Goal: Contribute content: Add original content to the website for others to see

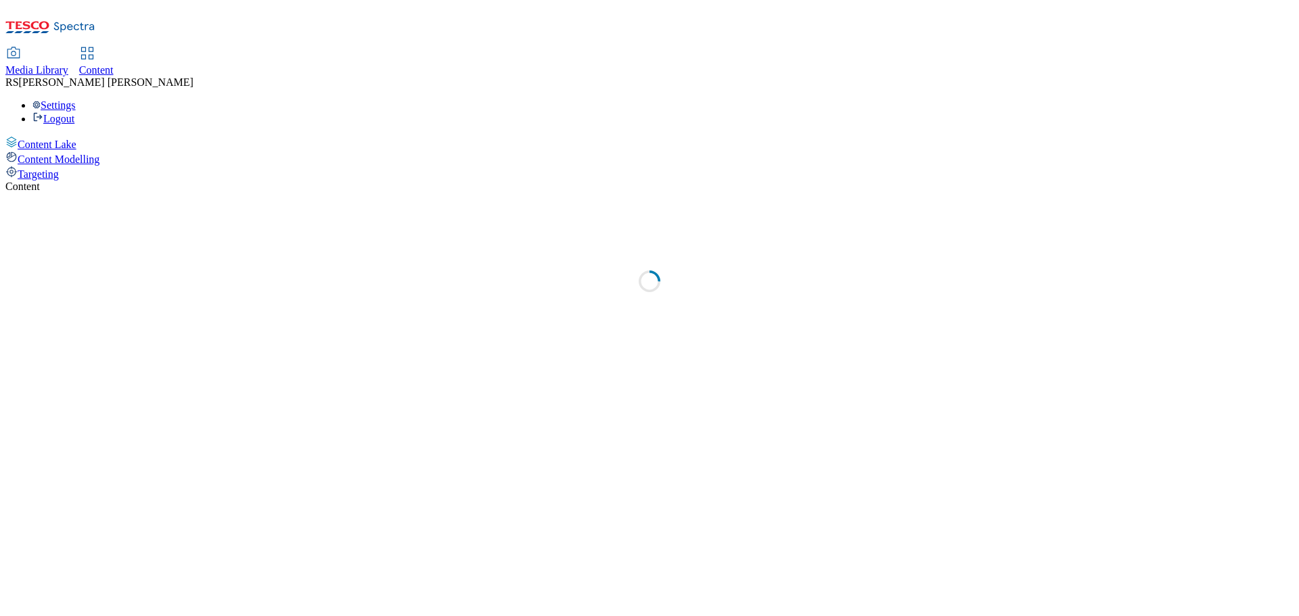
select select "ghs-[GEOGRAPHIC_DATA]"
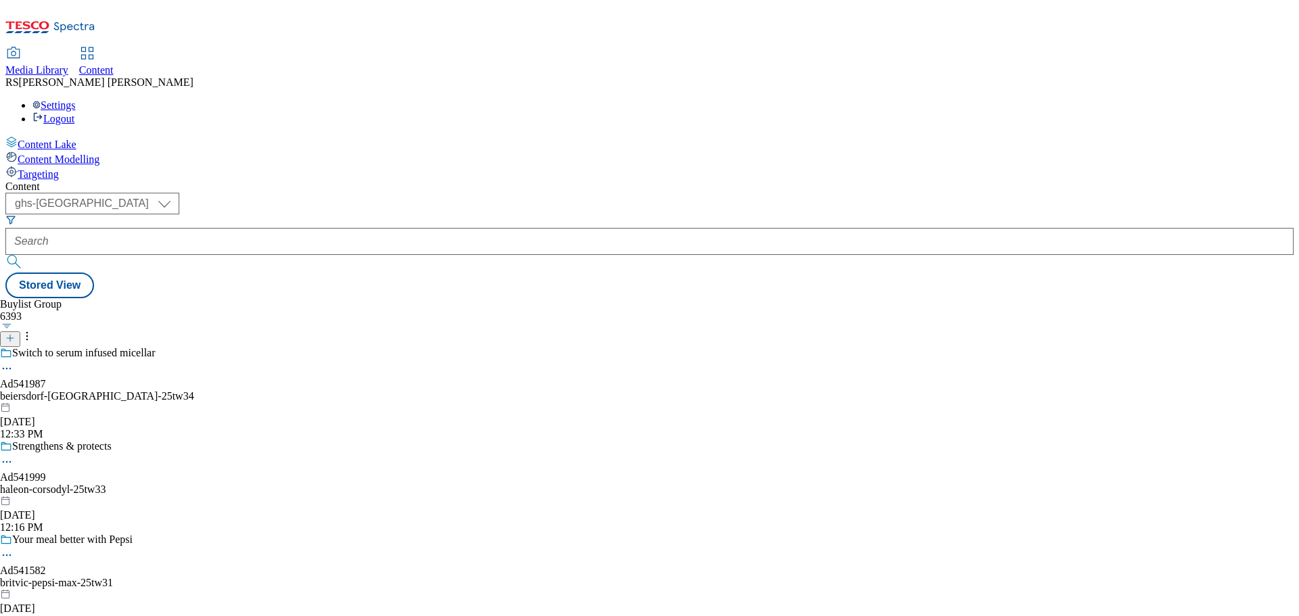
click at [78, 22] on icon at bounding box center [74, 27] width 41 height 10
click at [332, 214] on form at bounding box center [649, 243] width 1288 height 58
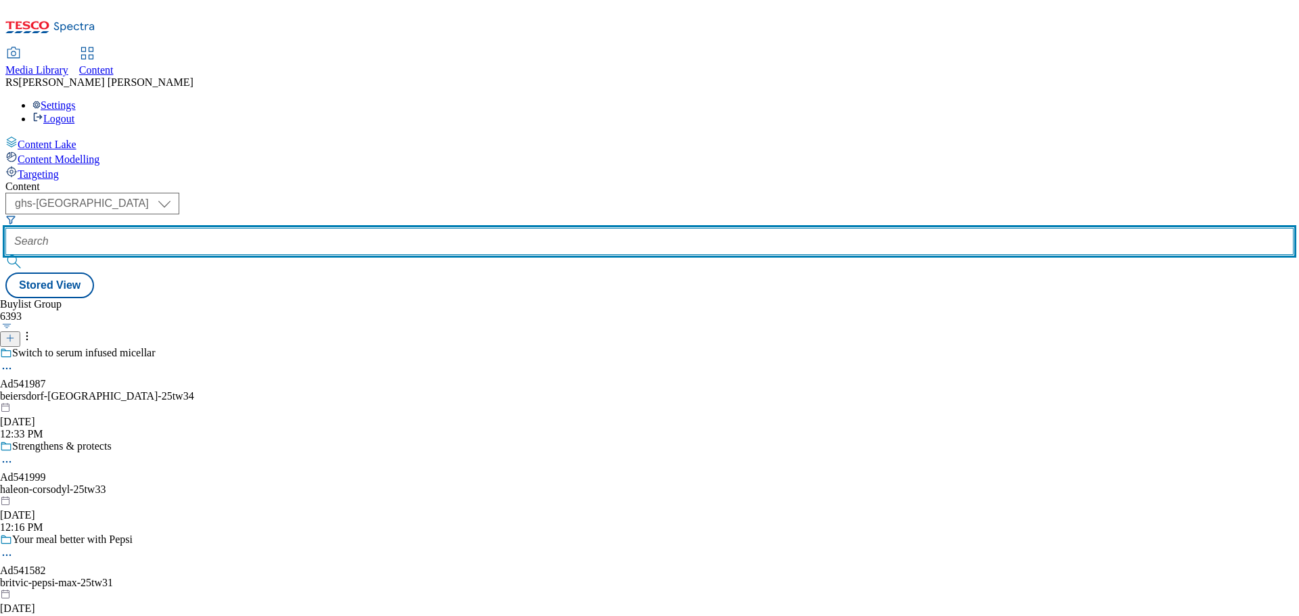
click at [329, 228] on input "text" at bounding box center [649, 241] width 1288 height 27
paste input "542286"
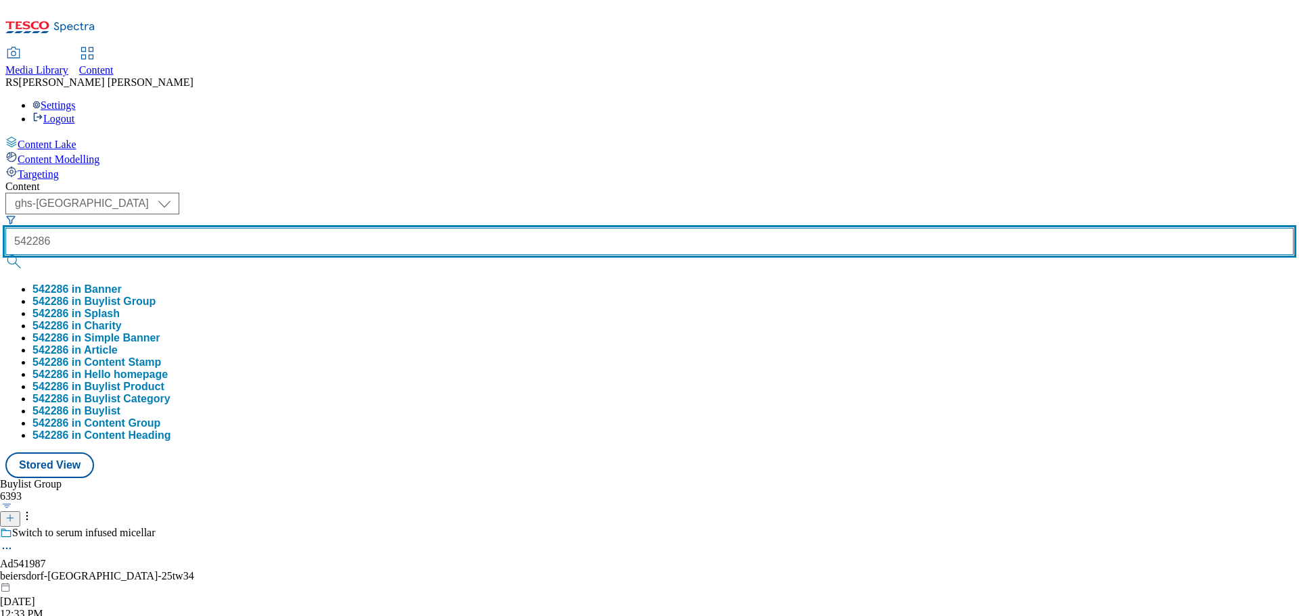
type input "542286"
click at [5, 255] on button "submit" at bounding box center [14, 262] width 19 height 14
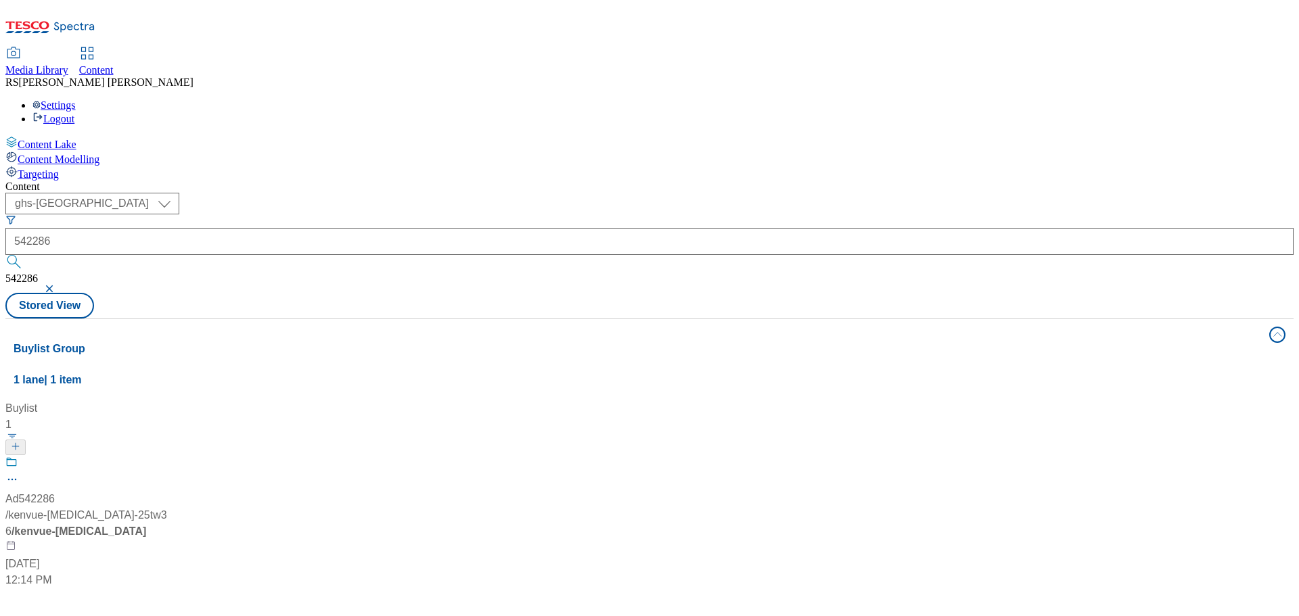
click at [589, 401] on div "Buylist 1 Ad542286 / kenvue-benylin-25tw36 / kenvue-benylin Sep 29, 2025 12:14 …" at bounding box center [650, 401] width 1272 height 0
click at [175, 456] on div "Ad542286 / kenvue-benylin-25tw36 / kenvue-benylin Sep 29, 2025 12:14 PM" at bounding box center [89, 522] width 169 height 133
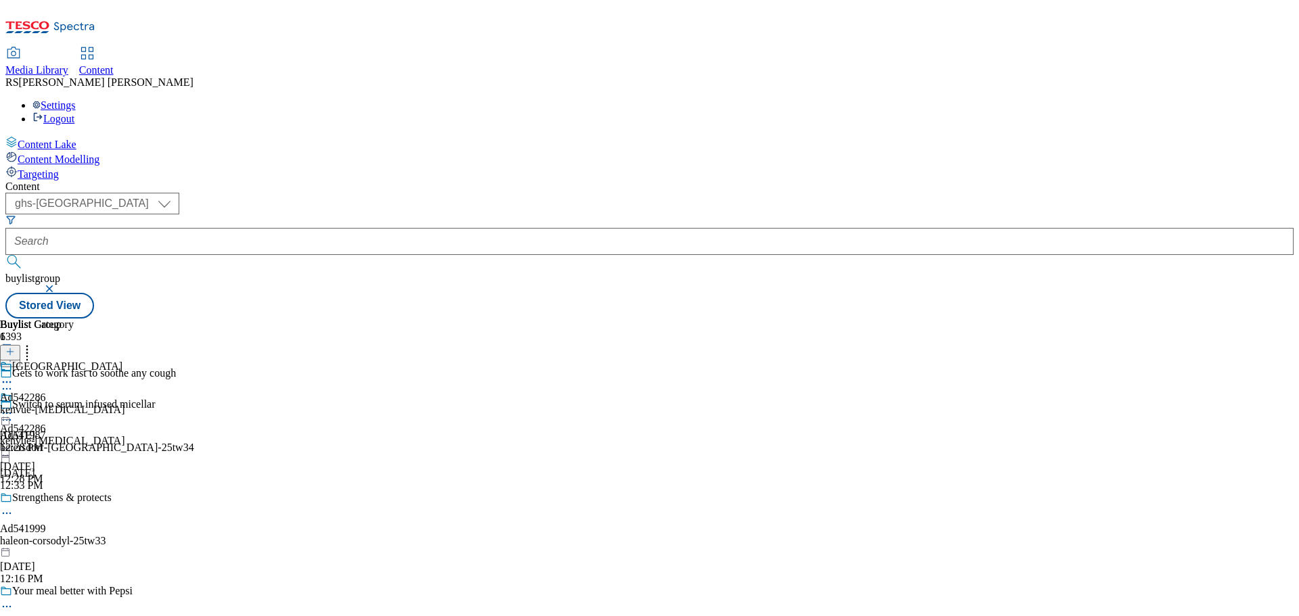
click at [14, 382] on icon at bounding box center [7, 389] width 14 height 14
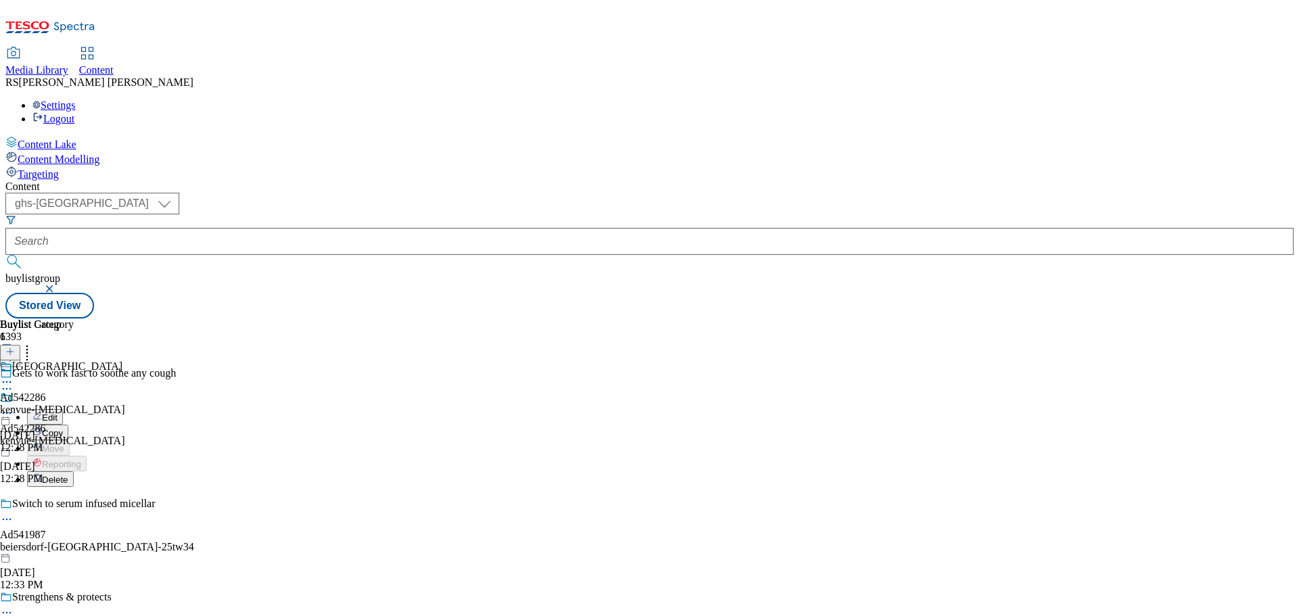
click at [63, 409] on button "Edit" at bounding box center [45, 417] width 36 height 16
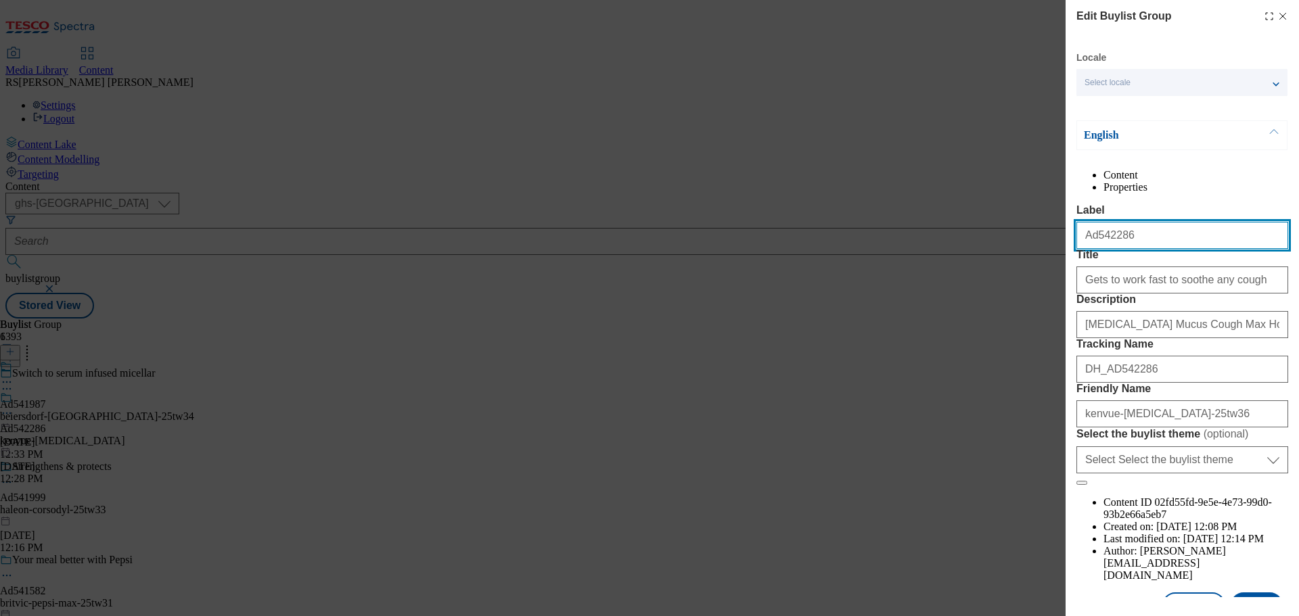
drag, startPoint x: 1152, startPoint y: 269, endPoint x: 1056, endPoint y: 265, distance: 95.5
click at [1056, 265] on div "Edit Buylist Group Locale Select locale English Welsh English Content Propertie…" at bounding box center [649, 308] width 1299 height 616
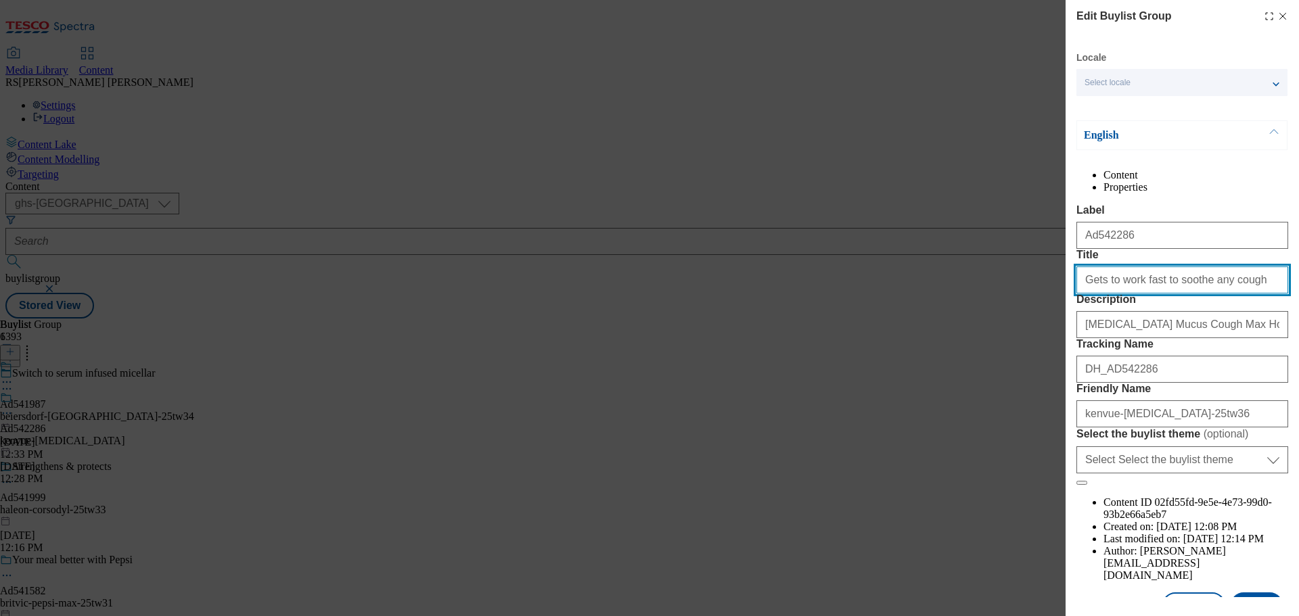
click at [1149, 294] on input "Gets to work fast to soothe any cough" at bounding box center [1182, 280] width 212 height 27
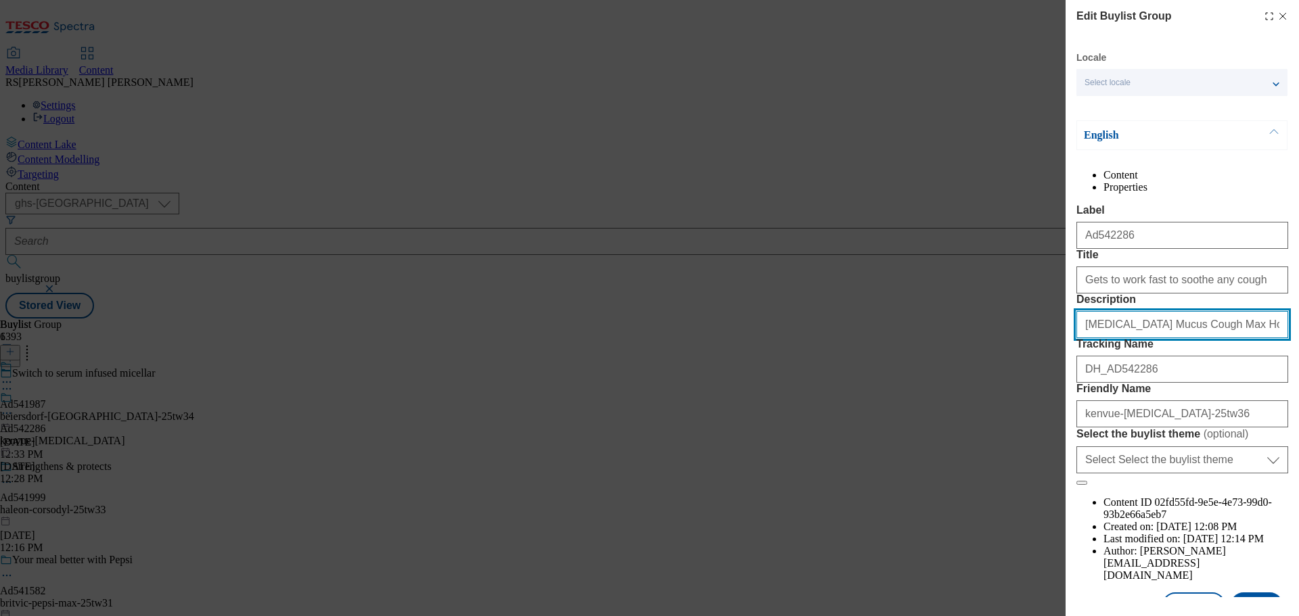
click at [1141, 338] on input "Benylin Mucus Cough Max Honey & Lemon Flavour 100 mg/5 ml Syrup 150ml" at bounding box center [1182, 324] width 212 height 27
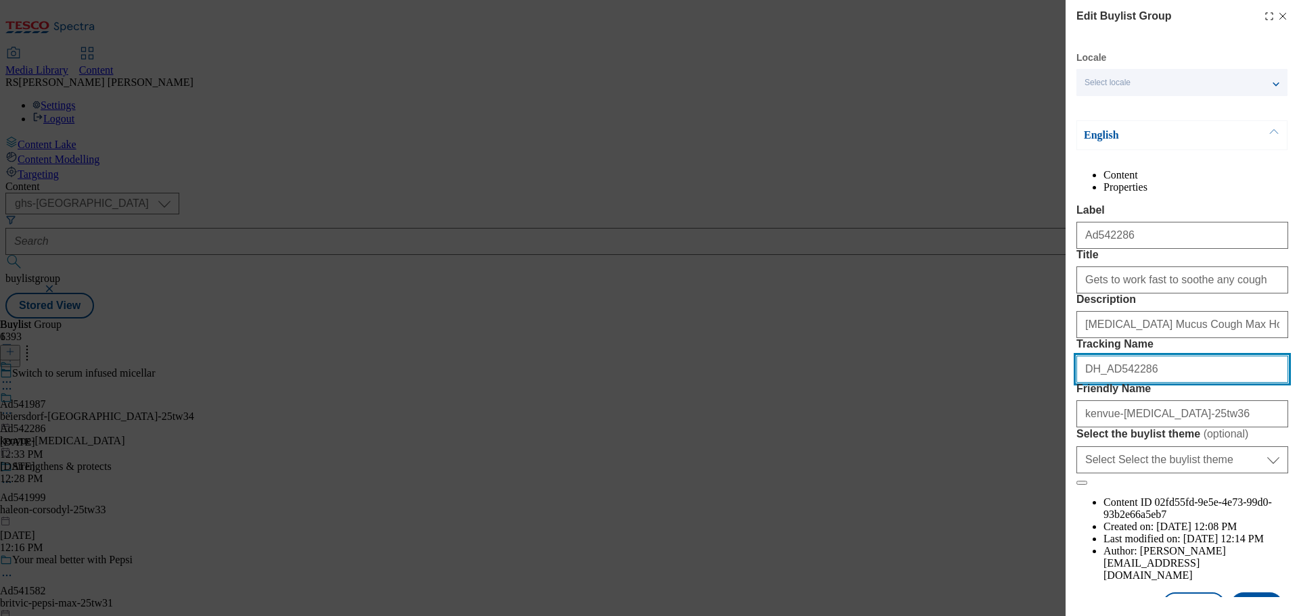
drag, startPoint x: 1164, startPoint y: 470, endPoint x: 1055, endPoint y: 473, distance: 109.0
click at [1055, 473] on div "Edit Buylist Group Locale Select locale English Welsh English Content Propertie…" at bounding box center [649, 308] width 1299 height 616
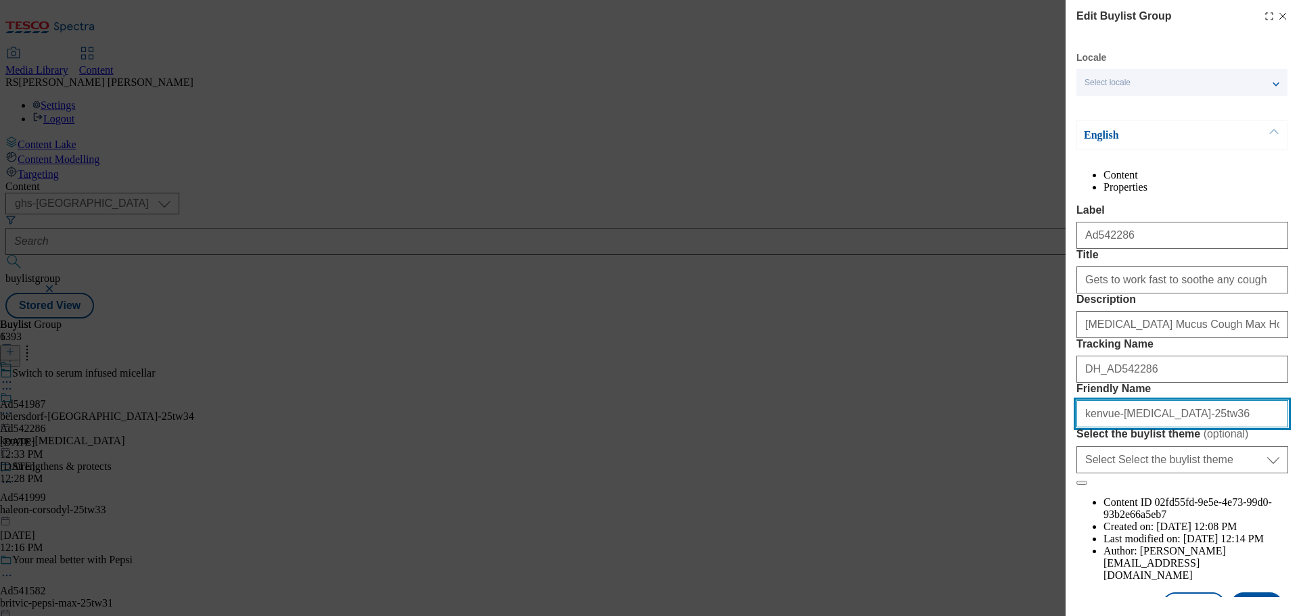
click at [1147, 428] on input "kenvue-benylin-25tw36" at bounding box center [1182, 414] width 212 height 27
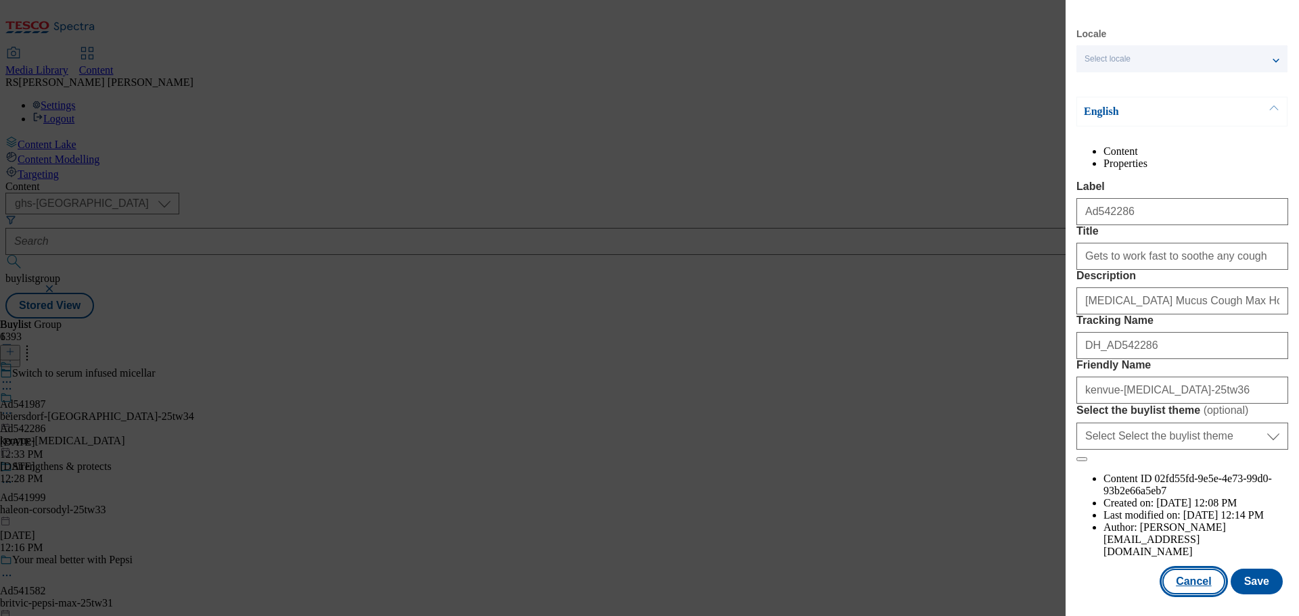
click at [1190, 572] on button "Cancel" at bounding box center [1193, 582] width 62 height 26
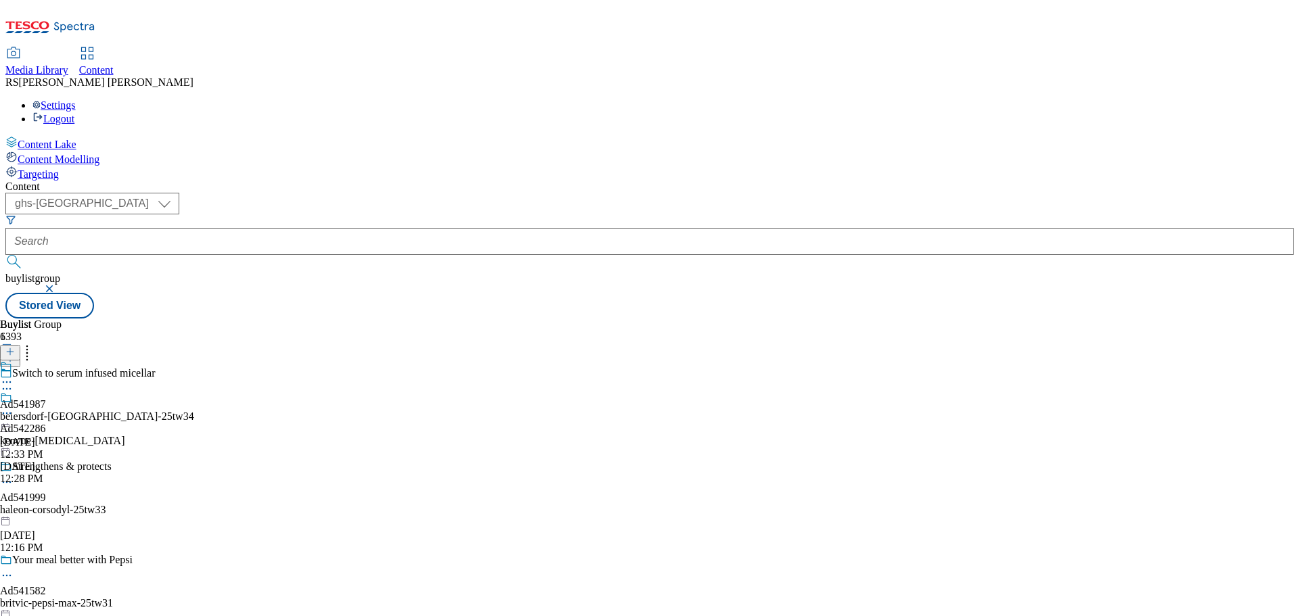
click at [14, 407] on icon at bounding box center [7, 414] width 14 height 14
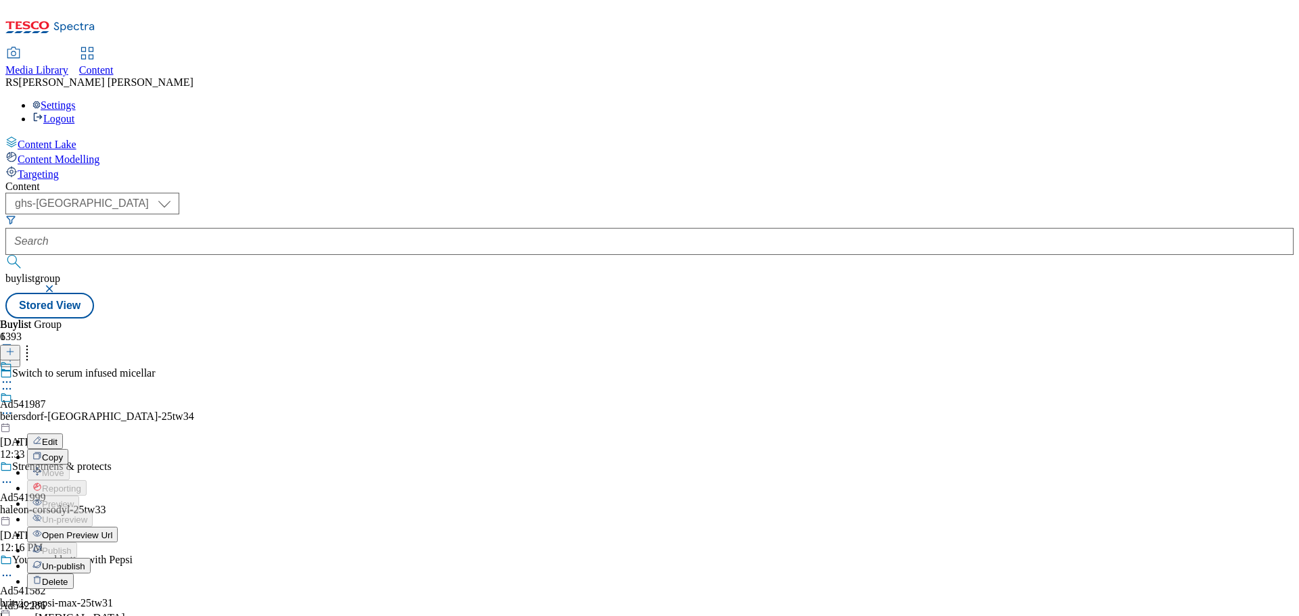
click at [63, 434] on button "Edit" at bounding box center [45, 442] width 36 height 16
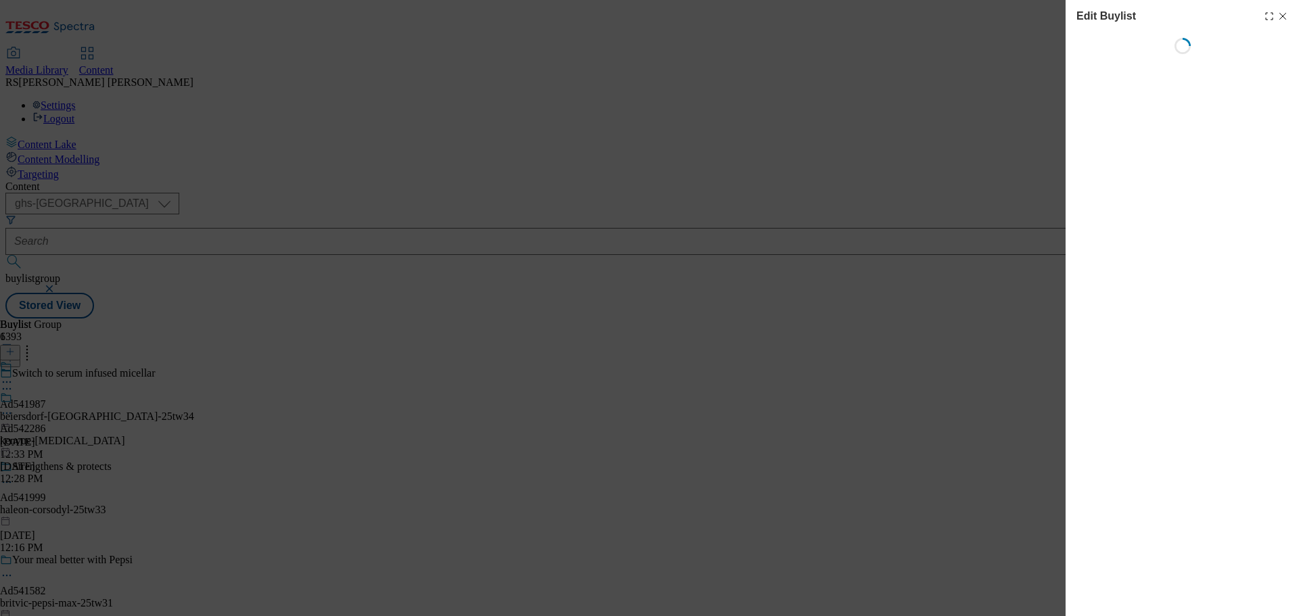
select select "tactical"
select select "supplier funded short term 1-3 weeks"
select select "dunnhumby"
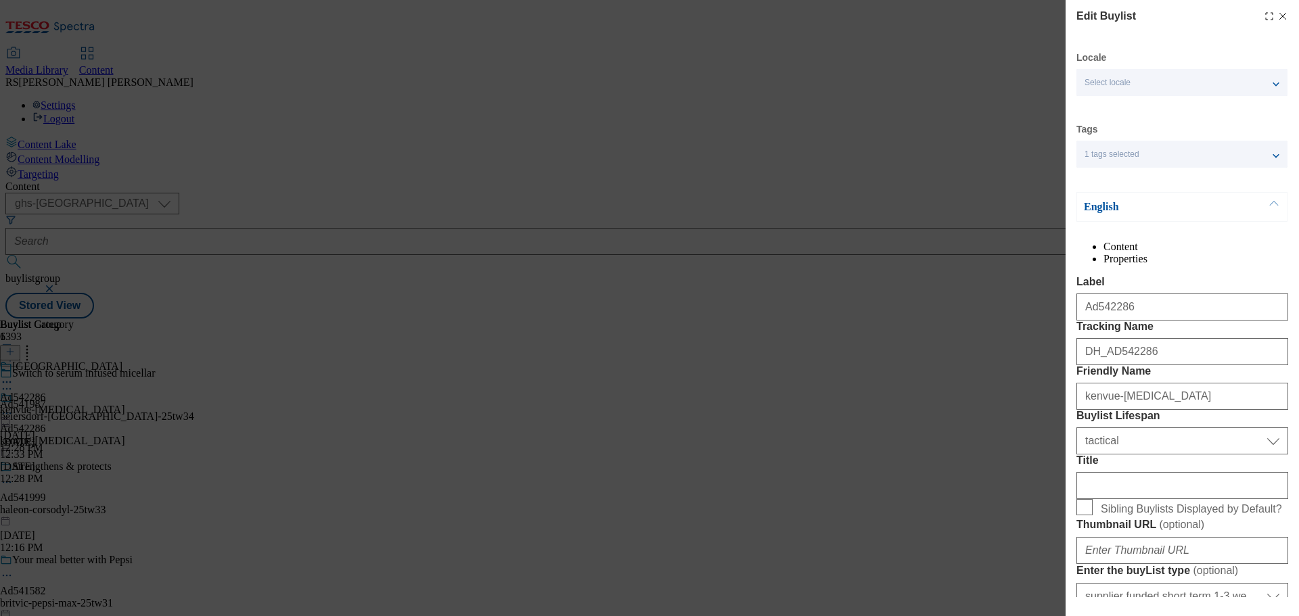
select select "Banner"
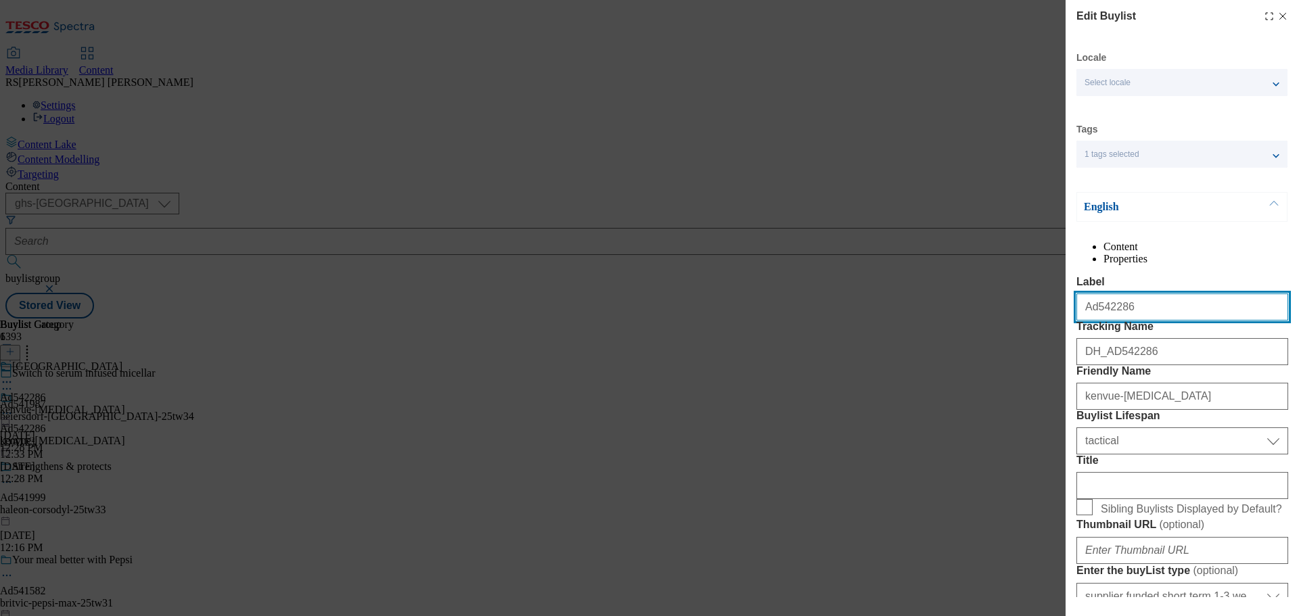
drag, startPoint x: 1149, startPoint y: 334, endPoint x: 1055, endPoint y: 335, distance: 93.4
click at [1055, 335] on div "Edit Buylist Locale Select locale English Welsh Tags 1 tags selected fnf market…" at bounding box center [649, 308] width 1299 height 616
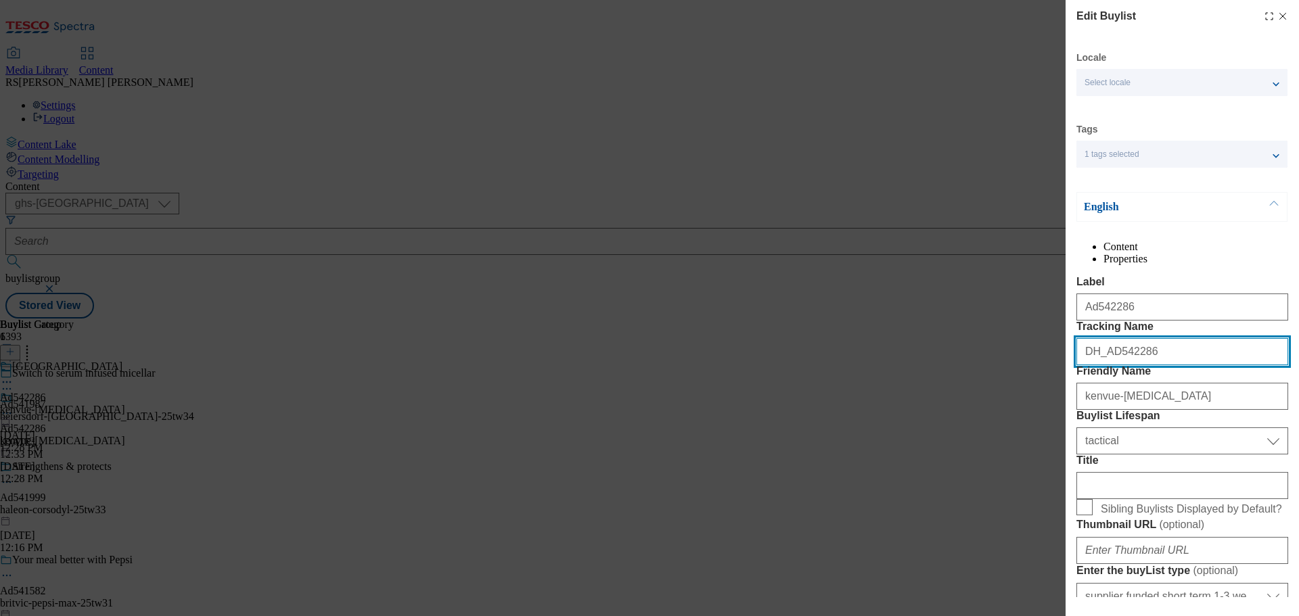
drag, startPoint x: 1160, startPoint y: 406, endPoint x: 1009, endPoint y: 405, distance: 150.2
click at [1009, 405] on div "Edit Buylist Locale Select locale English Welsh Tags 1 tags selected fnf market…" at bounding box center [649, 308] width 1299 height 616
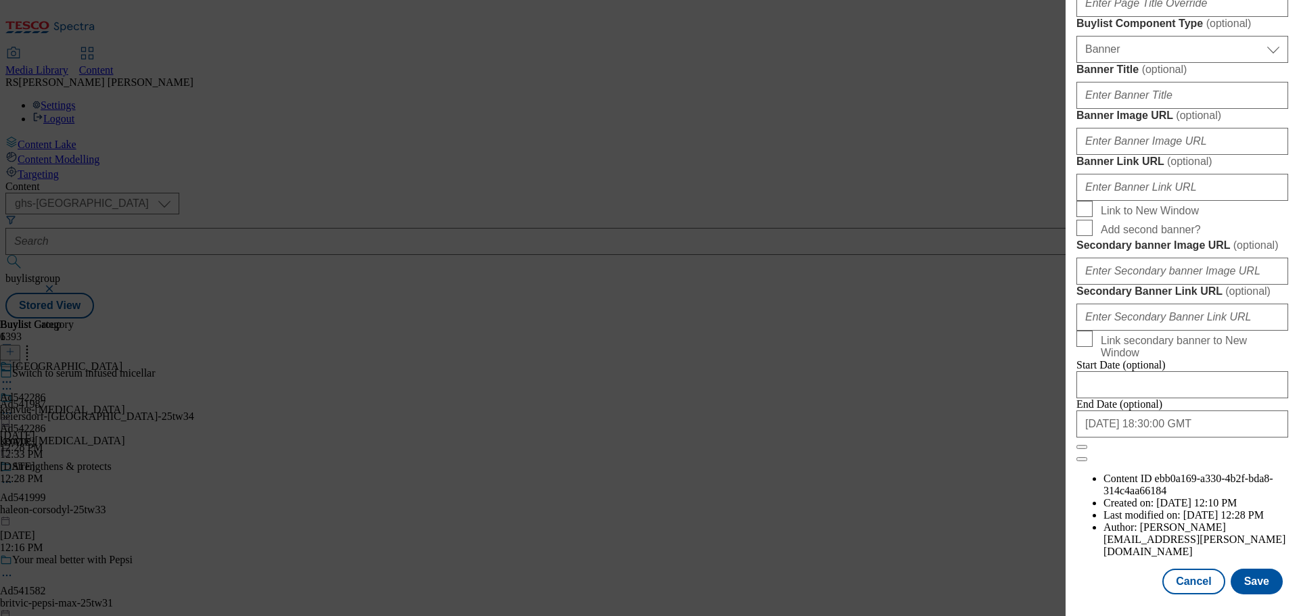
scroll to position [1424, 0]
click at [1177, 589] on button "Cancel" at bounding box center [1193, 582] width 62 height 26
select select "tactical"
select select "supplier funded short term 1-3 weeks"
select select "dunnhumby"
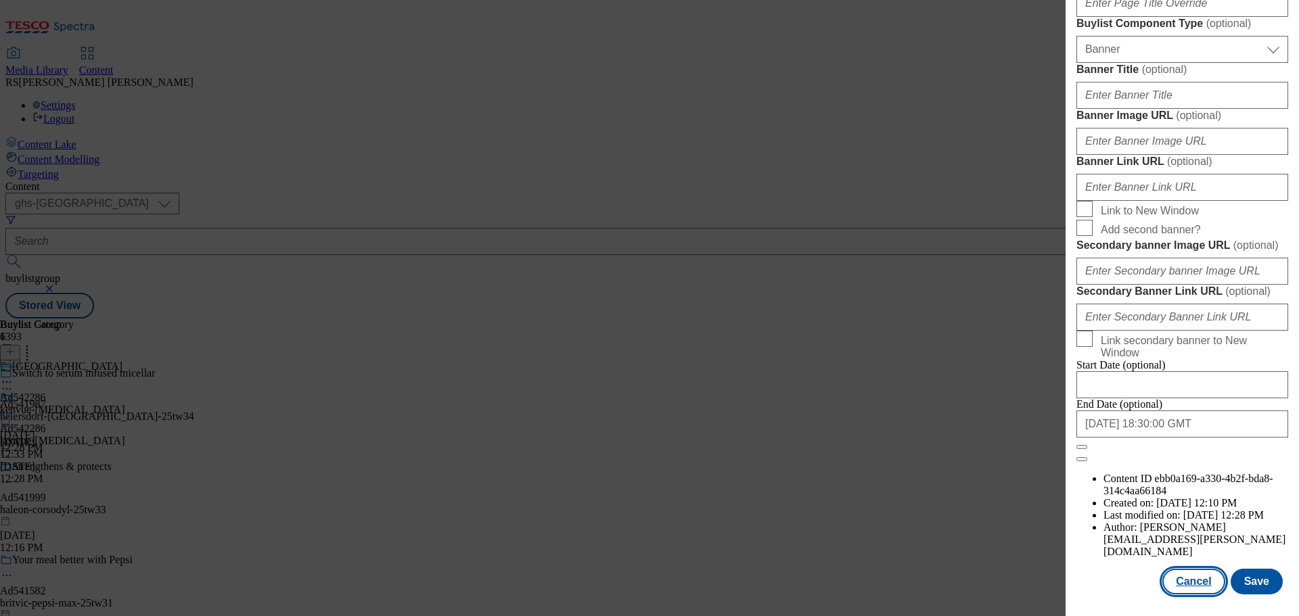
select select "Banner"
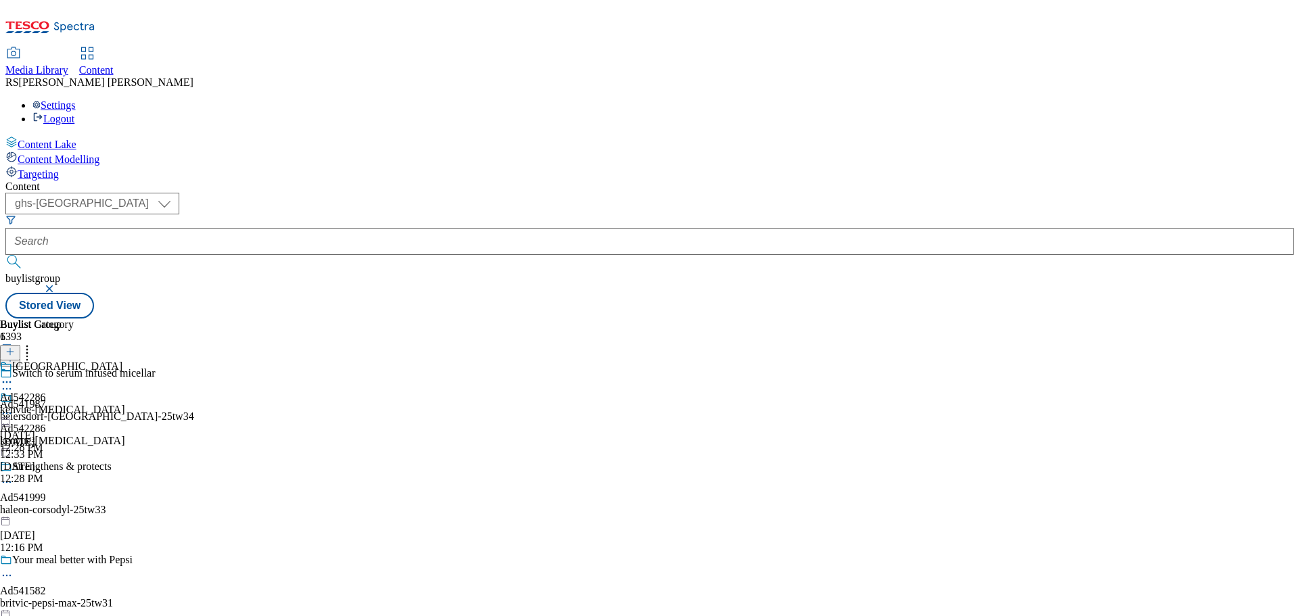
scroll to position [1120, 0]
click at [124, 361] on div "Kenvue Ad542286 kenvue-benylin Sep 29, 2025 12:28 PM" at bounding box center [62, 407] width 124 height 93
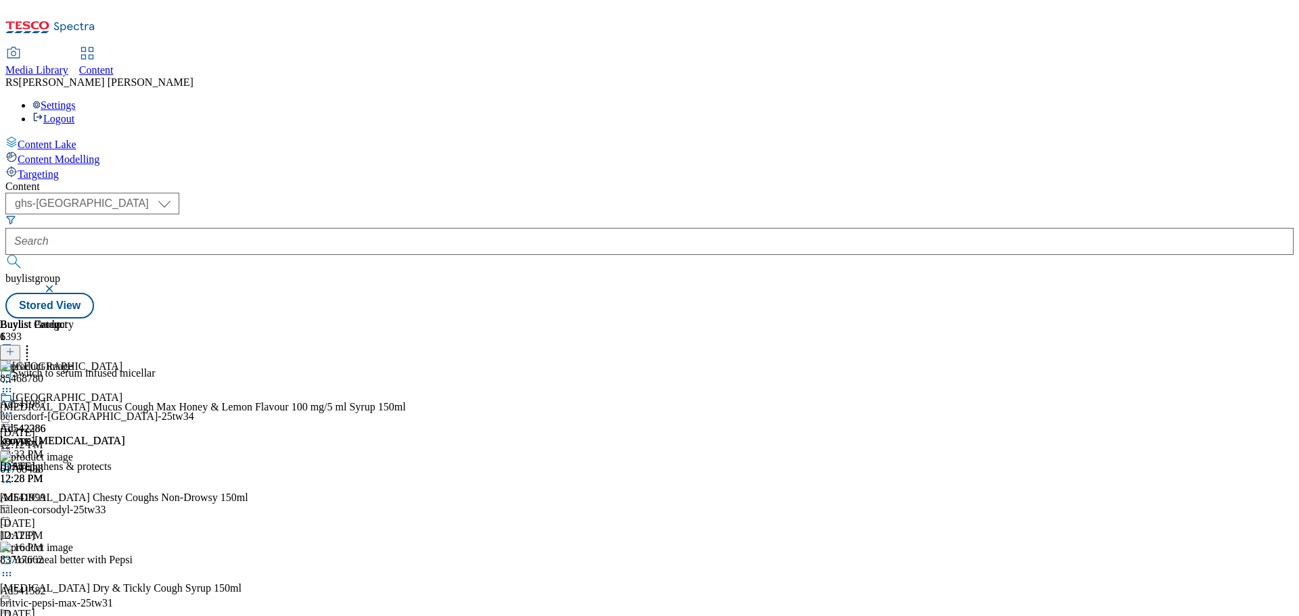
click at [14, 407] on icon at bounding box center [7, 414] width 14 height 14
click at [63, 434] on button "Edit" at bounding box center [45, 442] width 36 height 16
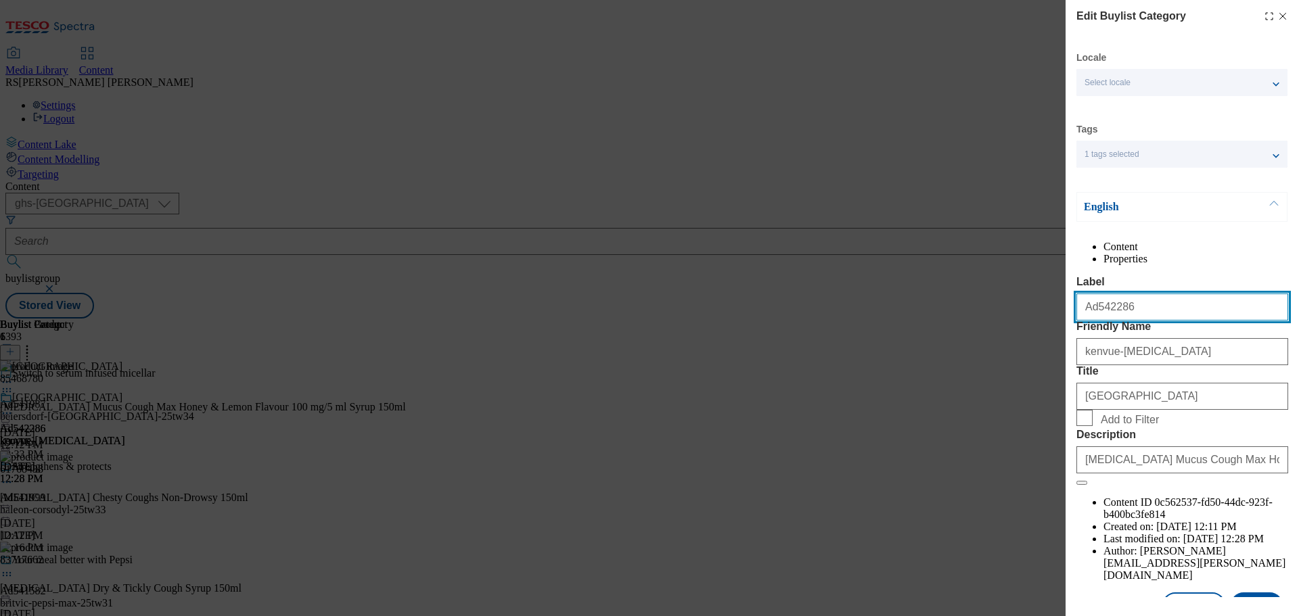
drag, startPoint x: 1194, startPoint y: 329, endPoint x: 1043, endPoint y: 330, distance: 151.6
click at [1043, 330] on div "Edit Buylist Category Locale Select locale English Welsh Tags 1 tags selected f…" at bounding box center [649, 308] width 1299 height 616
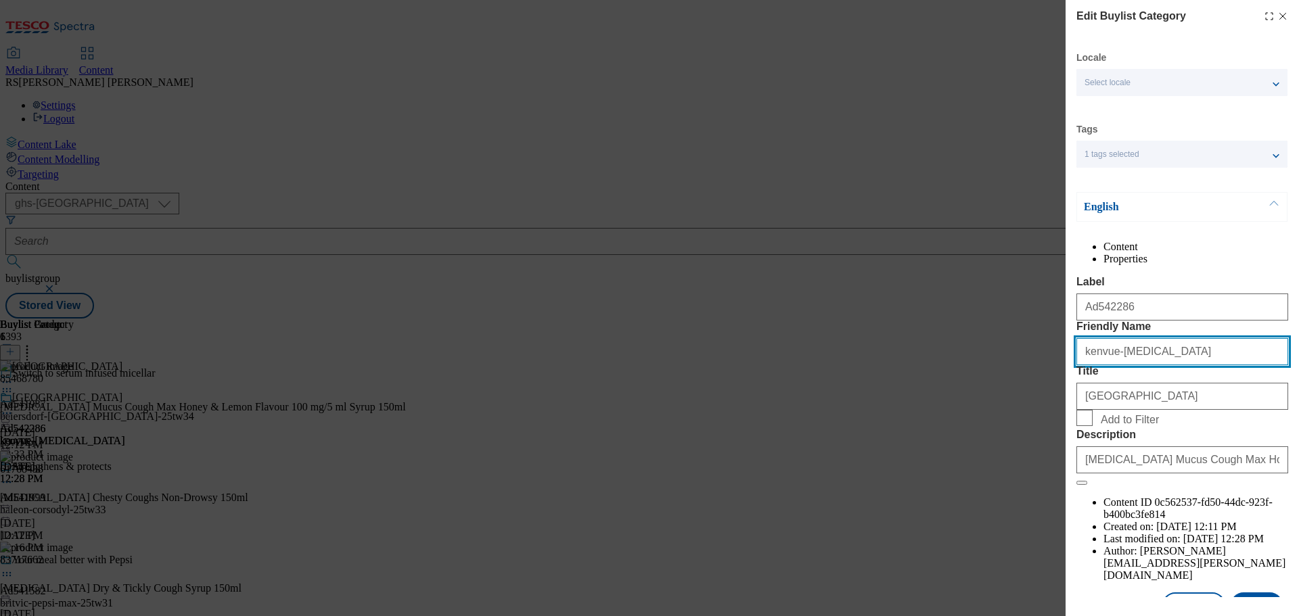
drag, startPoint x: 1185, startPoint y: 405, endPoint x: 1030, endPoint y: 399, distance: 155.7
click at [1030, 399] on div "Edit Buylist Category Locale Select locale English Welsh Tags 1 tags selected f…" at bounding box center [649, 308] width 1299 height 616
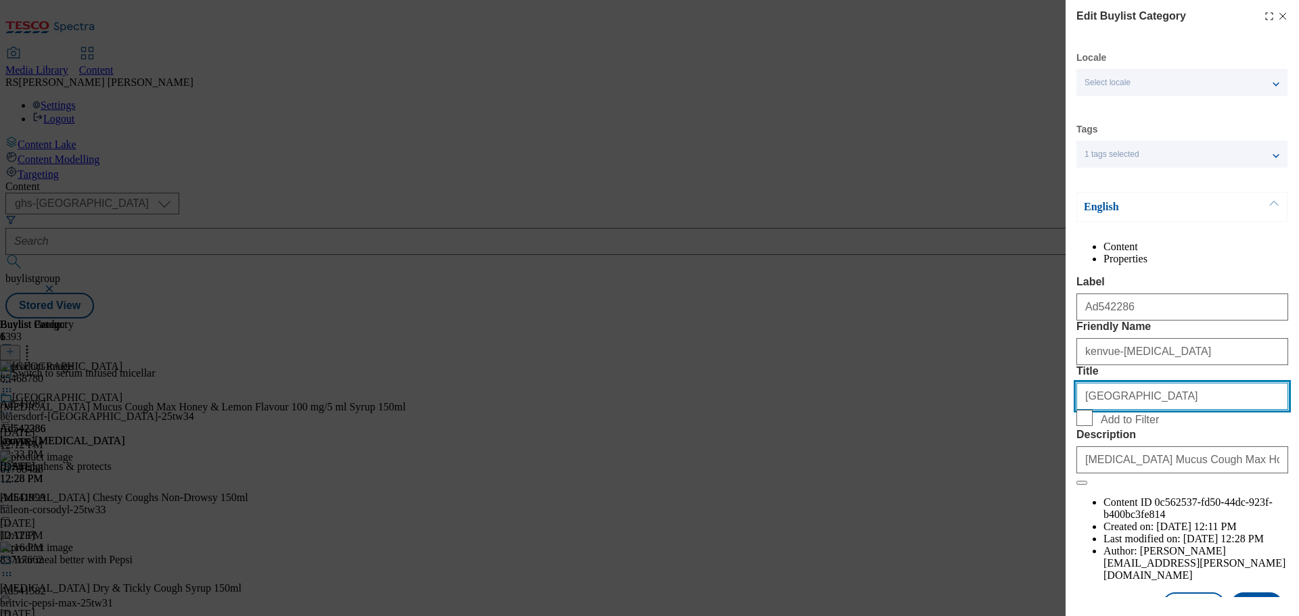
drag, startPoint x: 1158, startPoint y: 473, endPoint x: 1008, endPoint y: 463, distance: 150.5
click at [1008, 463] on div "Edit Buylist Category Locale Select locale English Welsh Tags 1 tags selected f…" at bounding box center [649, 308] width 1299 height 616
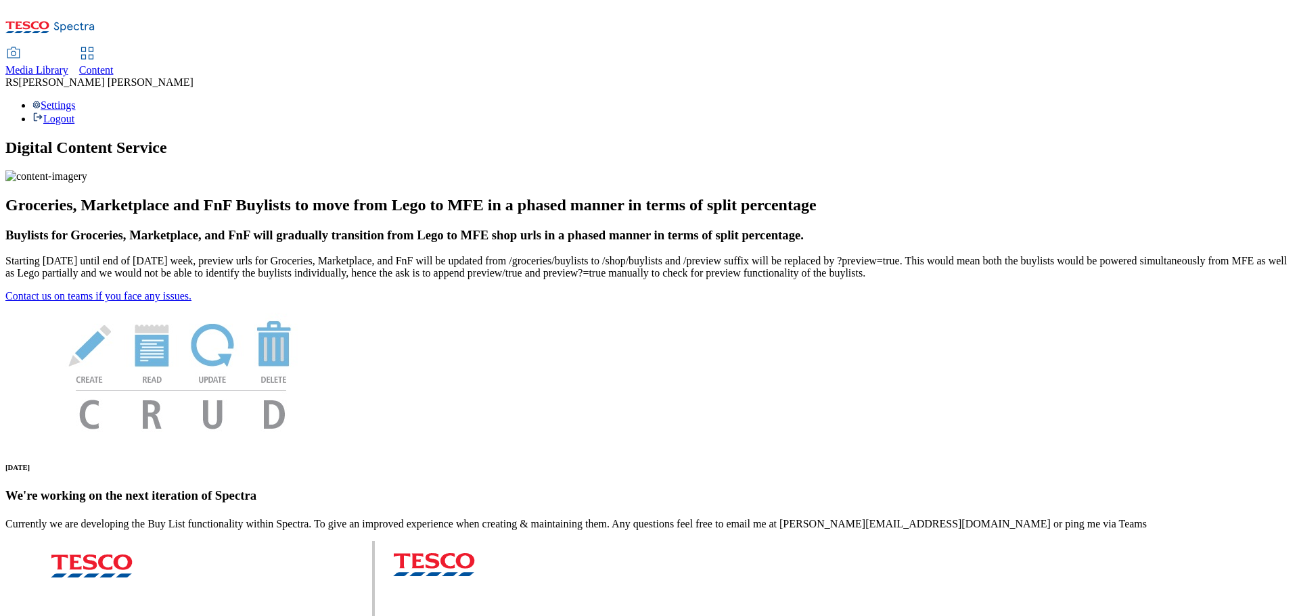
click at [114, 64] on span "Content" at bounding box center [96, 70] width 35 height 12
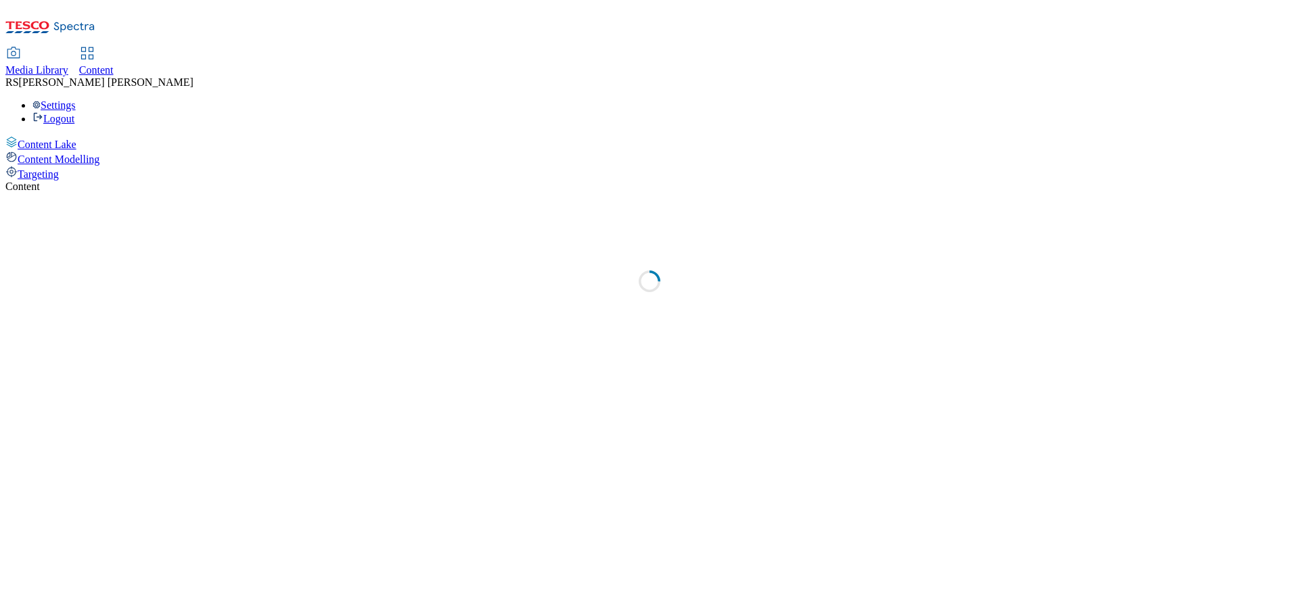
select select "ghs-uk"
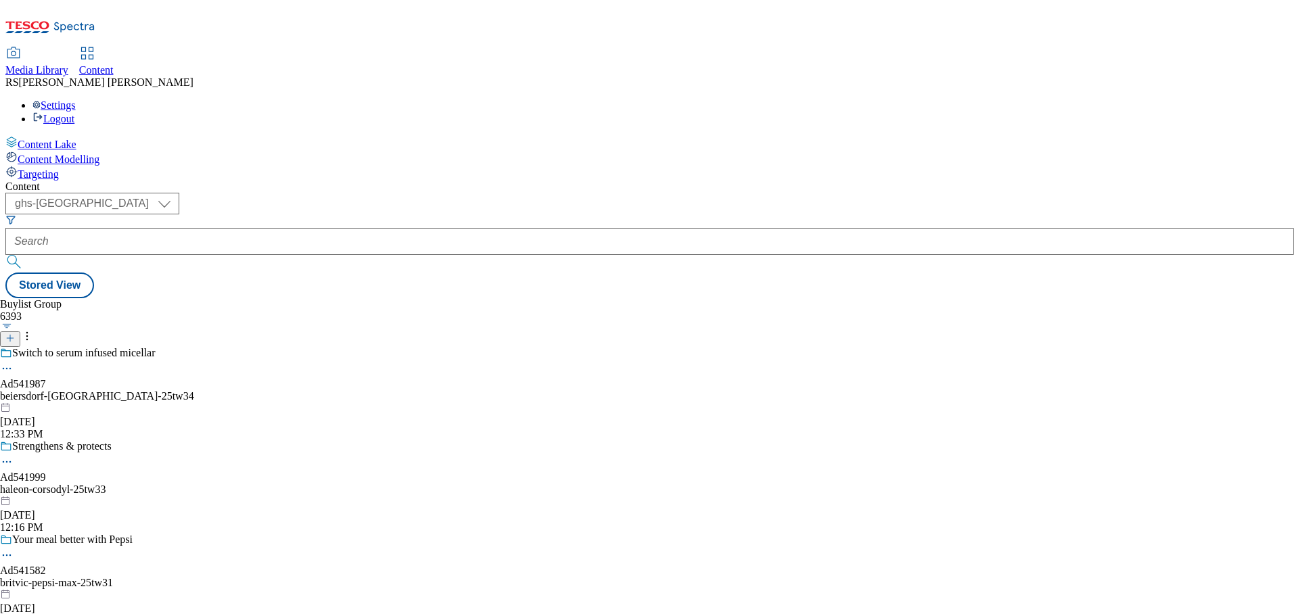
click at [15, 334] on icon at bounding box center [9, 338] width 9 height 9
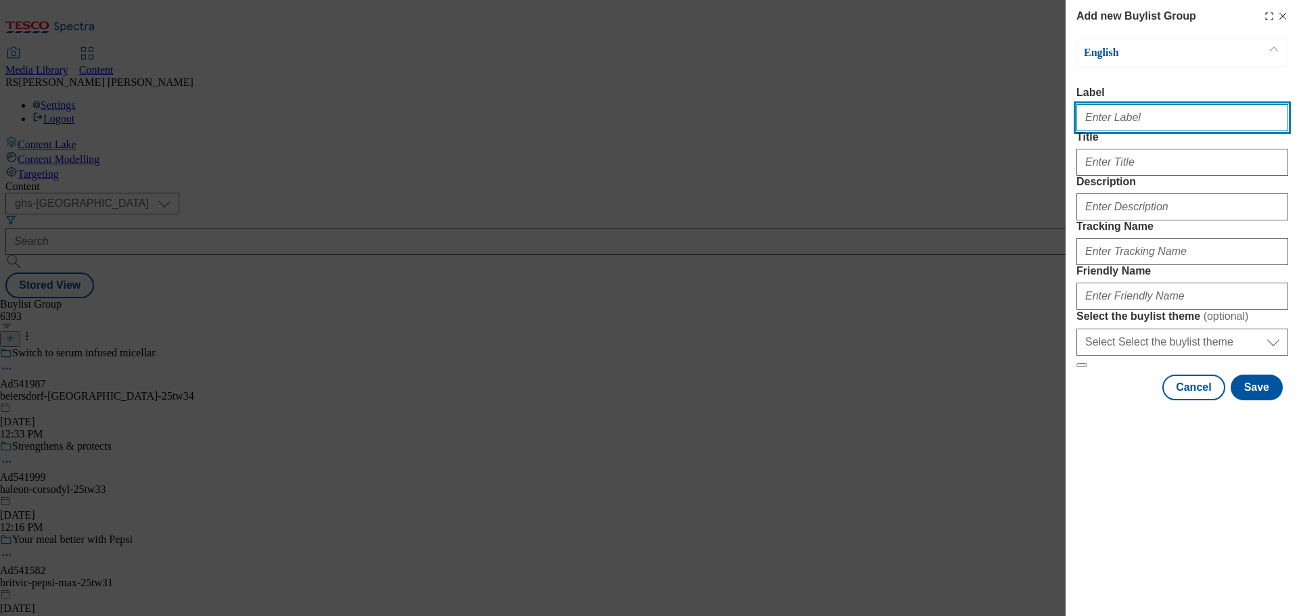
click at [1112, 114] on input "Label" at bounding box center [1182, 117] width 212 height 27
paste input "Ad542286"
type input "Ad542286"
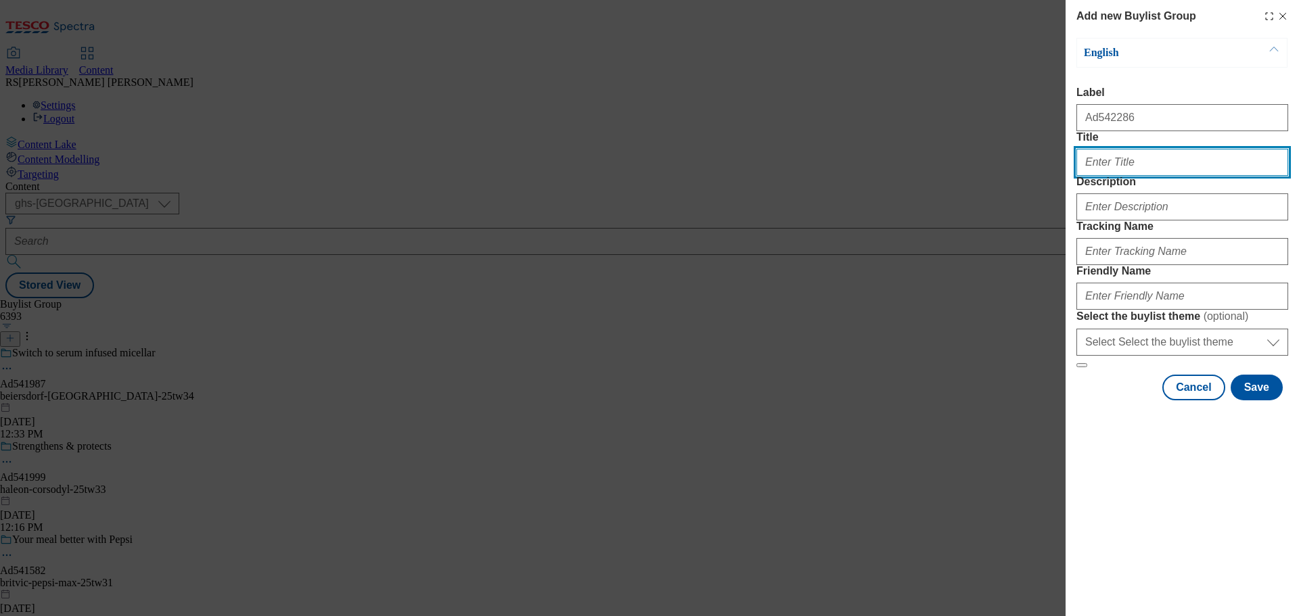
click at [1099, 176] on input "Title" at bounding box center [1182, 162] width 212 height 27
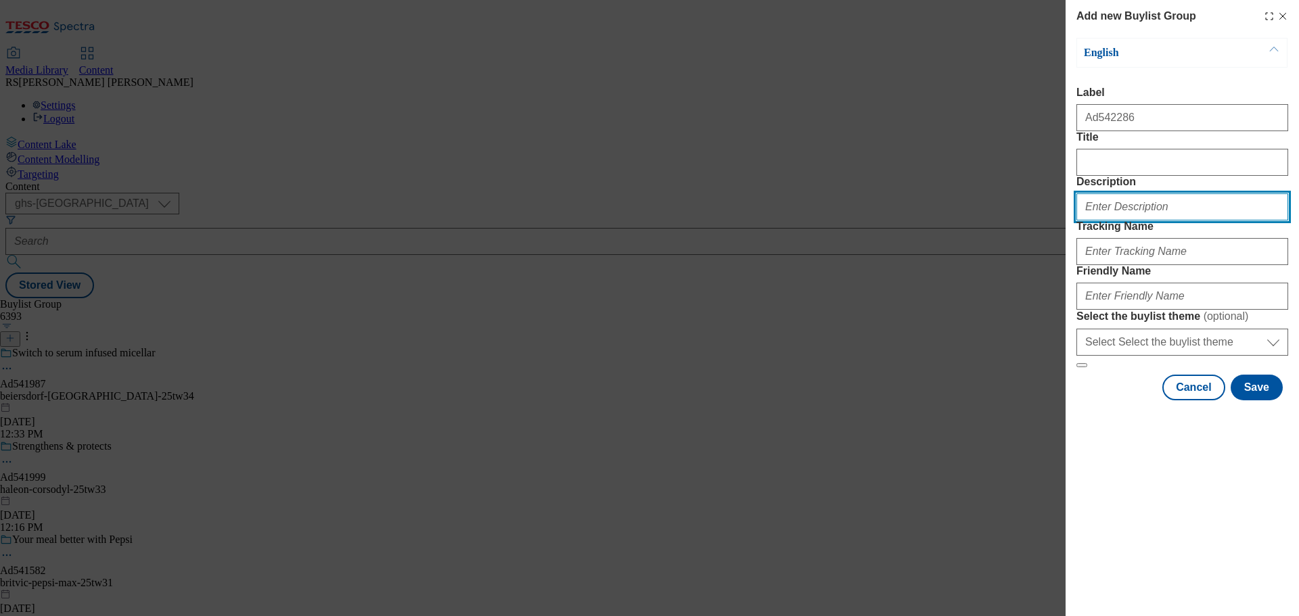
click at [1112, 221] on input "Description" at bounding box center [1182, 206] width 212 height 27
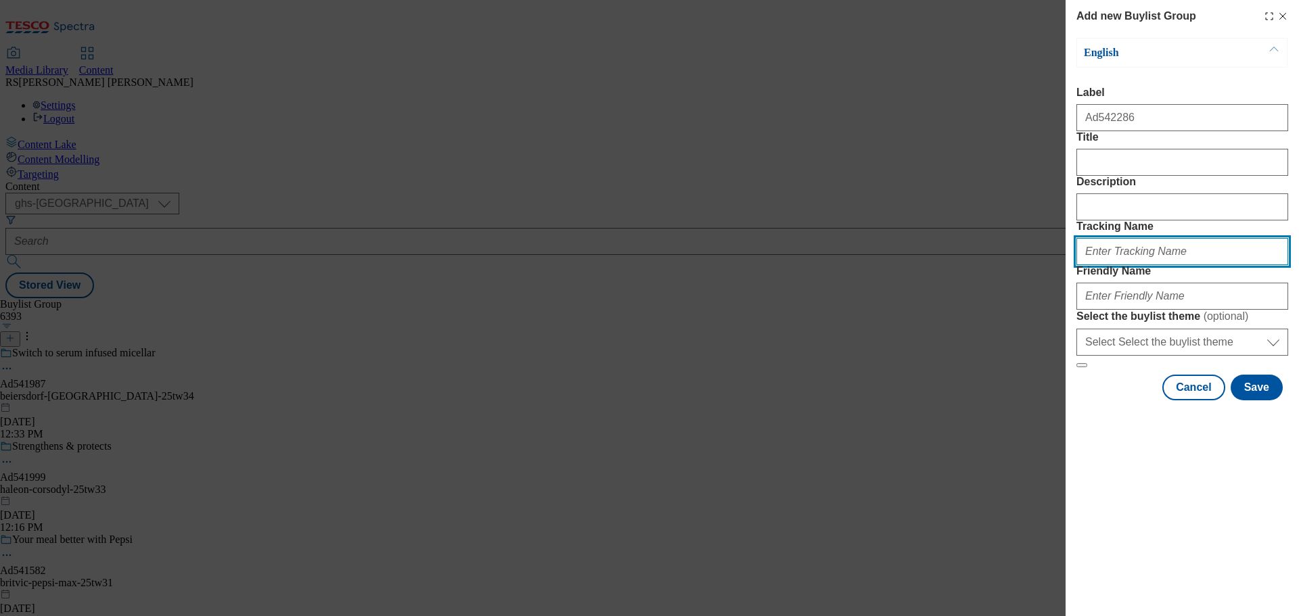
click at [1119, 265] on input "Tracking Name" at bounding box center [1182, 251] width 212 height 27
paste input "DH_AD542286"
type input "DH_AD542286"
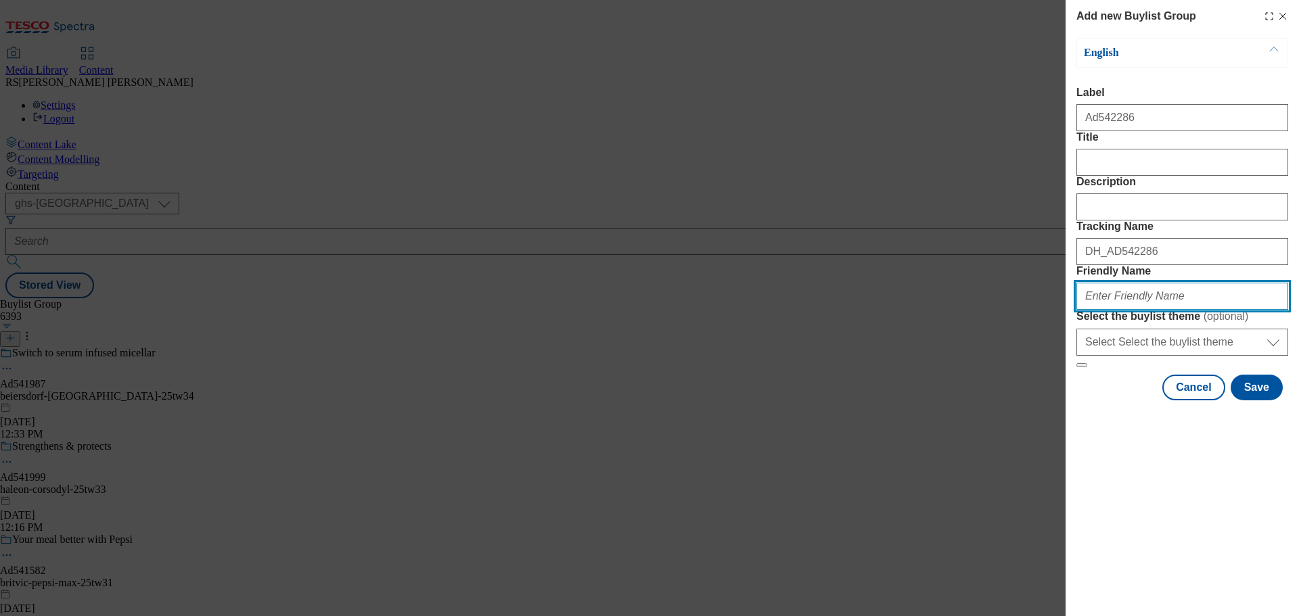
click at [1124, 310] on input "Friendly Name" at bounding box center [1182, 296] width 212 height 27
paste input "kenvue-benylin-25tw36"
type input "kenvue-benylin-25tw36"
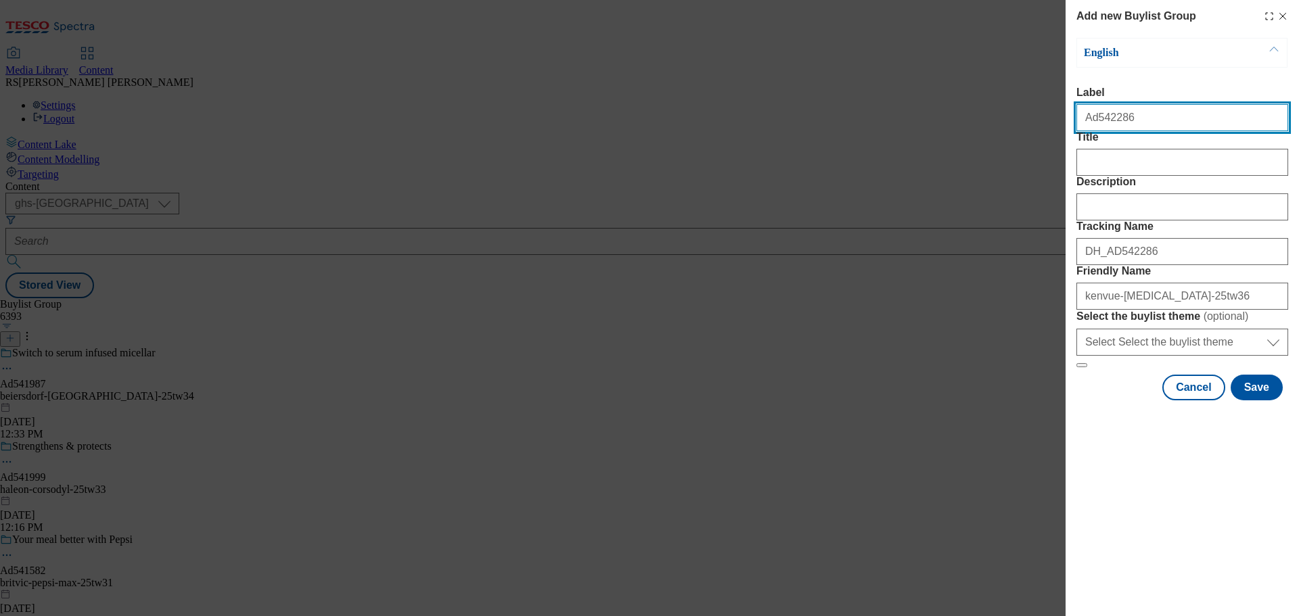
drag, startPoint x: 1137, startPoint y: 126, endPoint x: 1094, endPoint y: 137, distance: 44.6
click at [1094, 131] on div "Ad542286" at bounding box center [1182, 115] width 212 height 32
paste input "77"
type input "Ad542277"
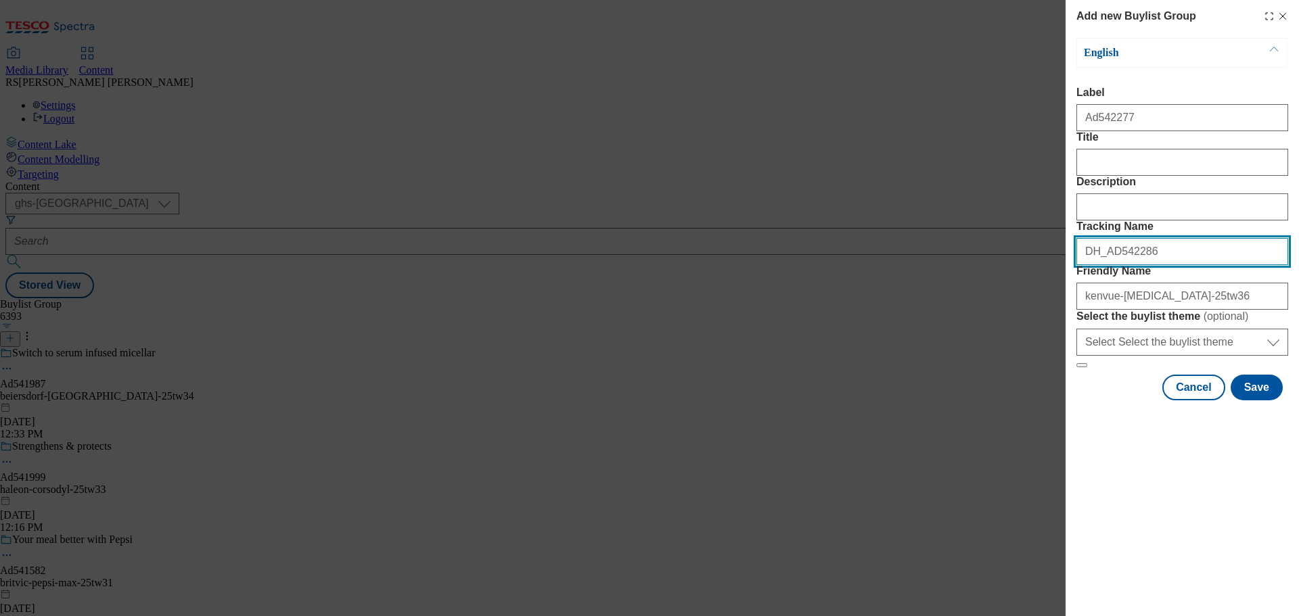
drag, startPoint x: 1152, startPoint y: 328, endPoint x: 1110, endPoint y: 334, distance: 42.3
click at [1110, 265] on input "DH_AD542286" at bounding box center [1182, 251] width 212 height 27
paste input "77"
type input "DH_AD542277"
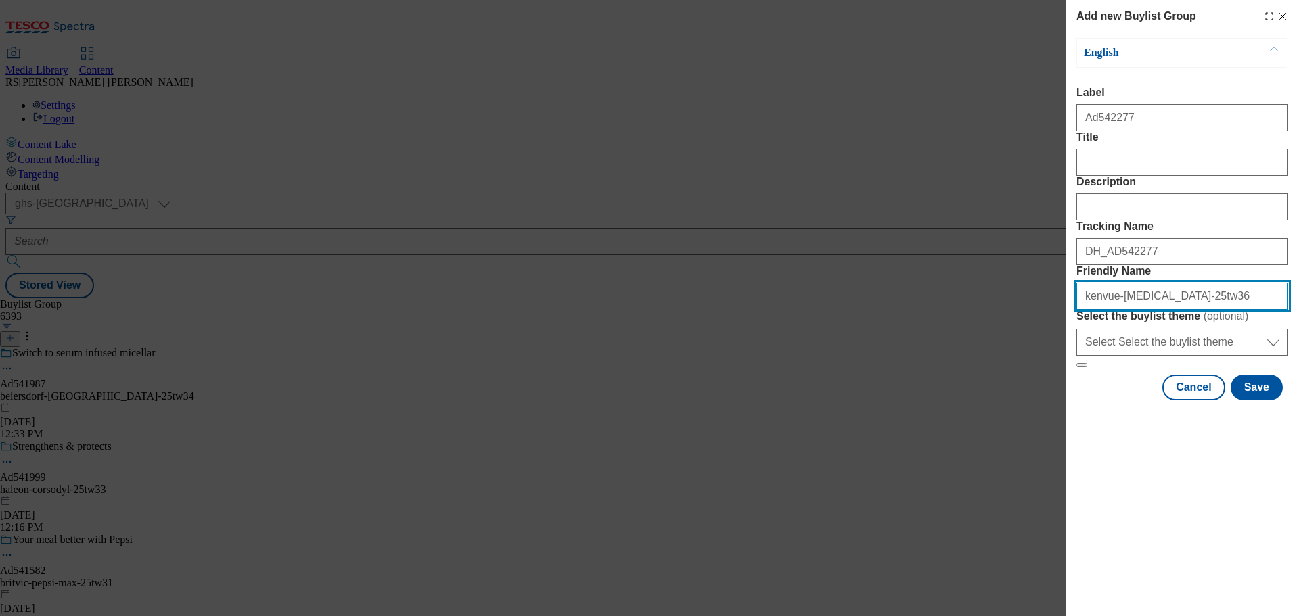
drag, startPoint x: 1110, startPoint y: 394, endPoint x: 1071, endPoint y: 394, distance: 39.2
click at [1071, 394] on div "Add new Buylist Group English Label Ad542277 Title Description Tracking Name DH…" at bounding box center [1182, 201] width 233 height 403
paste input "K"
drag, startPoint x: 1089, startPoint y: 396, endPoint x: 1081, endPoint y: 396, distance: 8.1
click at [1081, 310] on input "Kenvue-benylin-25tw36" at bounding box center [1182, 296] width 212 height 27
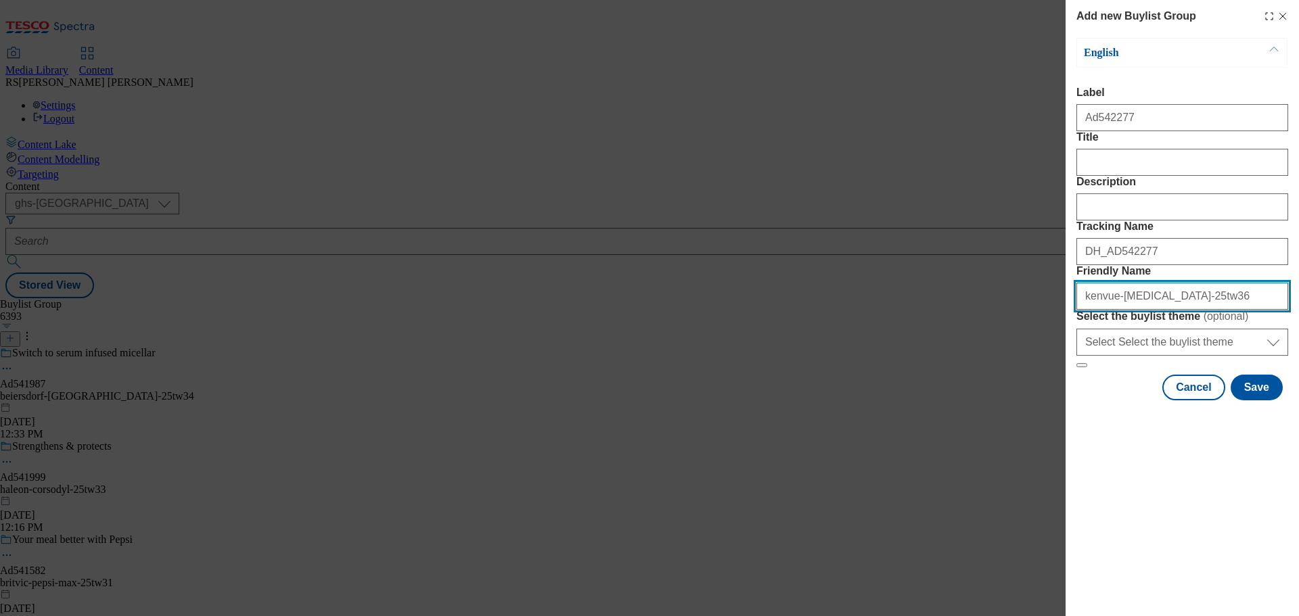
drag, startPoint x: 1140, startPoint y: 390, endPoint x: 1116, endPoint y: 397, distance: 24.6
click at [1116, 310] on input "kenvue-benylin-25tw36" at bounding box center [1182, 296] width 212 height 27
paste input "Listerine"
click at [1116, 310] on input "kenvue-Listerine-25tw36" at bounding box center [1182, 296] width 212 height 27
type input "kenvue-listerine-25tw36"
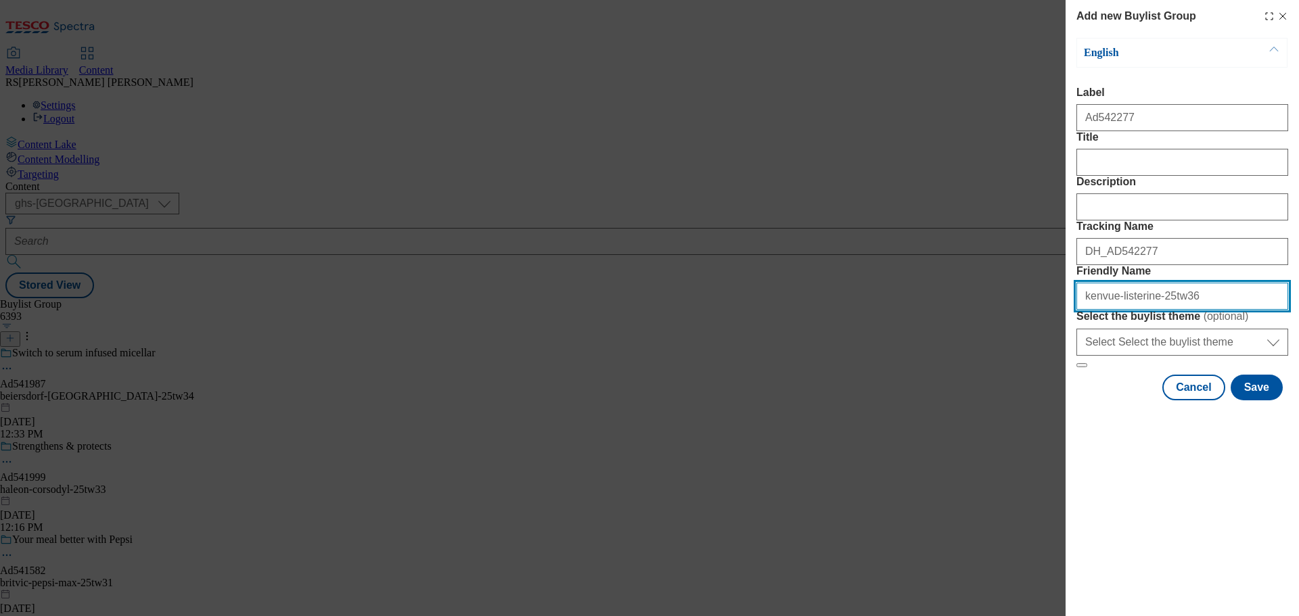
drag, startPoint x: 1195, startPoint y: 390, endPoint x: 1051, endPoint y: 390, distance: 144.1
click at [1051, 390] on div "Add new Buylist Group English Label Ad542277 Title Description Tracking Name DH…" at bounding box center [649, 308] width 1299 height 616
click at [579, 443] on div "Add new Buylist Group English Label Ad542277 Title Description Tracking Name DH…" at bounding box center [649, 308] width 1299 height 616
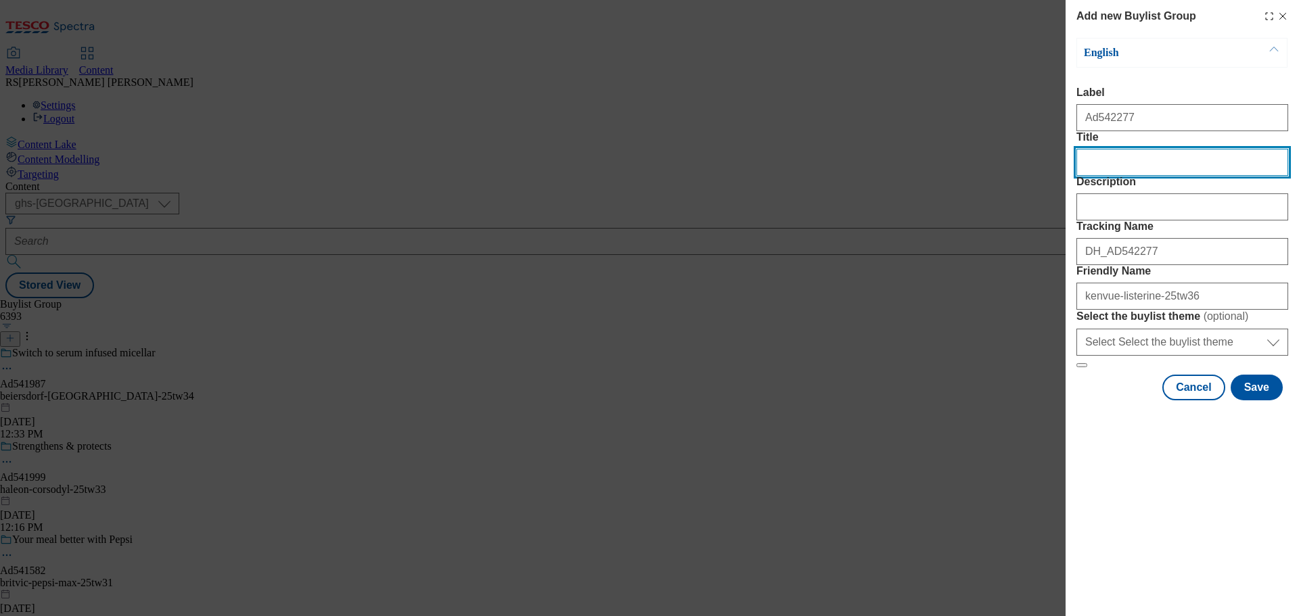
click at [1139, 176] on input "Title" at bounding box center [1182, 162] width 212 height 27
paste input "Kills Up To 99% Of Germs* For Fresh Breath"
type input "Kills Up To 99% Of Germs* For Fresh Breath"
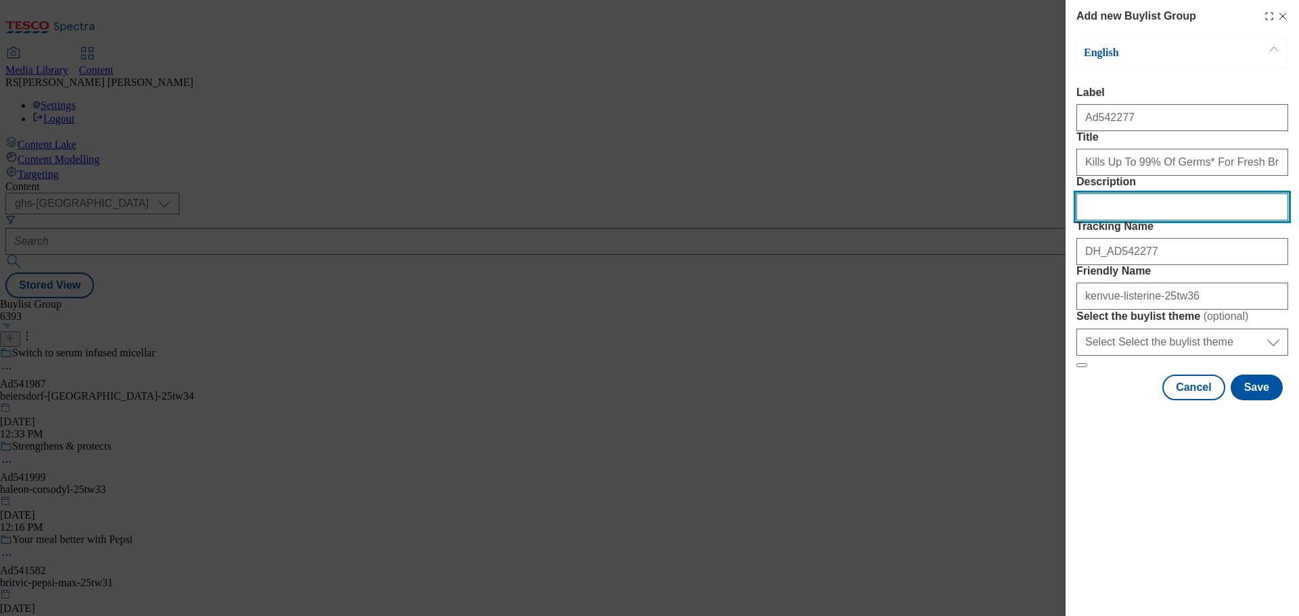
click at [1143, 221] on input "Description" at bounding box center [1182, 206] width 212 height 27
click at [1262, 401] on button "Save" at bounding box center [1257, 388] width 52 height 26
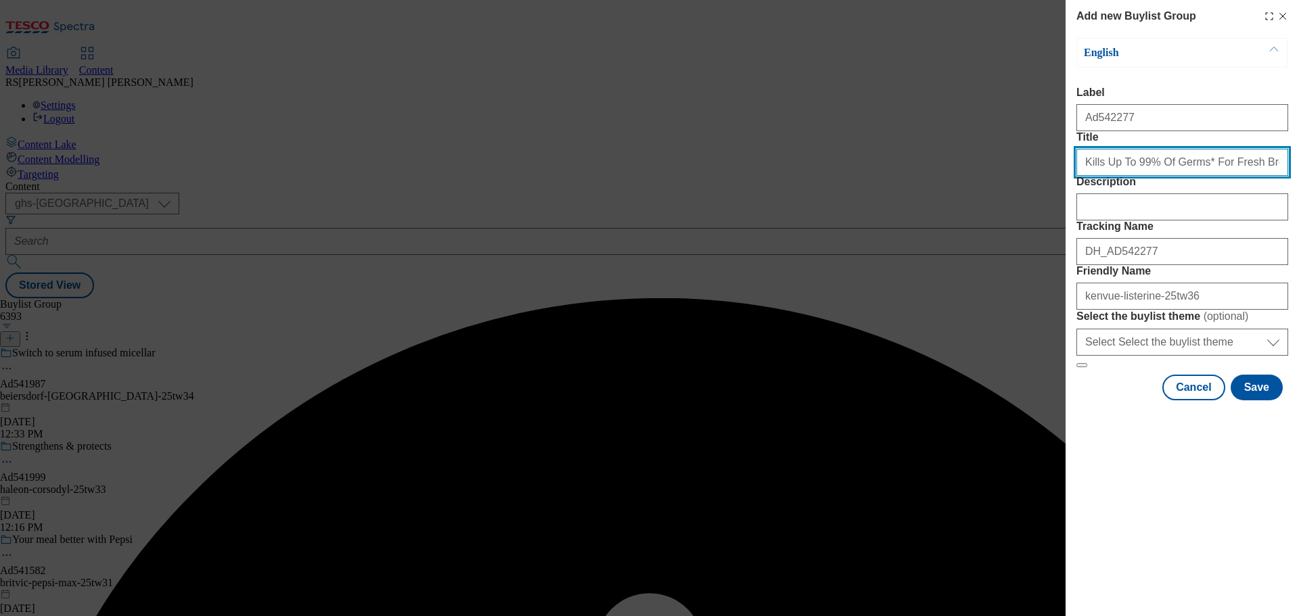
click at [1269, 176] on input "Kills Up To 99% Of Germs* For Fresh Breath" at bounding box center [1182, 162] width 212 height 27
type input "Kills Up To 99% Of Germs* For Fresh Breath"
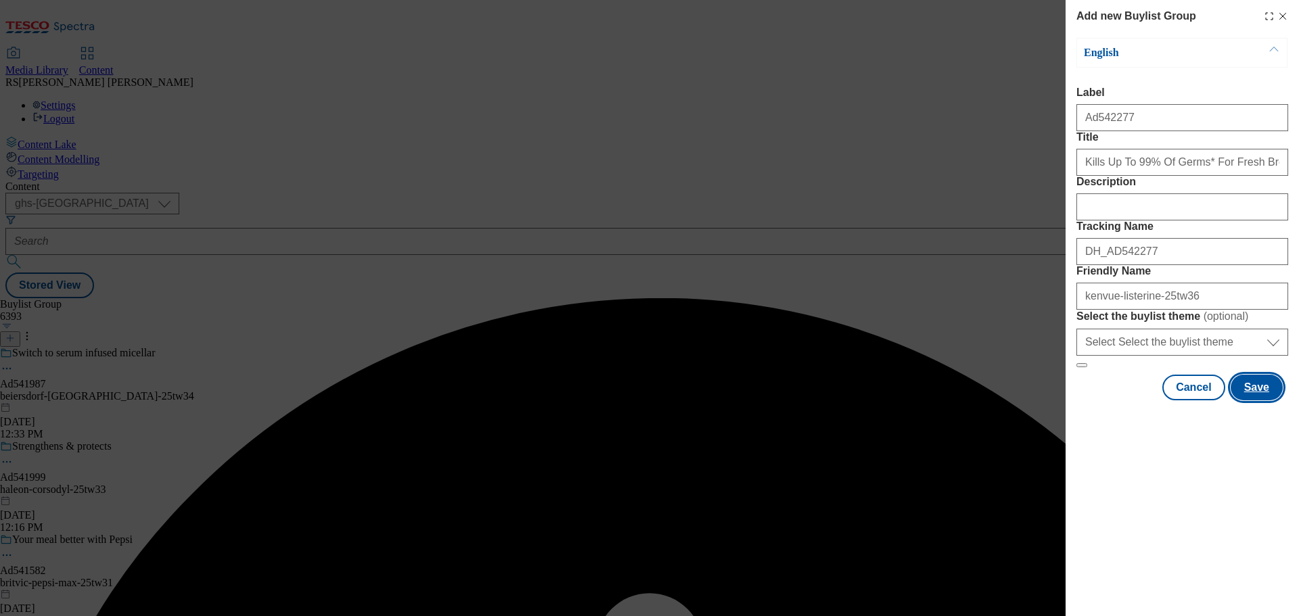
click at [1267, 401] on button "Save" at bounding box center [1257, 388] width 52 height 26
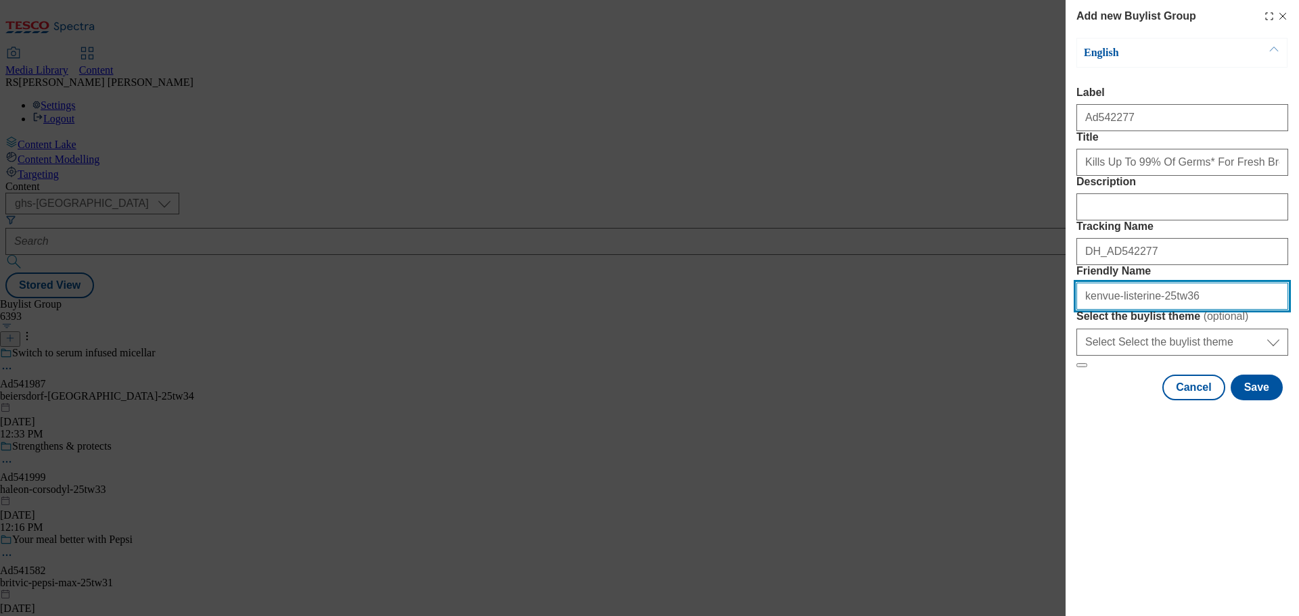
click at [1145, 310] on input "kenvue-listerine-25tw36" at bounding box center [1182, 296] width 212 height 27
type input "kenvue-listerine-cool-mint-25tw36"
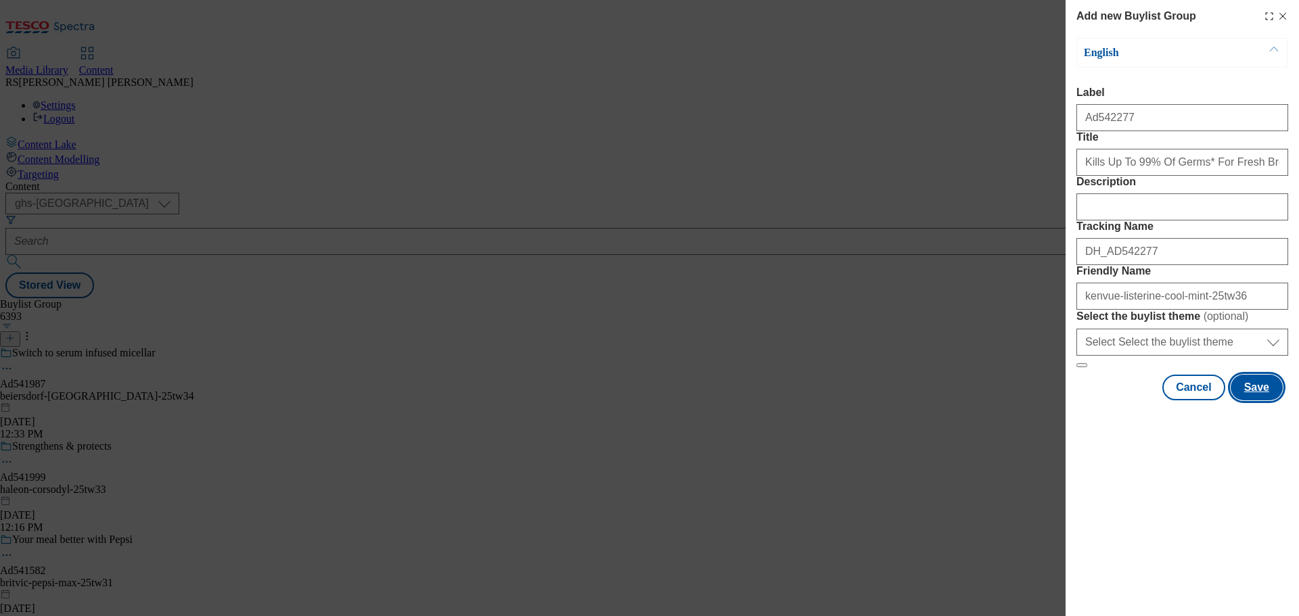
click at [1250, 401] on button "Save" at bounding box center [1257, 388] width 52 height 26
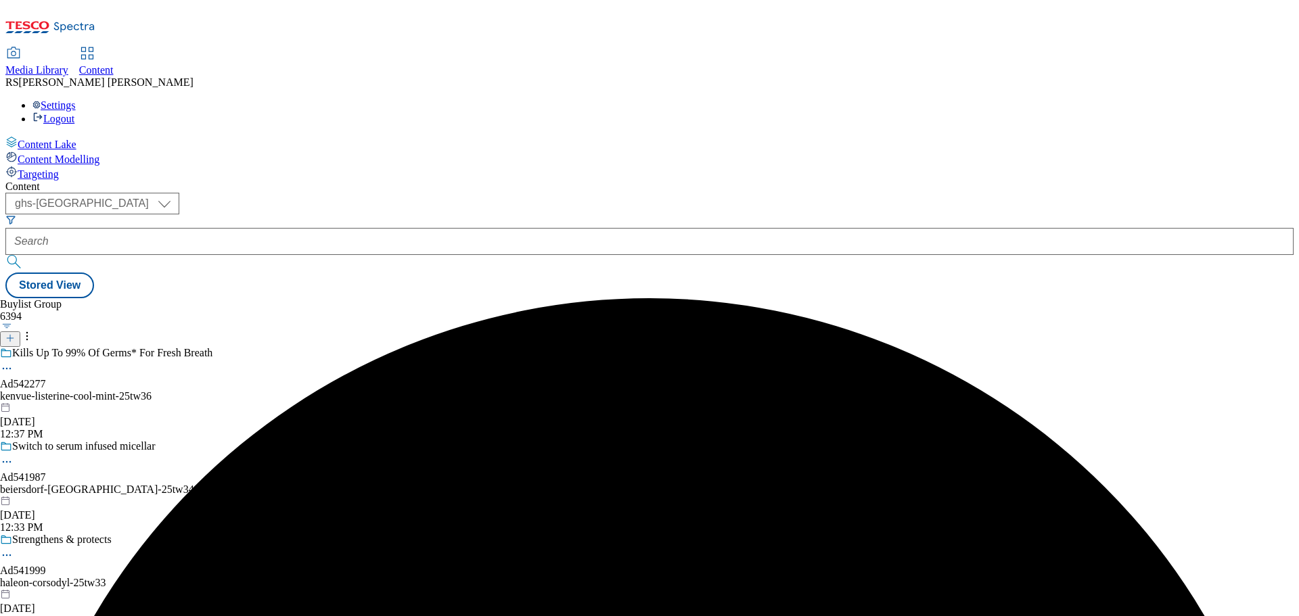
click at [591, 298] on div "Buylist Group 6394 Kills Up To 99% Of Germs* For Fresh Breath Ad542277 kenvue-l…" at bounding box center [649, 298] width 1288 height 0
click at [212, 347] on div "Kills Up To 99% Of Germs* For Fresh Breath Ad542277 kenvue-listerine-cool-mint-…" at bounding box center [106, 393] width 212 height 93
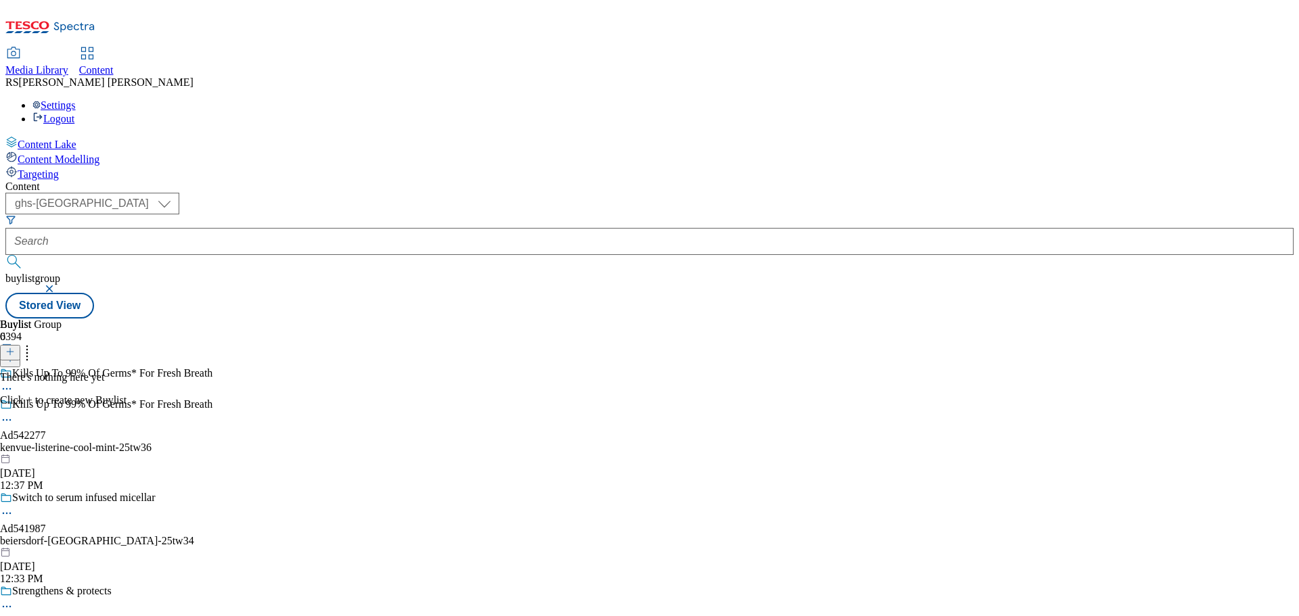
click at [15, 347] on icon at bounding box center [9, 351] width 9 height 9
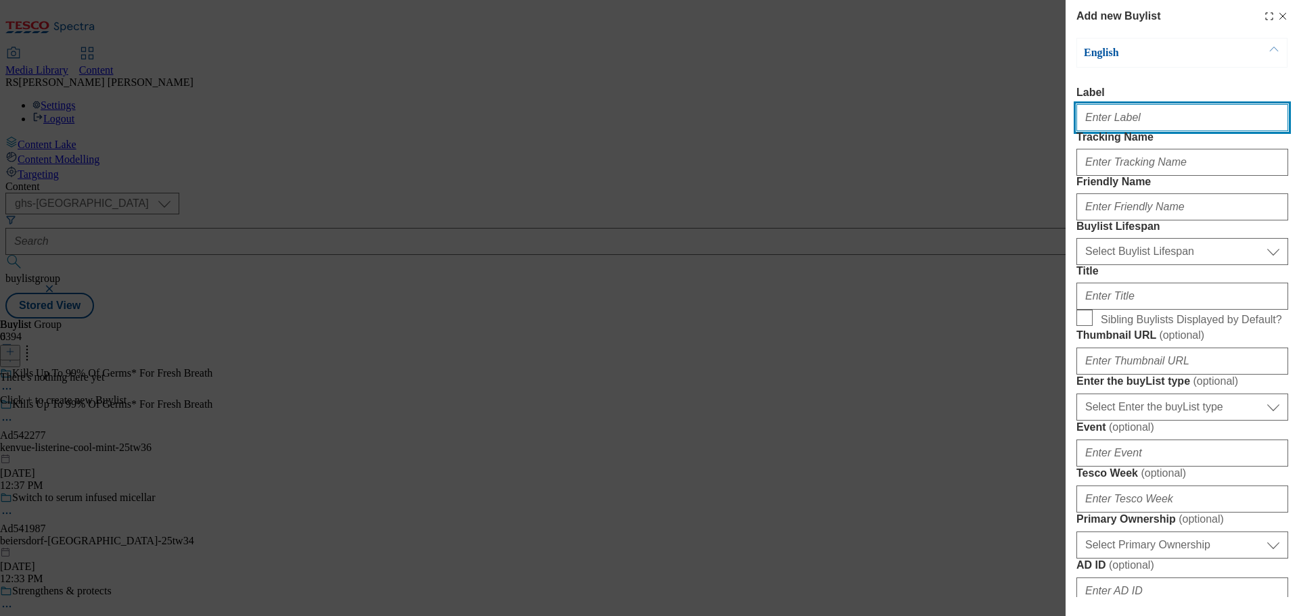
click at [1114, 131] on input "Label" at bounding box center [1182, 117] width 212 height 27
paste input "Ad542286"
type input "Ad542286"
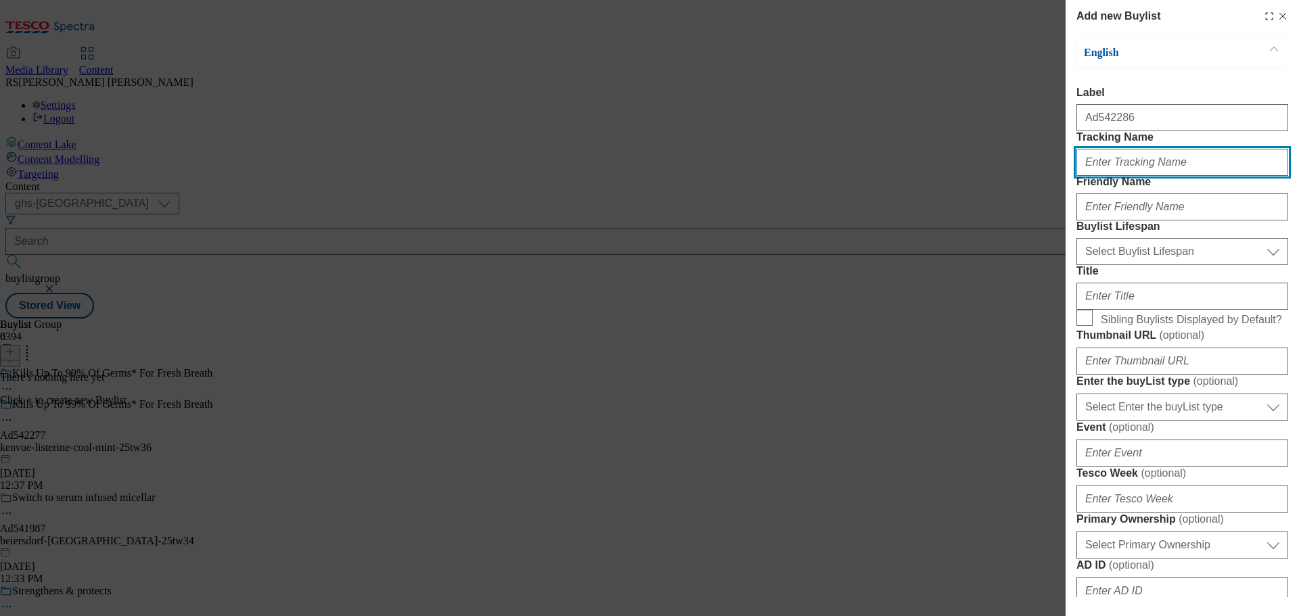
click at [1103, 176] on input "Tracking Name" at bounding box center [1182, 162] width 212 height 27
paste input "DH_AD542286"
type input "DH_AD542286"
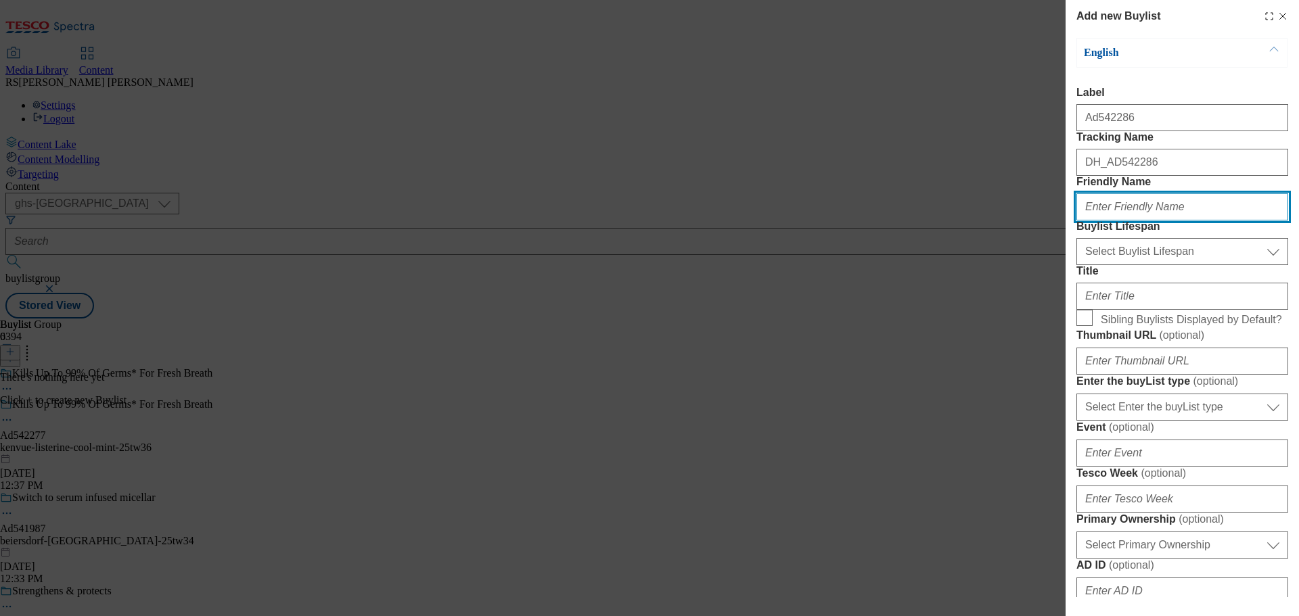
click at [1116, 221] on input "Friendly Name" at bounding box center [1182, 206] width 212 height 27
paste input "kenvue-listerine"
type input "kenvue-listerine"
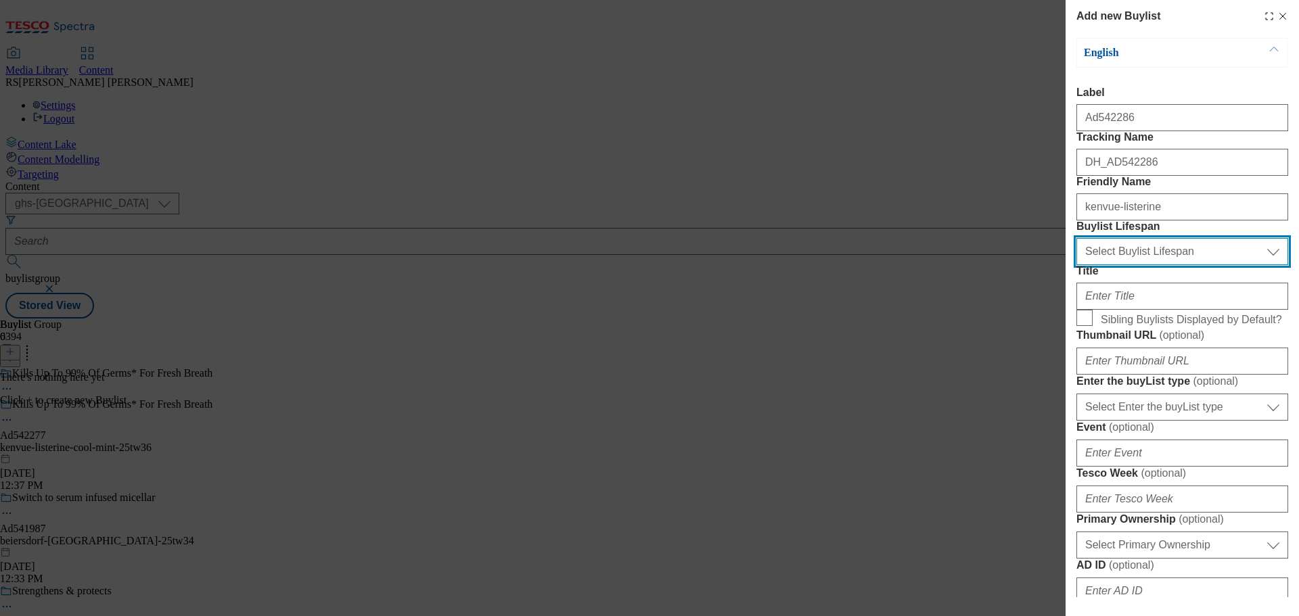
click at [1131, 265] on select "Select Buylist Lifespan evergreen seasonal tactical" at bounding box center [1182, 251] width 212 height 27
select select "tactical"
click at [1076, 265] on select "Select Buylist Lifespan evergreen seasonal tactical" at bounding box center [1182, 251] width 212 height 27
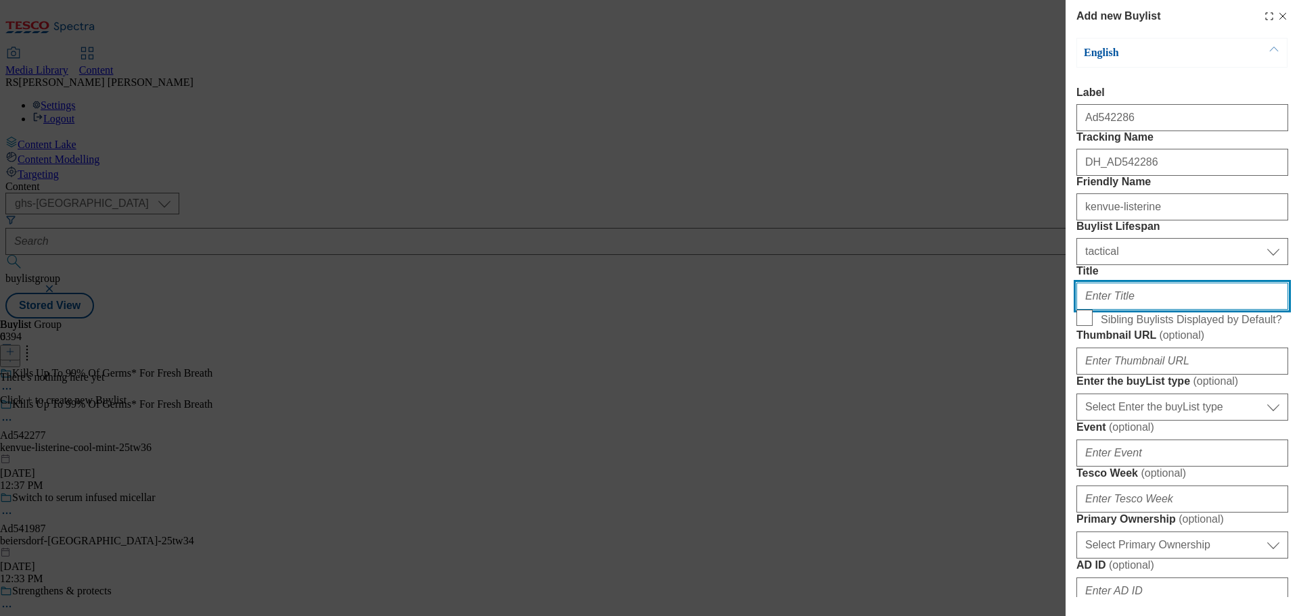
click at [1138, 310] on input "Title" at bounding box center [1182, 296] width 212 height 27
paste input "Deep Cleans Where Brushing Misses"
type input "Deep Cleans Where Brushing Misses"
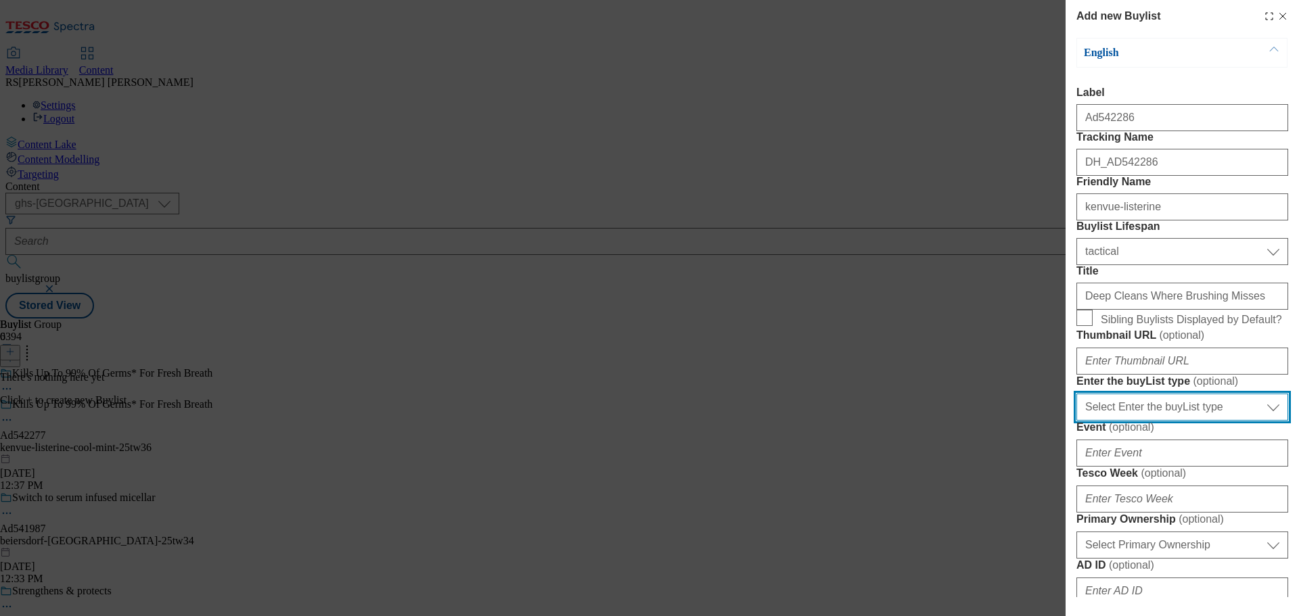
click at [1207, 421] on select "Select Enter the buyList type event supplier funded long term >4 weeks supplier…" at bounding box center [1182, 407] width 212 height 27
select select "supplier funded short term 1-3 weeks"
click at [1076, 421] on select "Select Enter the buyList type event supplier funded long term >4 weeks supplier…" at bounding box center [1182, 407] width 212 height 27
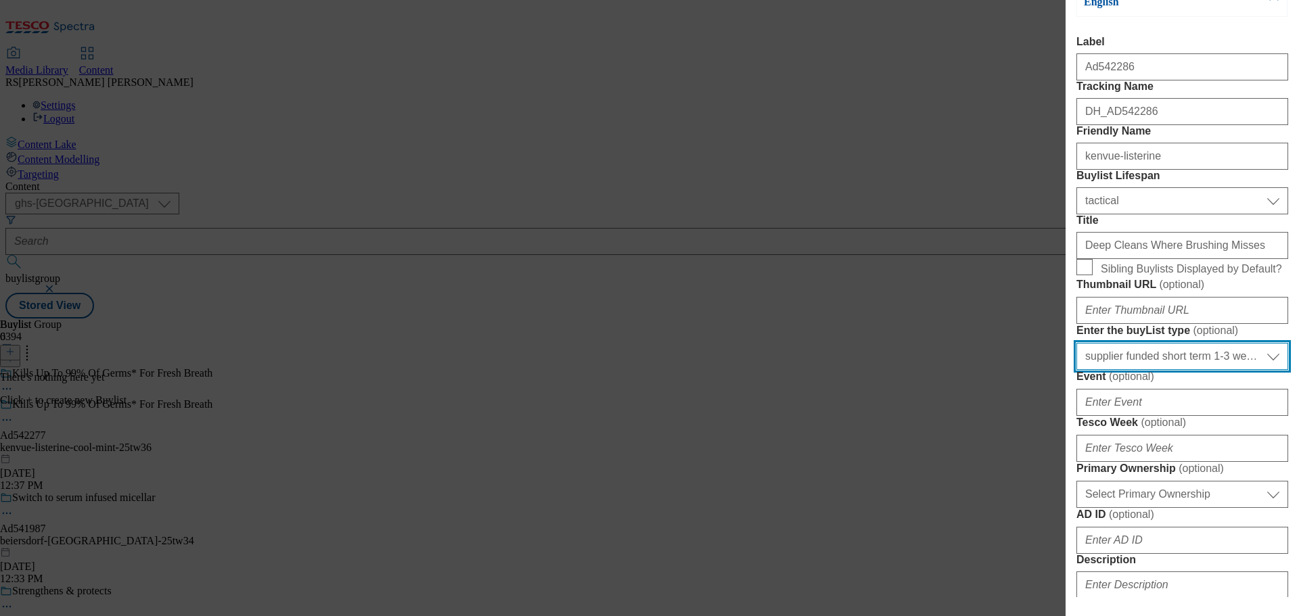
scroll to position [135, 0]
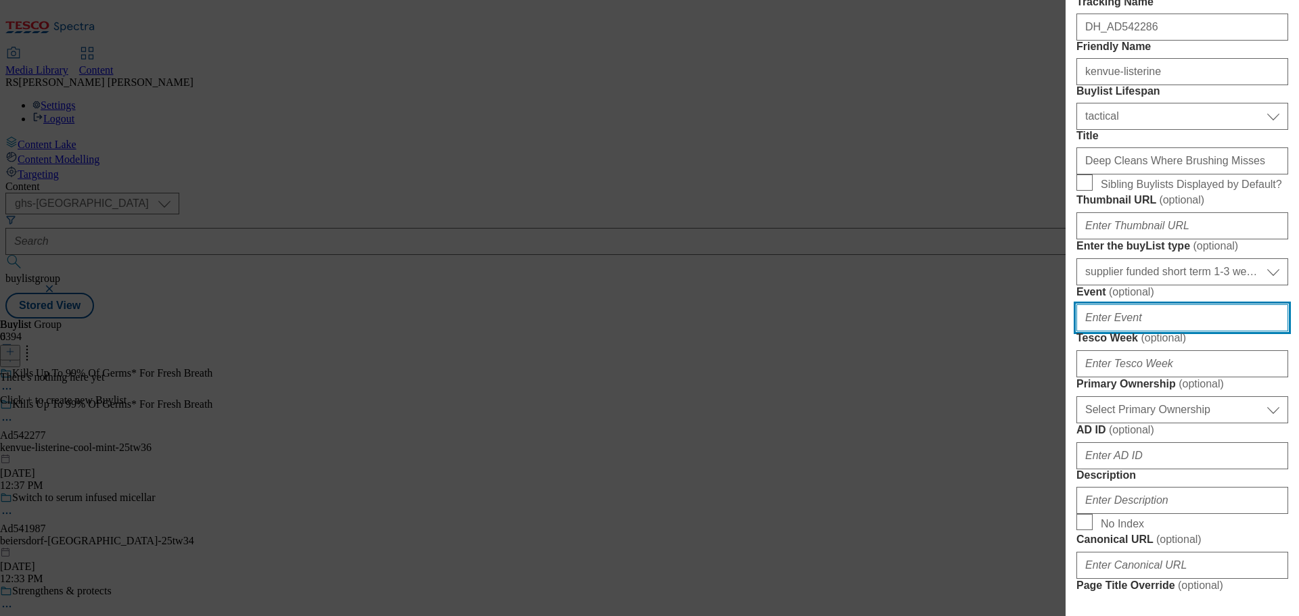
click at [1157, 332] on input "Event ( optional )" at bounding box center [1182, 317] width 212 height 27
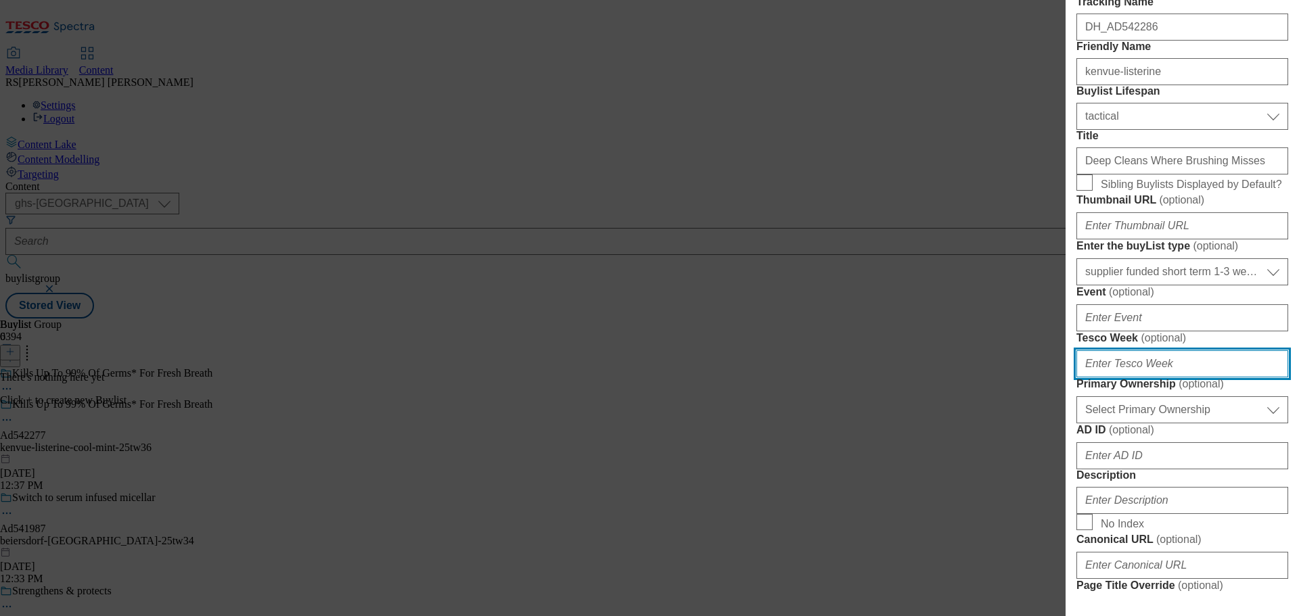
click at [1151, 378] on input "Tesco Week ( optional )" at bounding box center [1182, 363] width 212 height 27
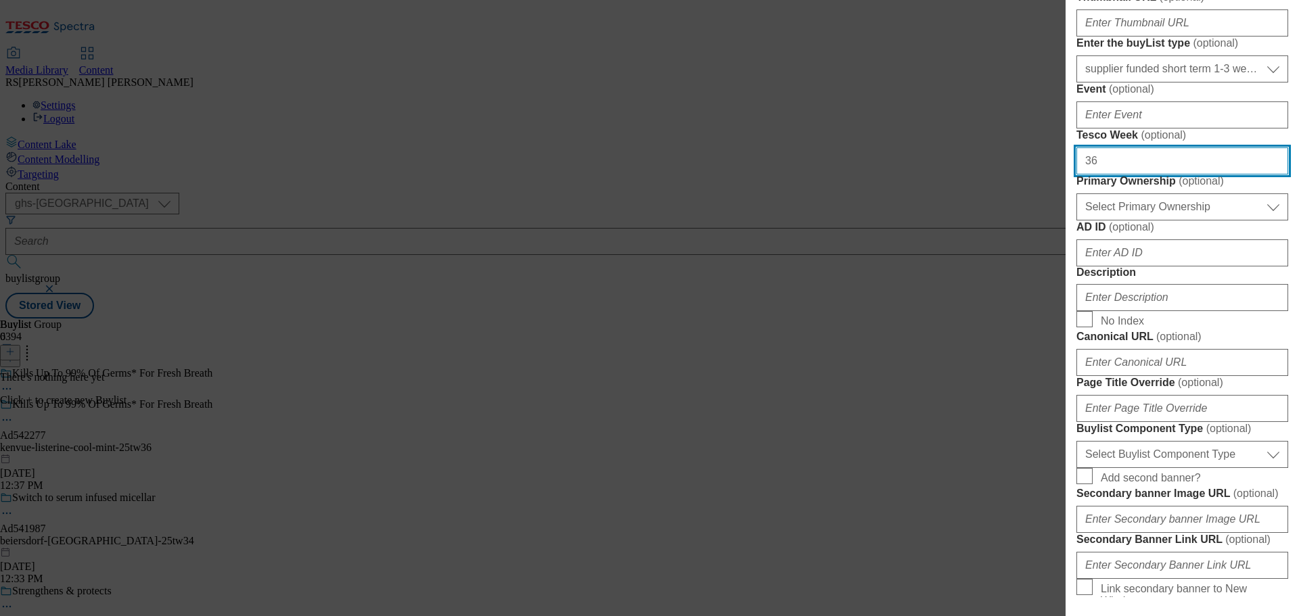
type input "36"
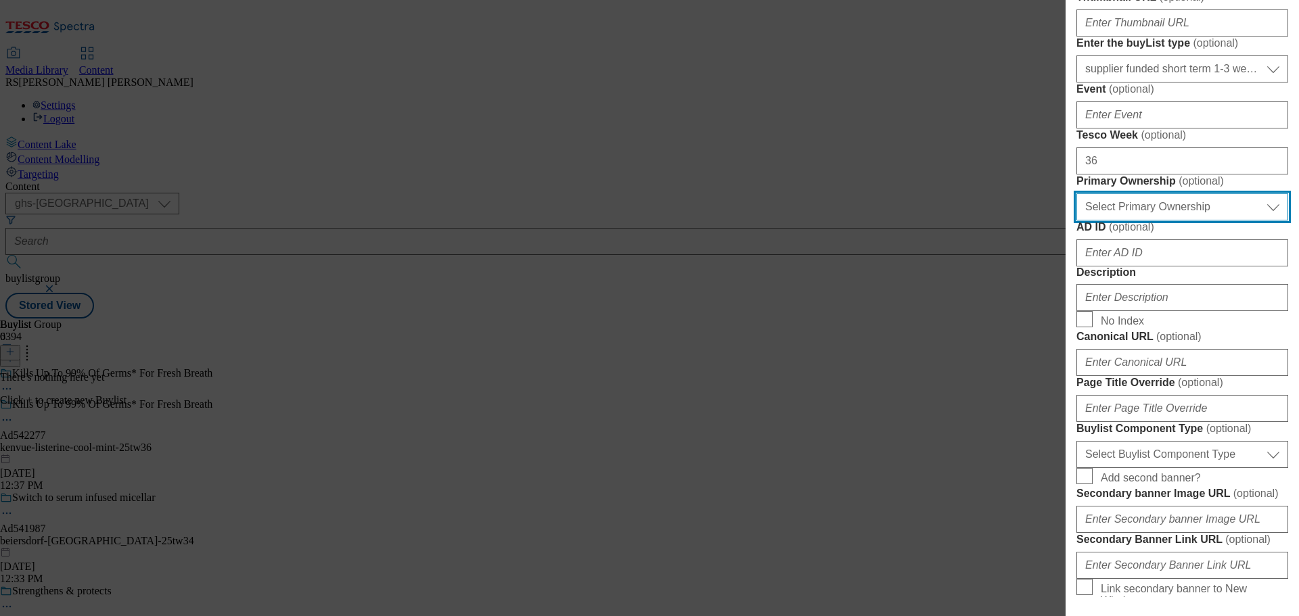
click at [1204, 221] on select "Select Primary Ownership tesco dunnhumby" at bounding box center [1182, 206] width 212 height 27
select select "dunnhumby"
click at [1076, 221] on select "Select Primary Ownership tesco dunnhumby" at bounding box center [1182, 206] width 212 height 27
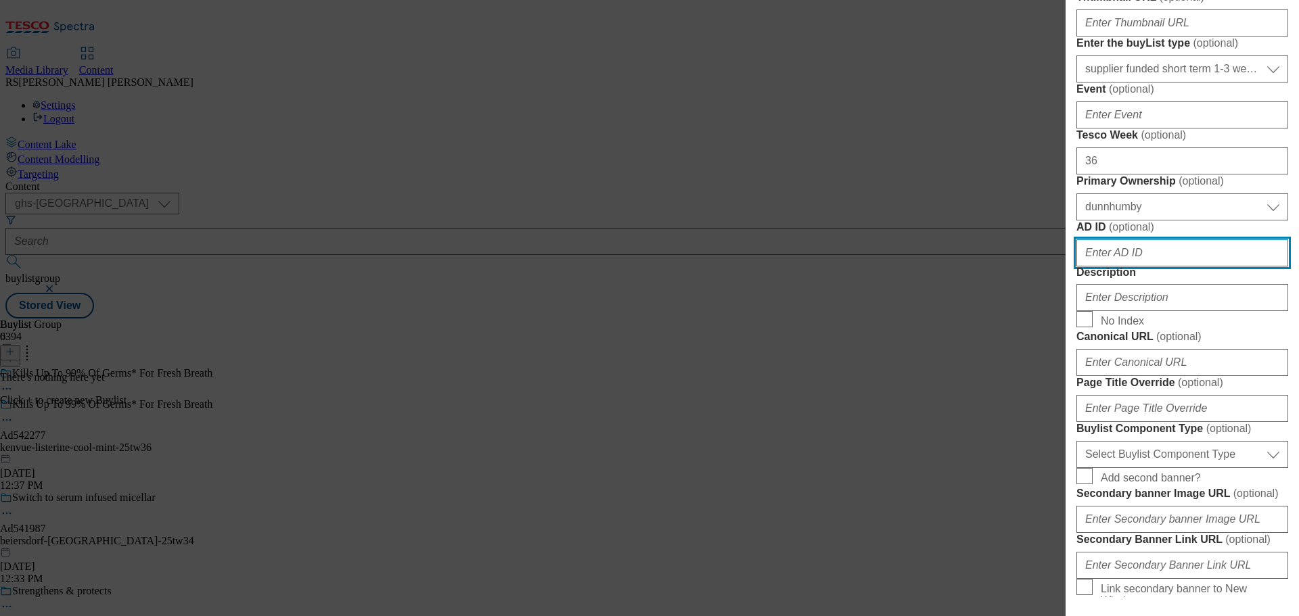
click at [1156, 267] on input "AD ID ( optional )" at bounding box center [1182, 253] width 212 height 27
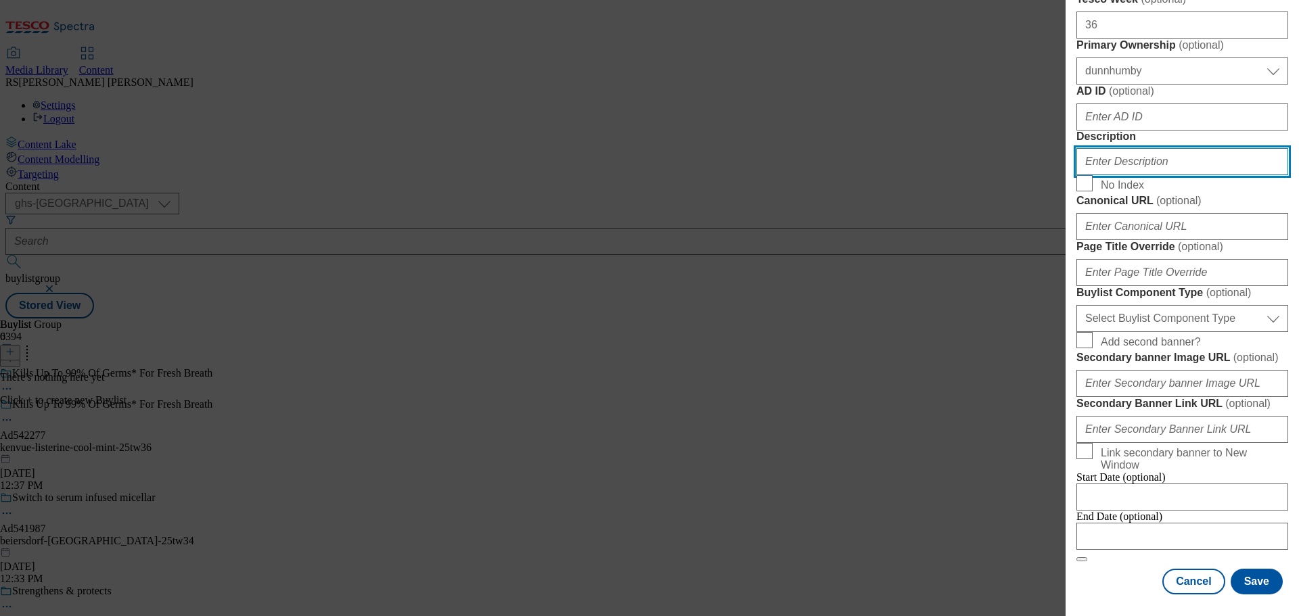
click at [1134, 175] on input "Description" at bounding box center [1182, 161] width 212 height 27
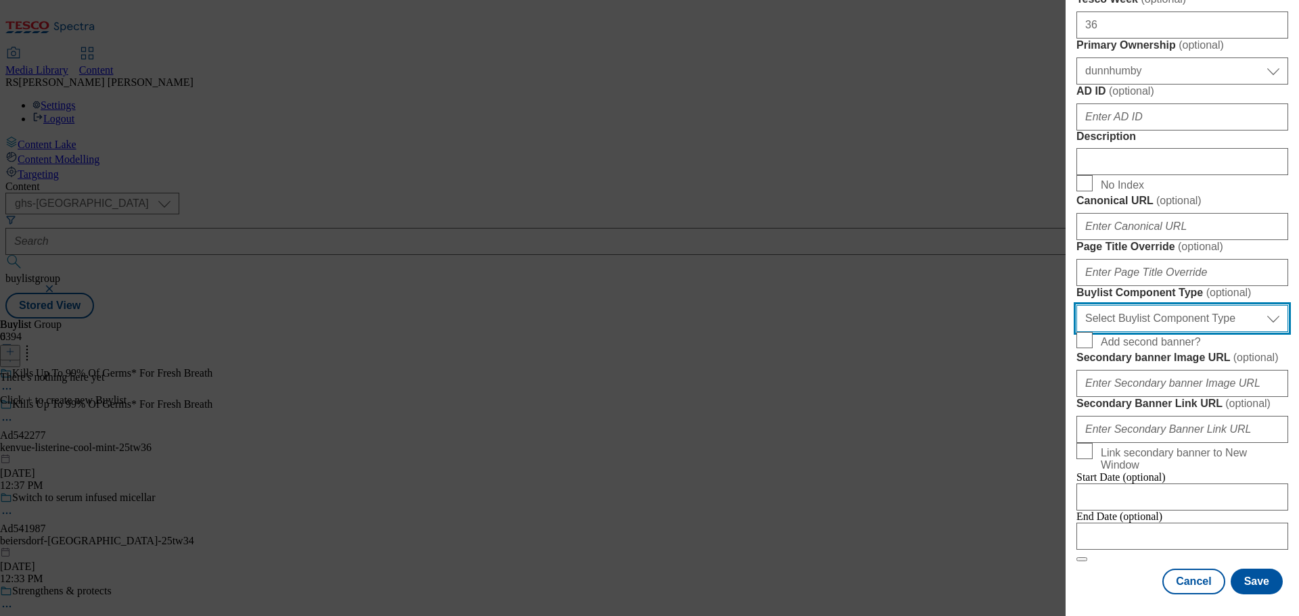
click at [1185, 332] on select "Select Buylist Component Type Banner Competition Header Meal" at bounding box center [1182, 318] width 212 height 27
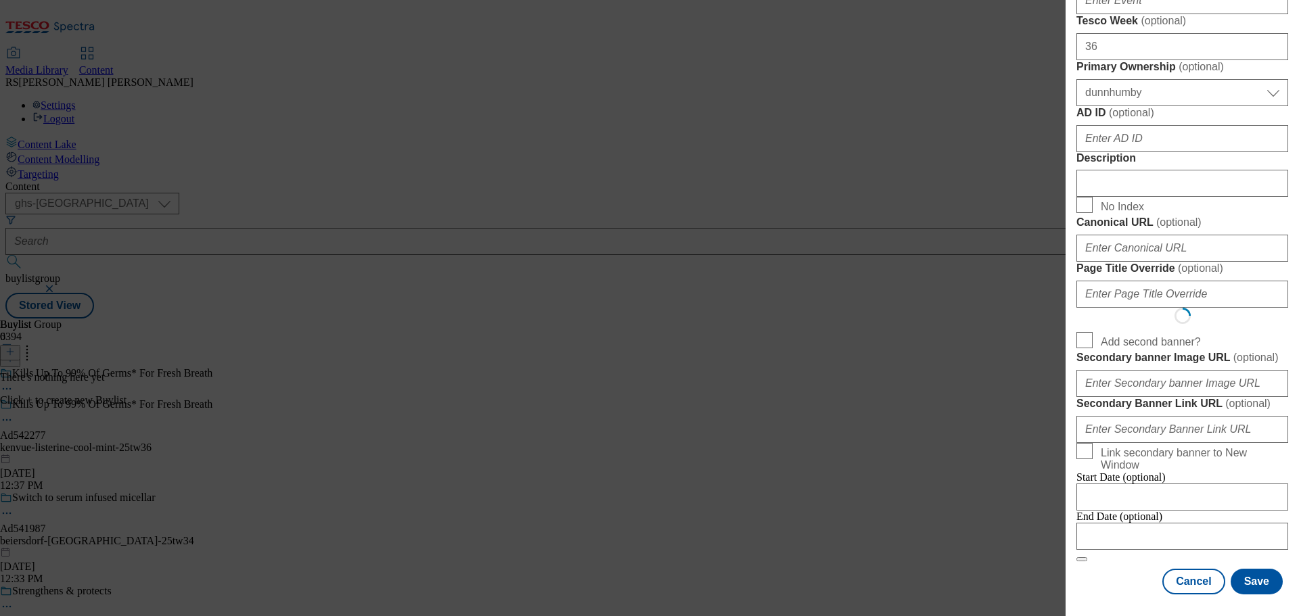
select select "Banner"
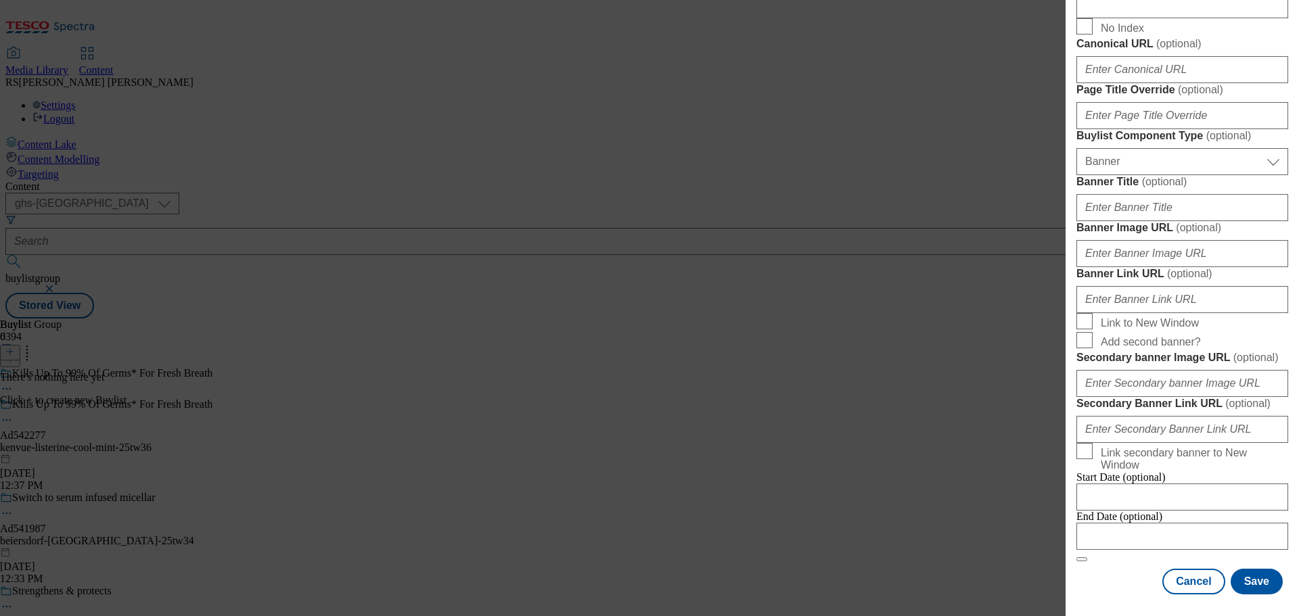
scroll to position [1209, 0]
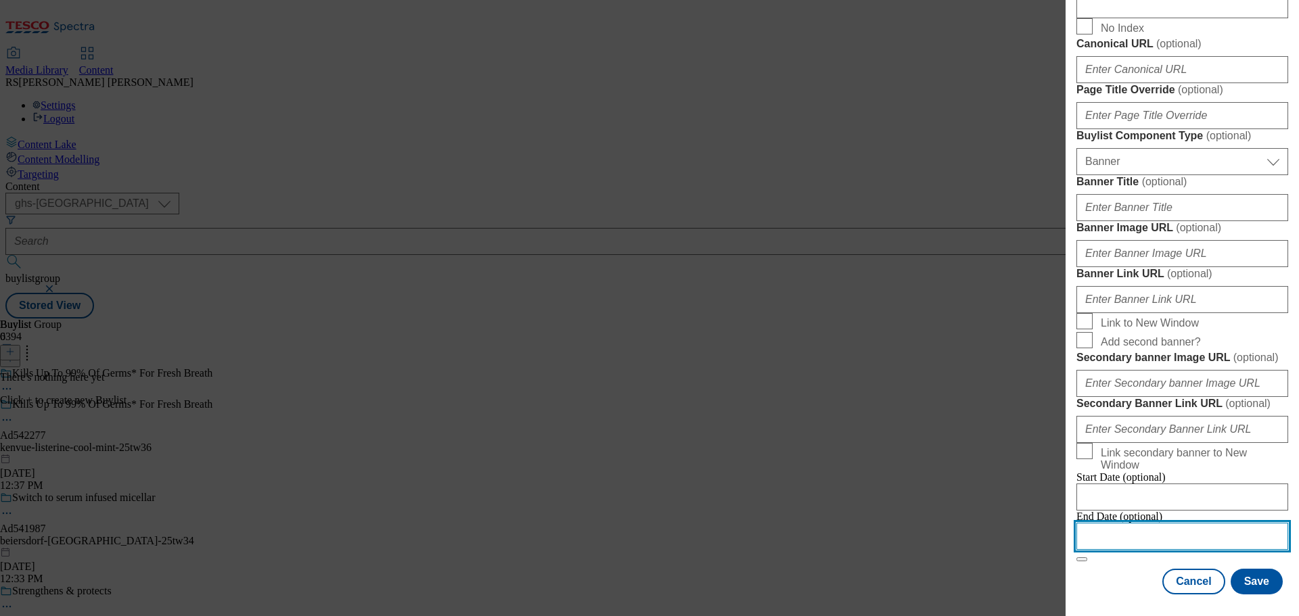
click at [1182, 532] on input "Modal" at bounding box center [1182, 536] width 212 height 27
select select "2025"
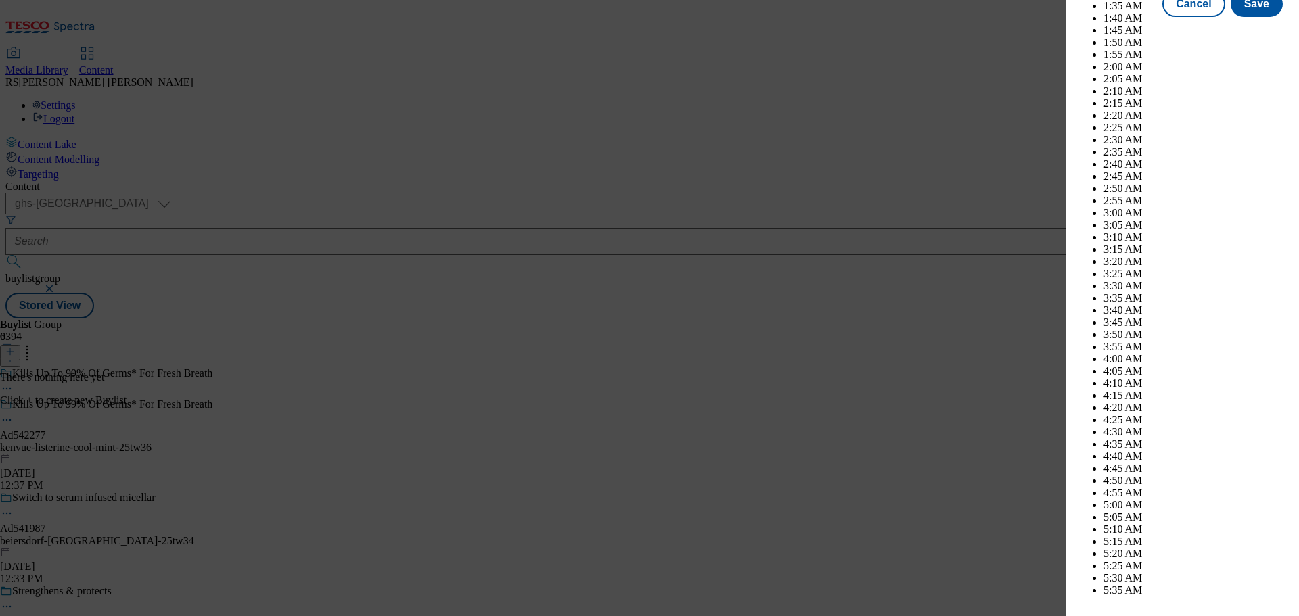
scroll to position [3768, 0]
select select "February"
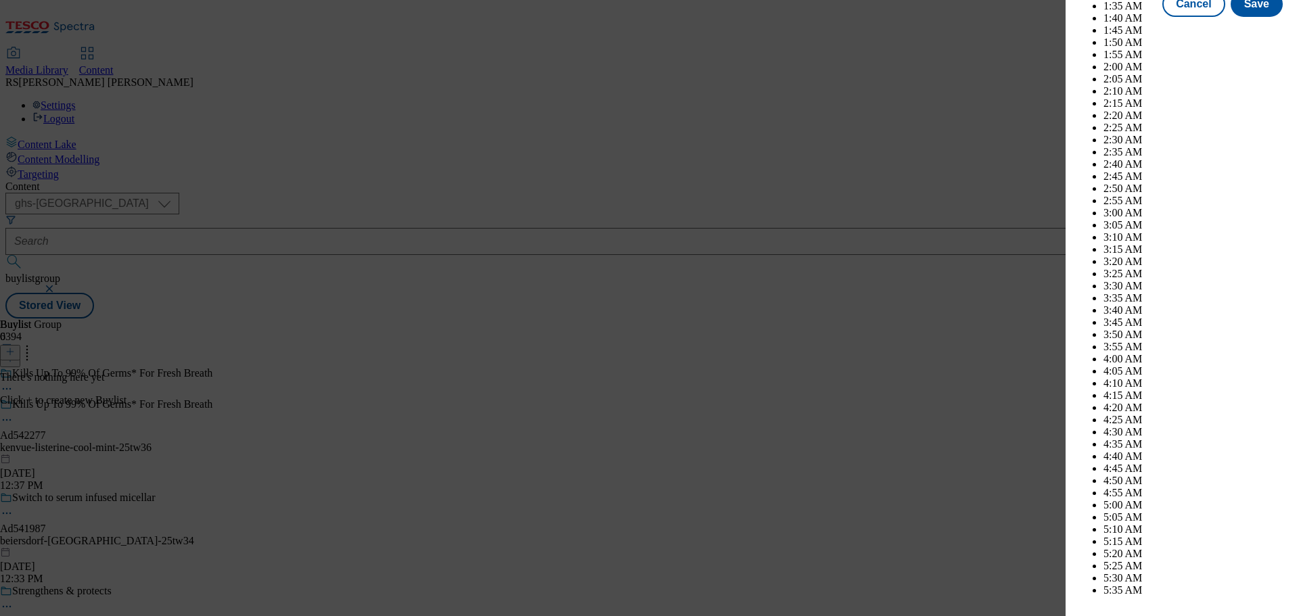
select select "2026"
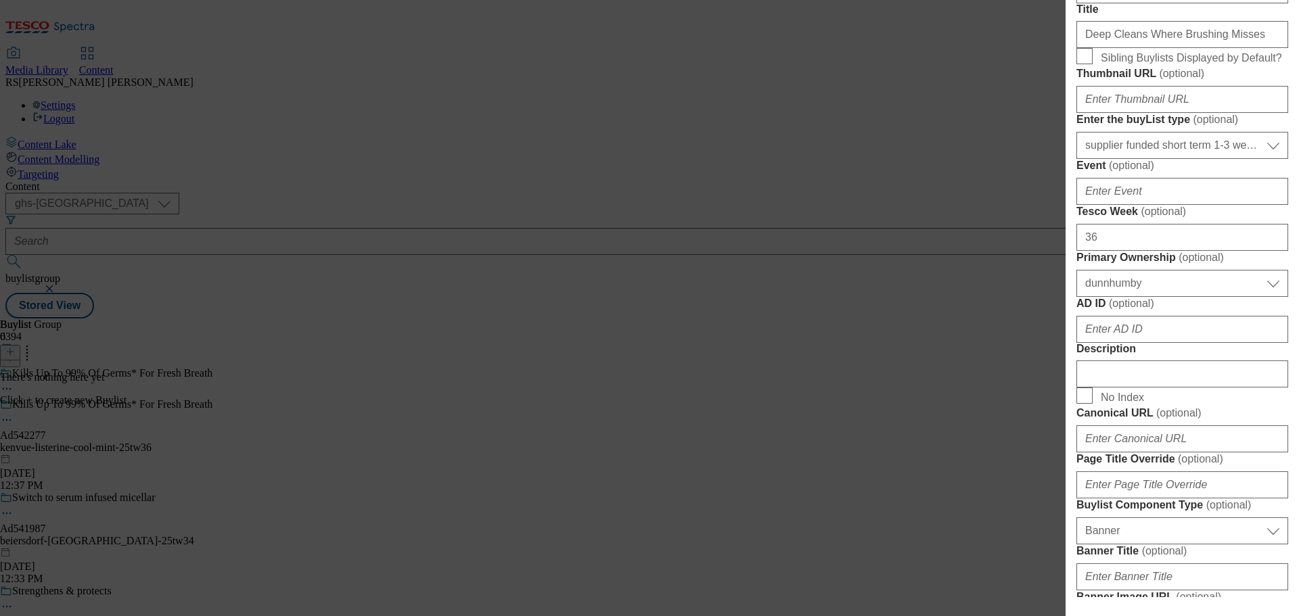
scroll to position [0, 0]
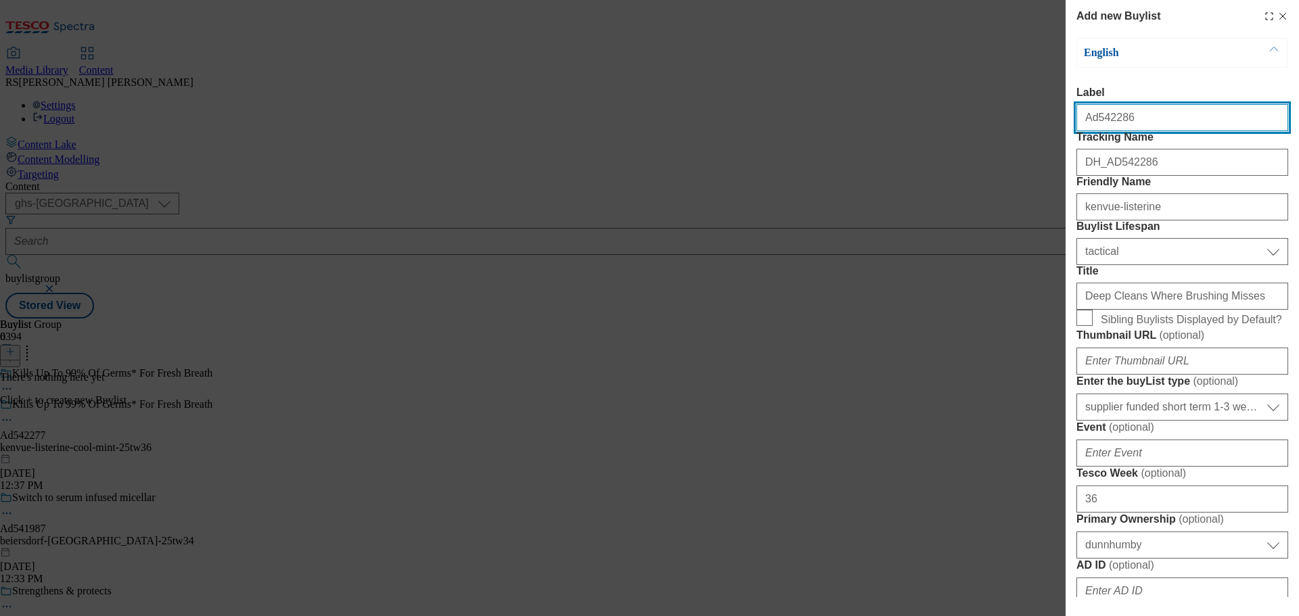
drag, startPoint x: 1146, startPoint y: 126, endPoint x: 1094, endPoint y: 129, distance: 52.2
click at [1094, 129] on input "Ad542286" at bounding box center [1182, 117] width 212 height 27
paste input "77"
type input "Ad542277"
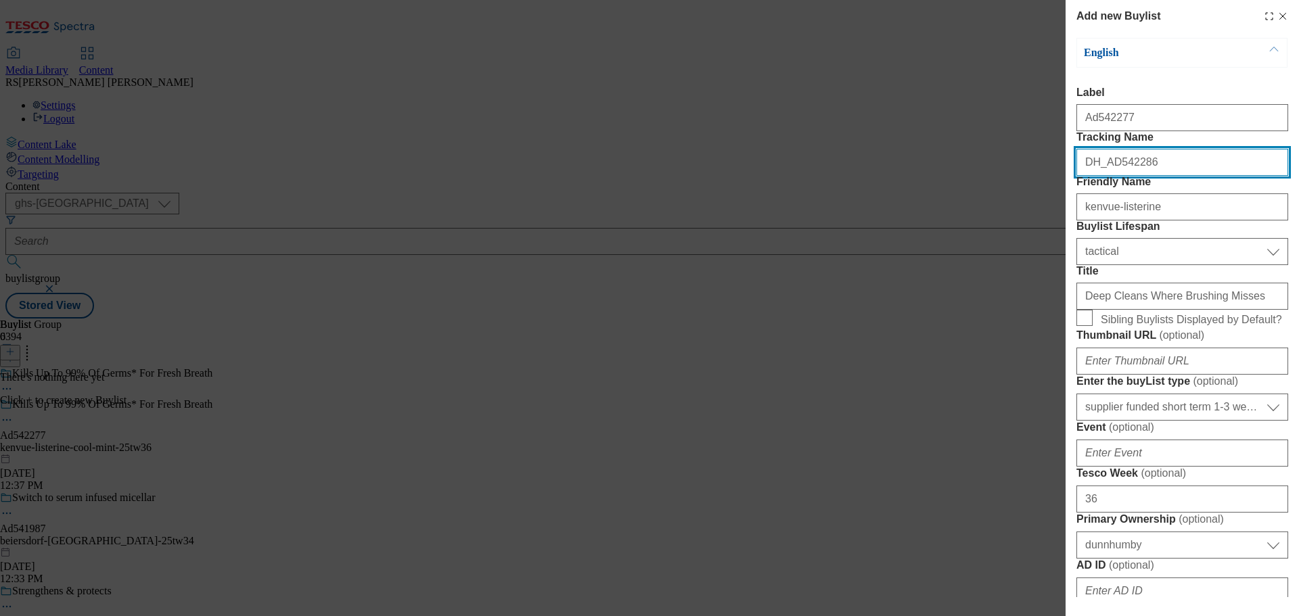
drag, startPoint x: 1170, startPoint y: 192, endPoint x: 1110, endPoint y: 200, distance: 60.1
click at [1110, 176] on input "DH_AD542286" at bounding box center [1182, 162] width 212 height 27
paste input "77"
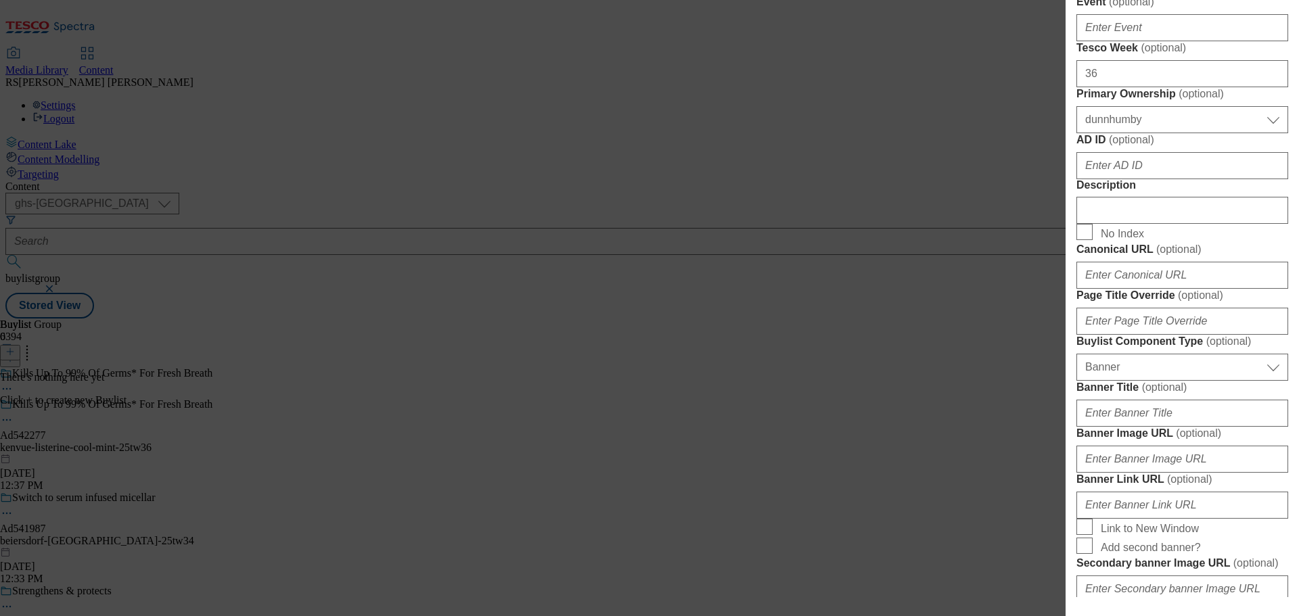
scroll to position [474, 0]
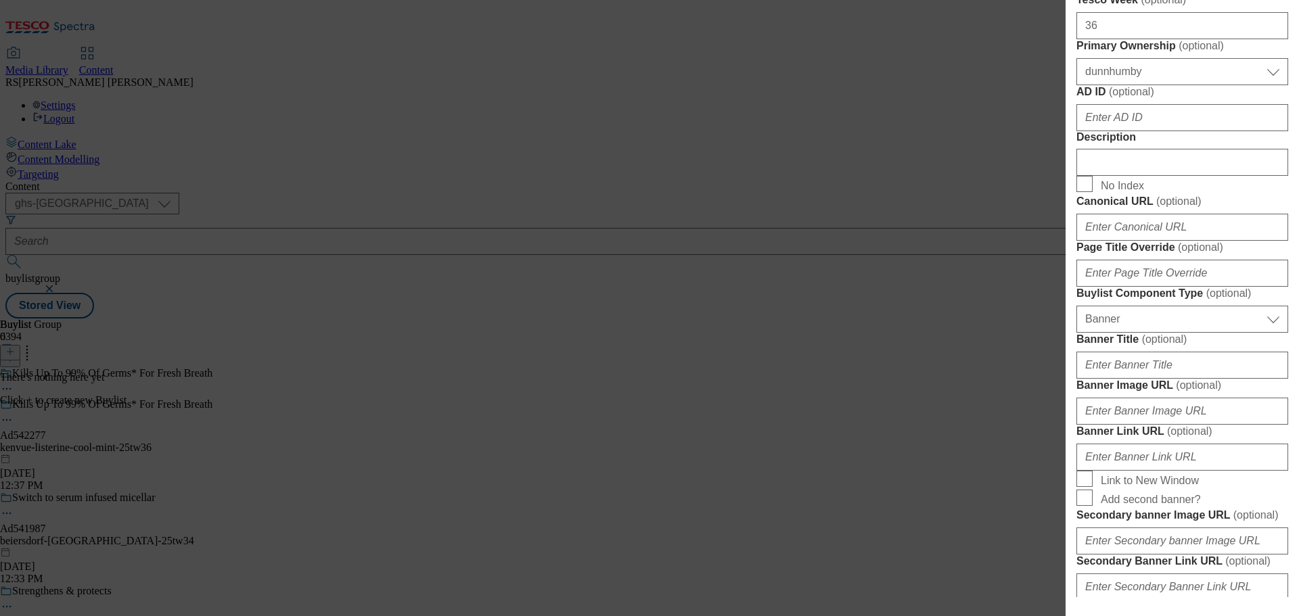
type input "DH_AD542277"
click at [1147, 131] on input "AD ID ( optional )" at bounding box center [1182, 117] width 212 height 27
paste input "542277"
type input "542277"
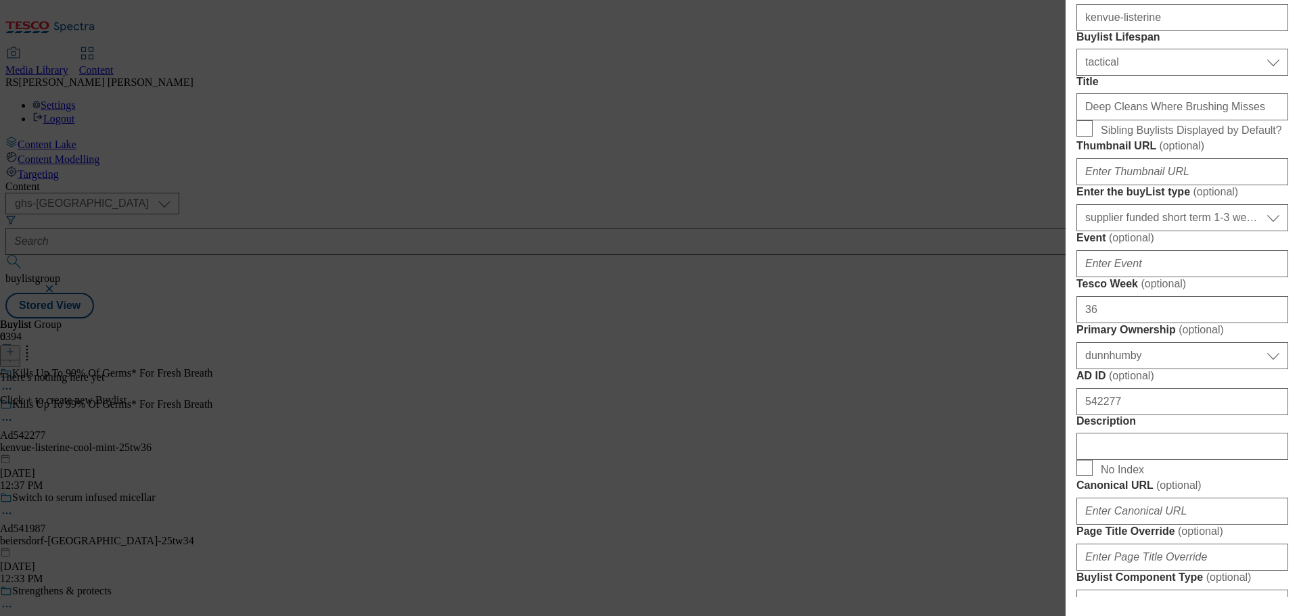
scroll to position [0, 0]
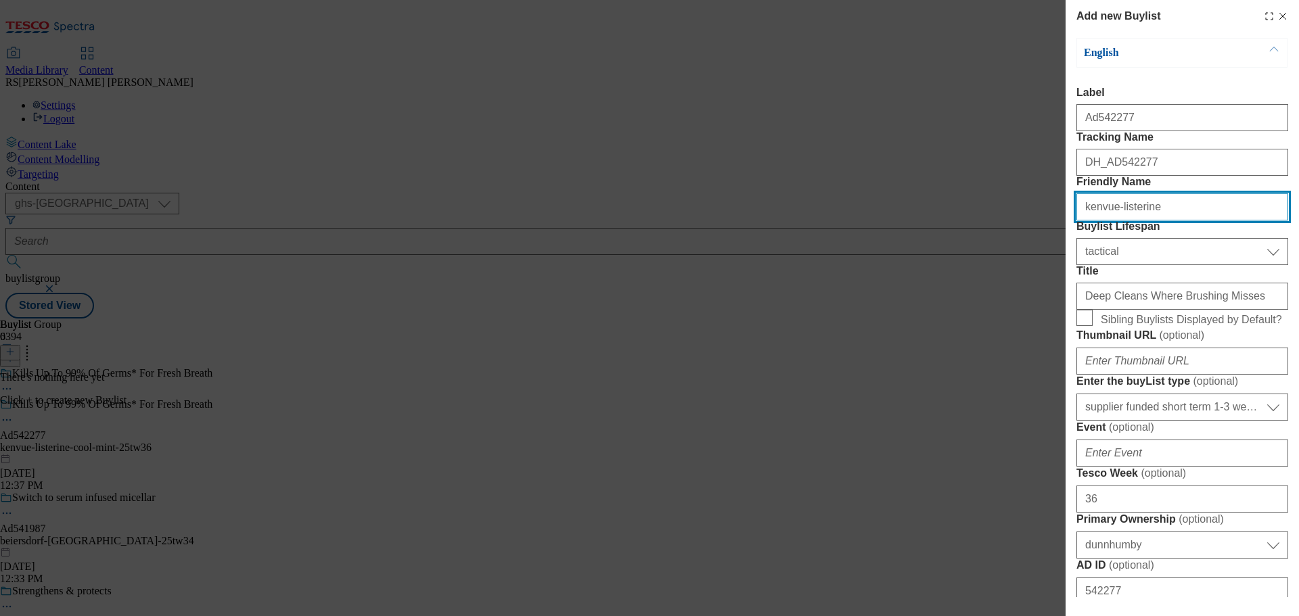
drag, startPoint x: 1177, startPoint y: 256, endPoint x: 1077, endPoint y: 259, distance: 99.5
click at [1077, 221] on input "kenvue-listerine" at bounding box center [1182, 206] width 212 height 27
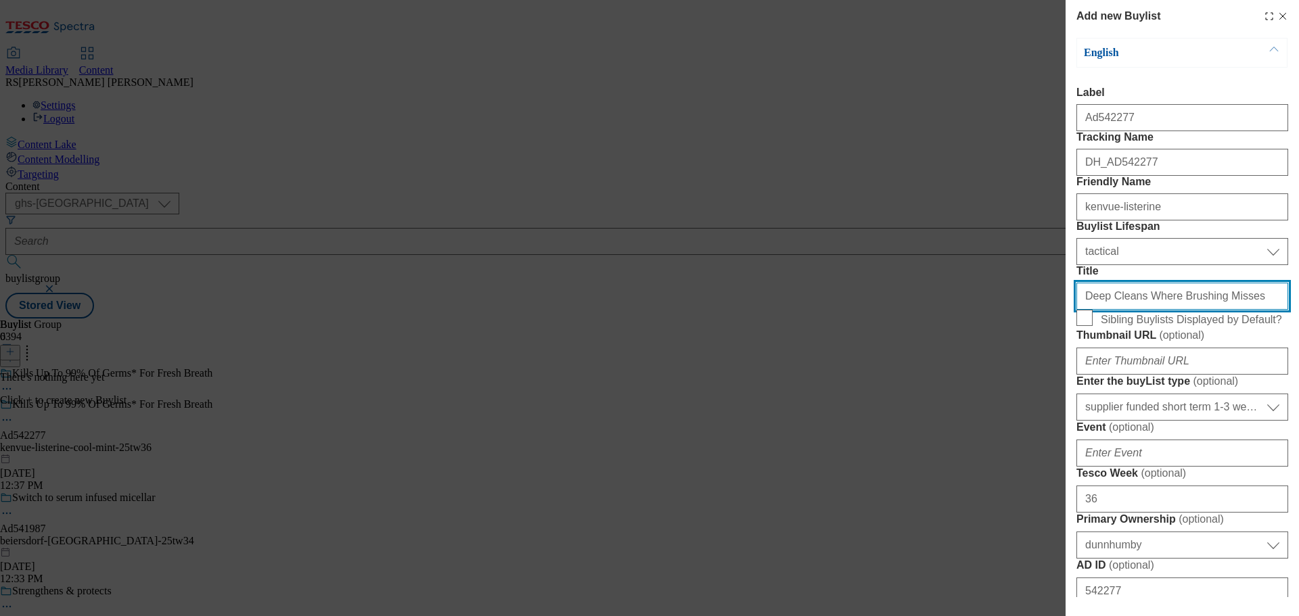
click at [1148, 310] on input "Deep Cleans Where Brushing Misses" at bounding box center [1182, 296] width 212 height 27
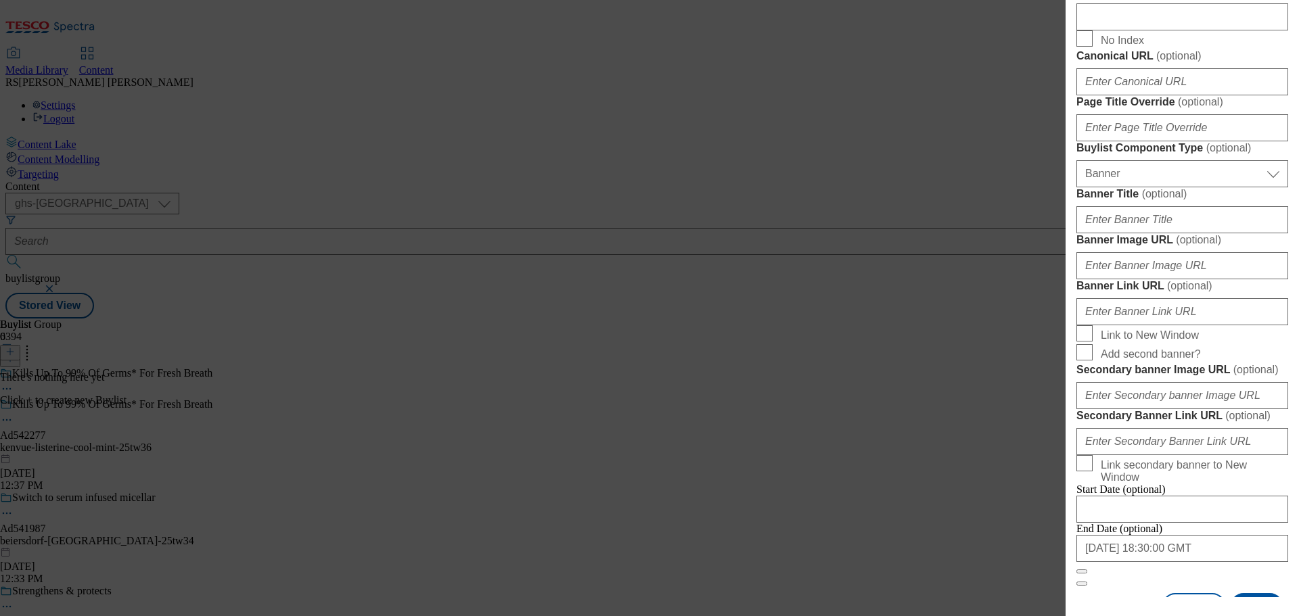
scroll to position [677, 0]
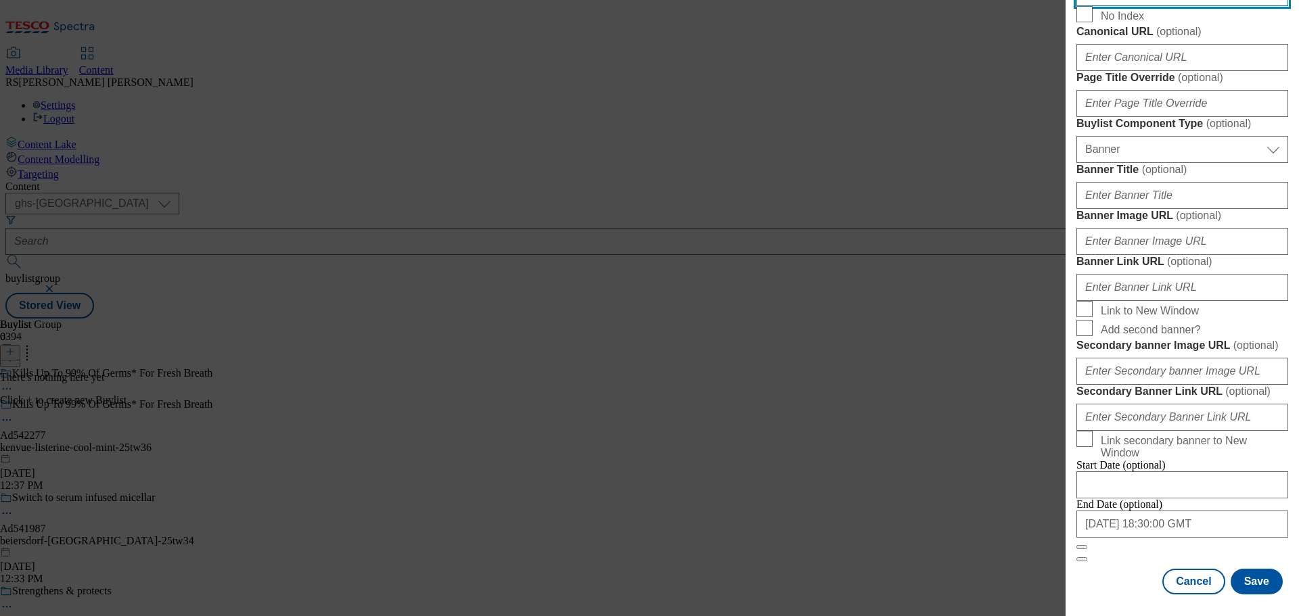
click at [1245, 576] on button "Save" at bounding box center [1257, 582] width 52 height 26
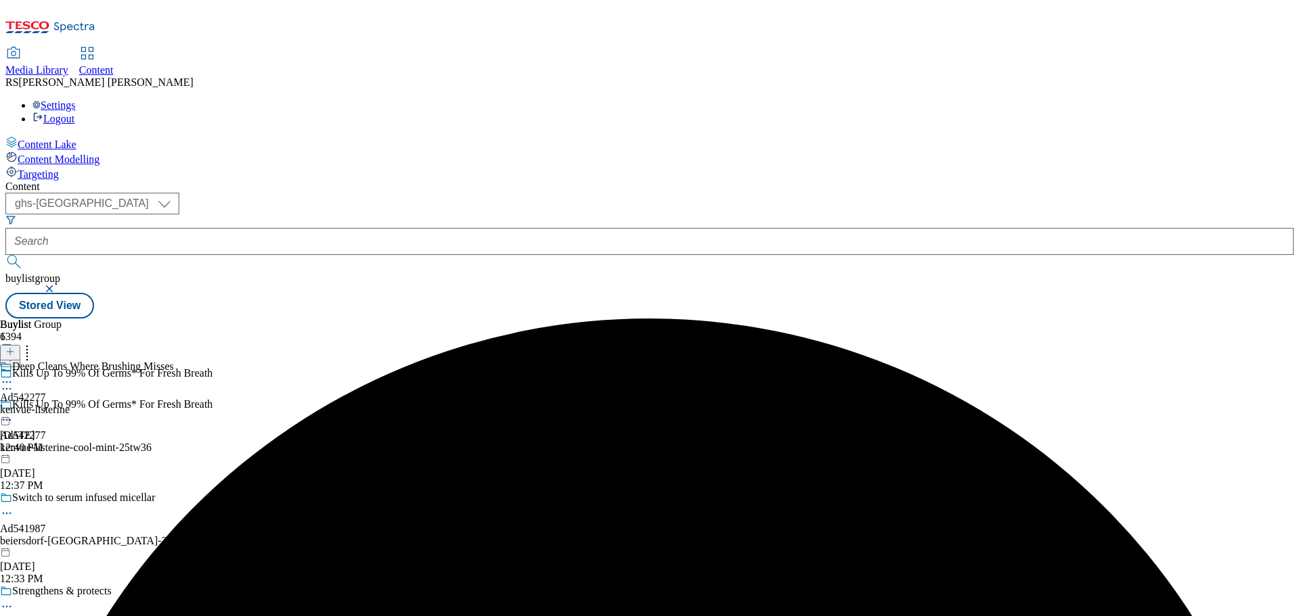
click at [174, 404] on div "kenvue-listerine" at bounding box center [87, 410] width 174 height 12
click at [15, 347] on icon at bounding box center [9, 351] width 9 height 9
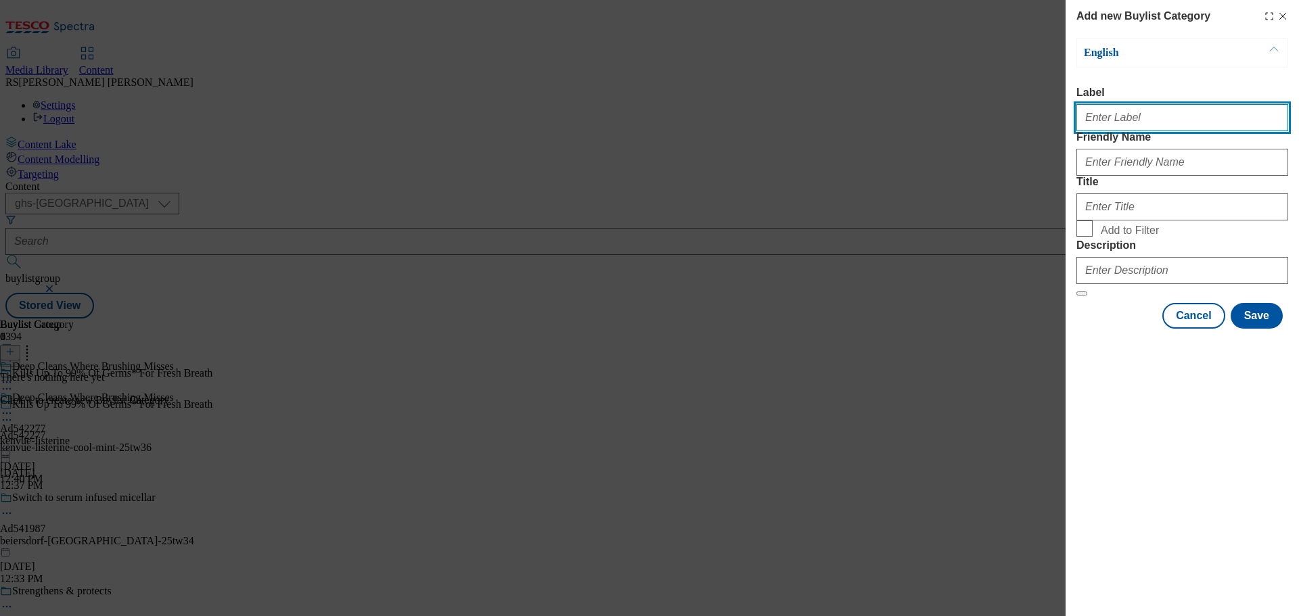
click at [1122, 128] on input "Label" at bounding box center [1182, 117] width 212 height 27
paste input "Ad542286"
type input "Ad542286"
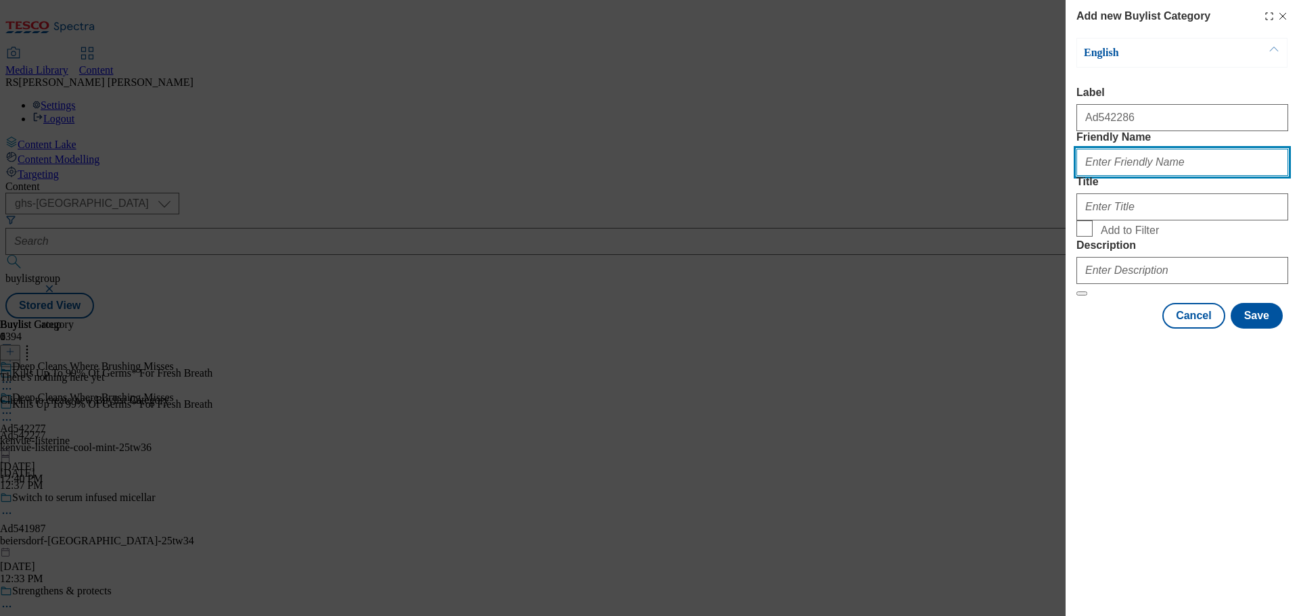
click at [1105, 176] on input "Friendly Name" at bounding box center [1182, 162] width 212 height 27
paste input "kenvue-benylin"
type input "kenvue-benylin"
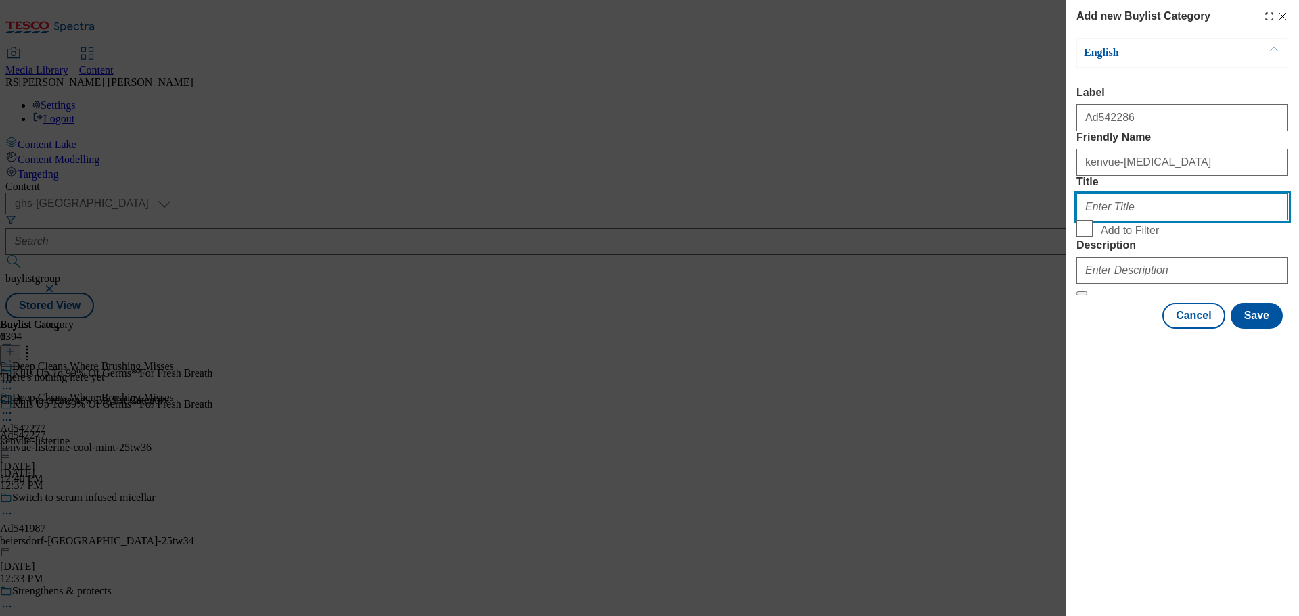
click at [1143, 221] on input "Title" at bounding box center [1182, 206] width 212 height 27
paste input "Kenvue"
type input "Kenvue"
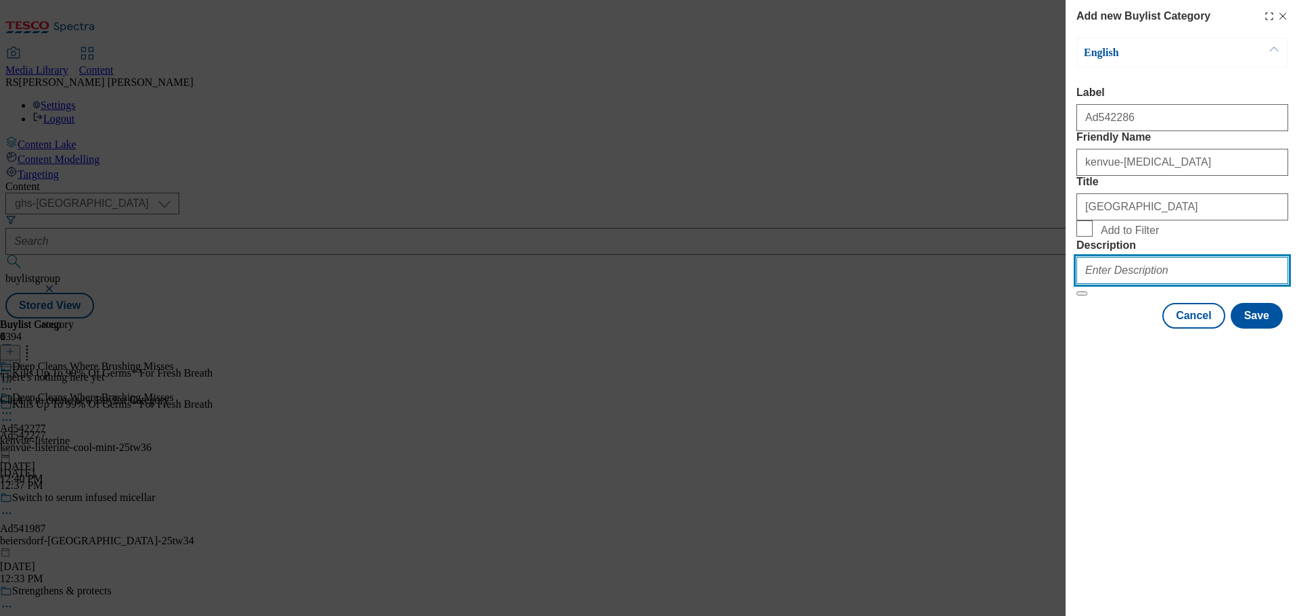
click at [1141, 284] on input "Description" at bounding box center [1182, 270] width 212 height 27
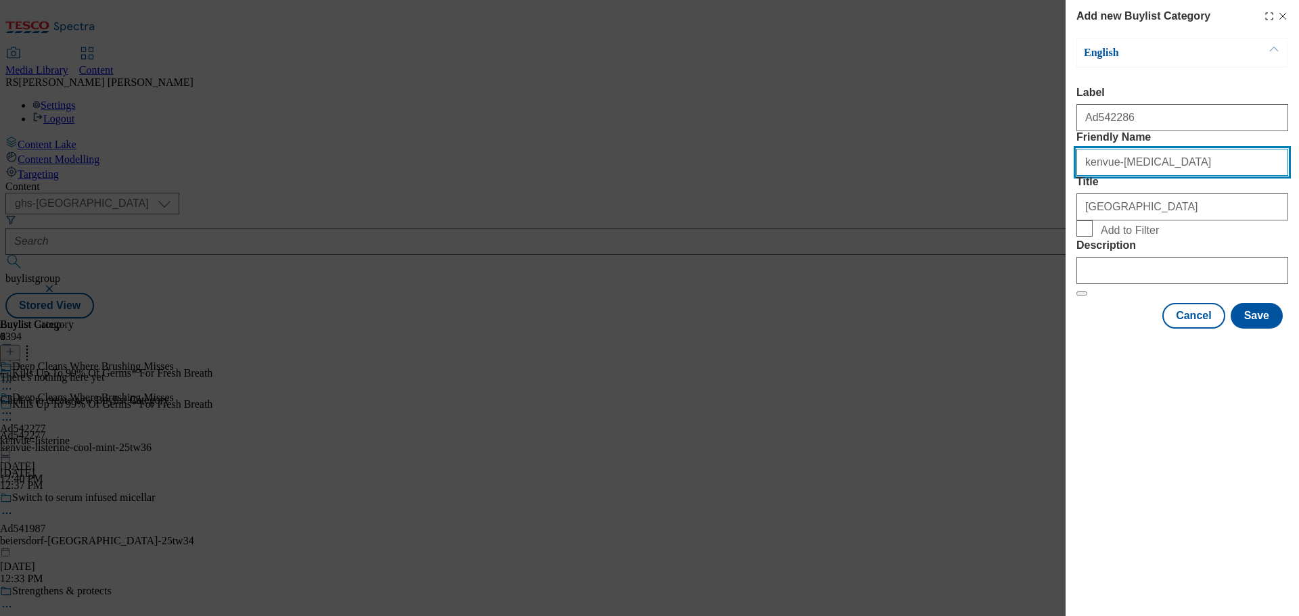
click at [1157, 176] on input "kenvue-benylin" at bounding box center [1182, 162] width 212 height 27
drag, startPoint x: 1169, startPoint y: 190, endPoint x: 1060, endPoint y: 186, distance: 109.0
click at [1060, 186] on div "Add new Buylist Category English Label Ad542286 Friendly Name kenvue-benylin Ti…" at bounding box center [649, 308] width 1299 height 616
paste input "listerine"
type input "kenvue-listerine"
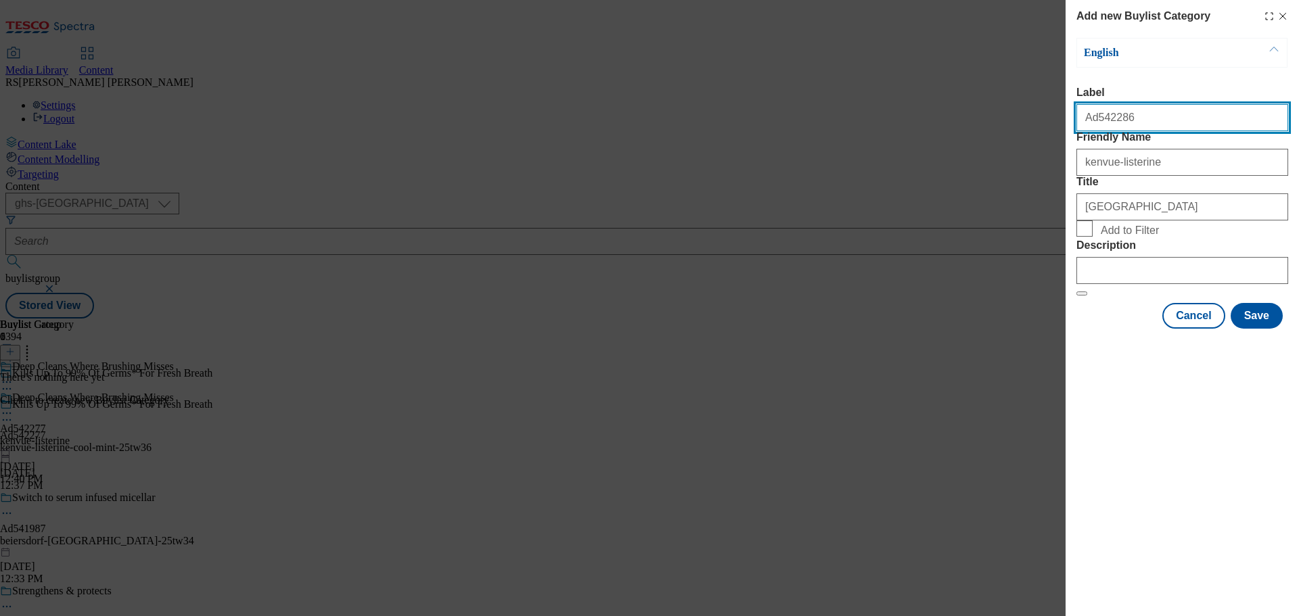
drag, startPoint x: 1130, startPoint y: 123, endPoint x: 1093, endPoint y: 131, distance: 37.4
click at [1093, 131] on input "Ad542286" at bounding box center [1182, 117] width 212 height 27
paste input "77"
type input "Ad542277"
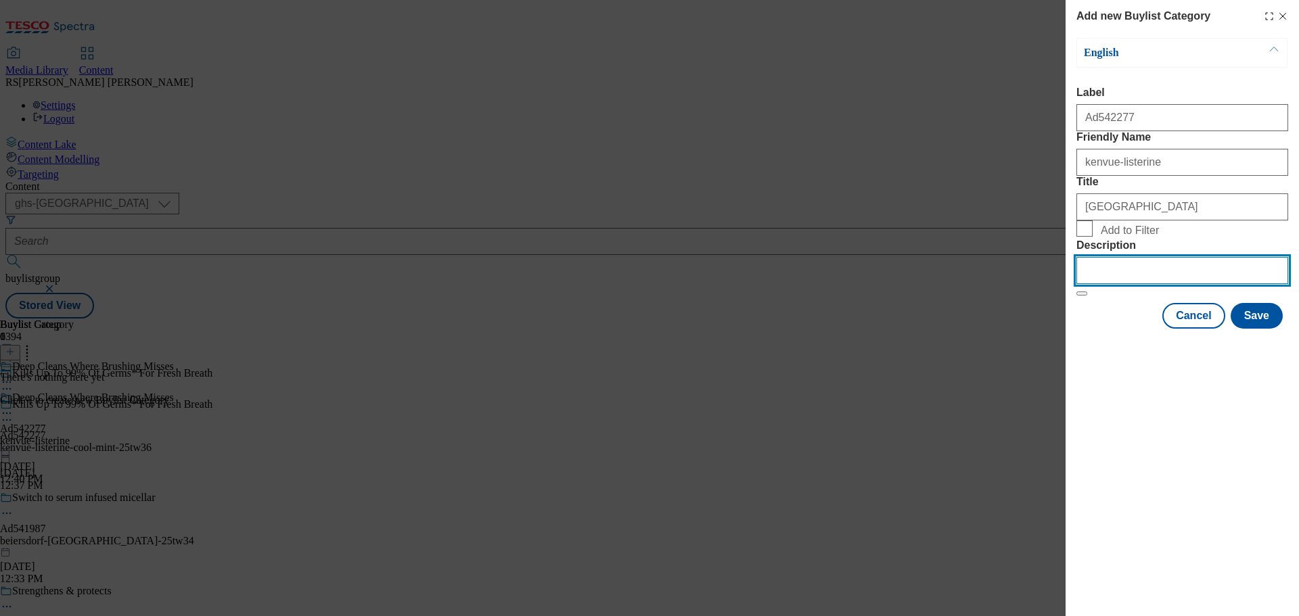
click at [1117, 284] on input "Description" at bounding box center [1182, 270] width 212 height 27
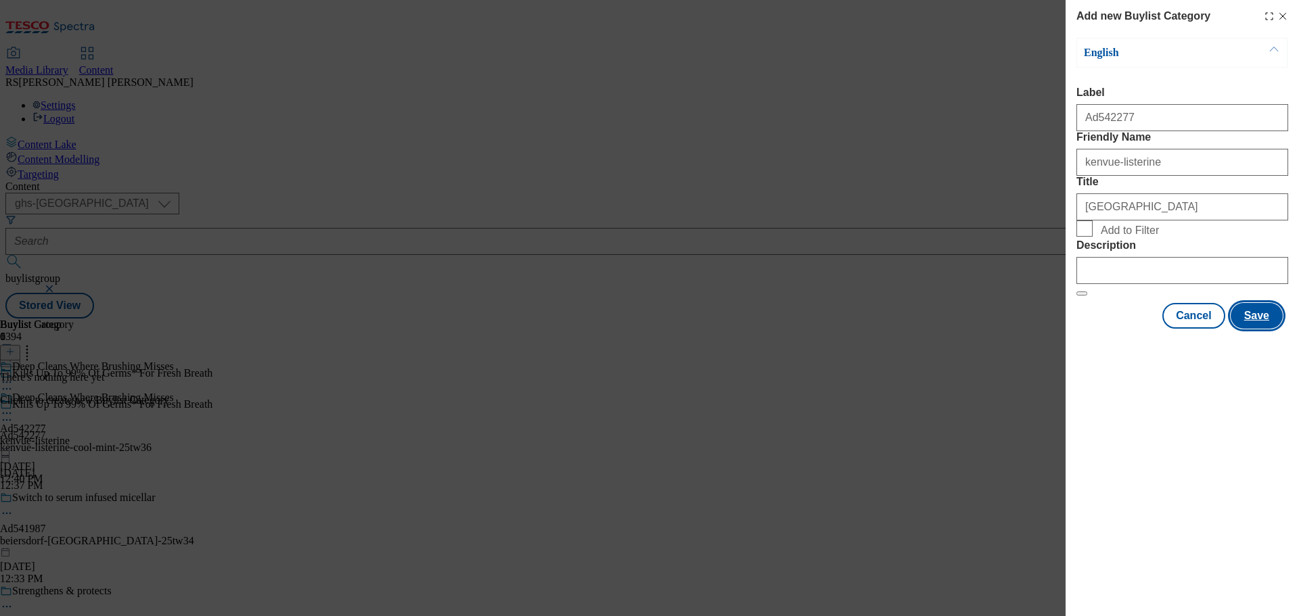
click at [1262, 329] on button "Save" at bounding box center [1257, 316] width 52 height 26
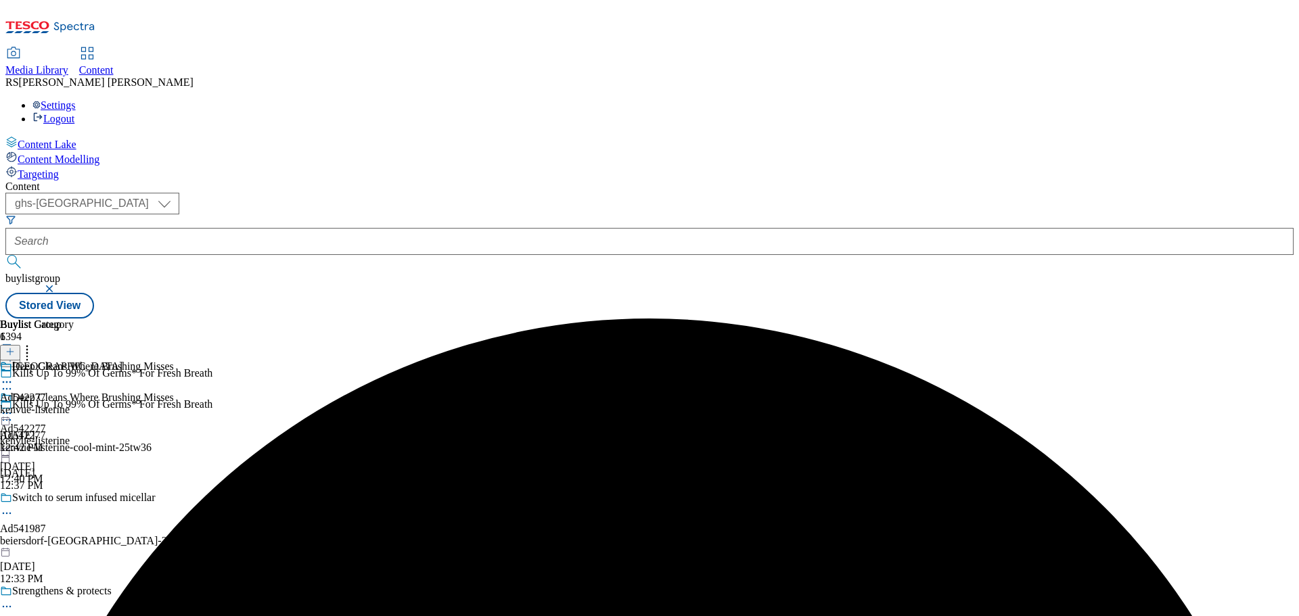
click at [122, 404] on div "kenvue-listerine" at bounding box center [61, 410] width 122 height 12
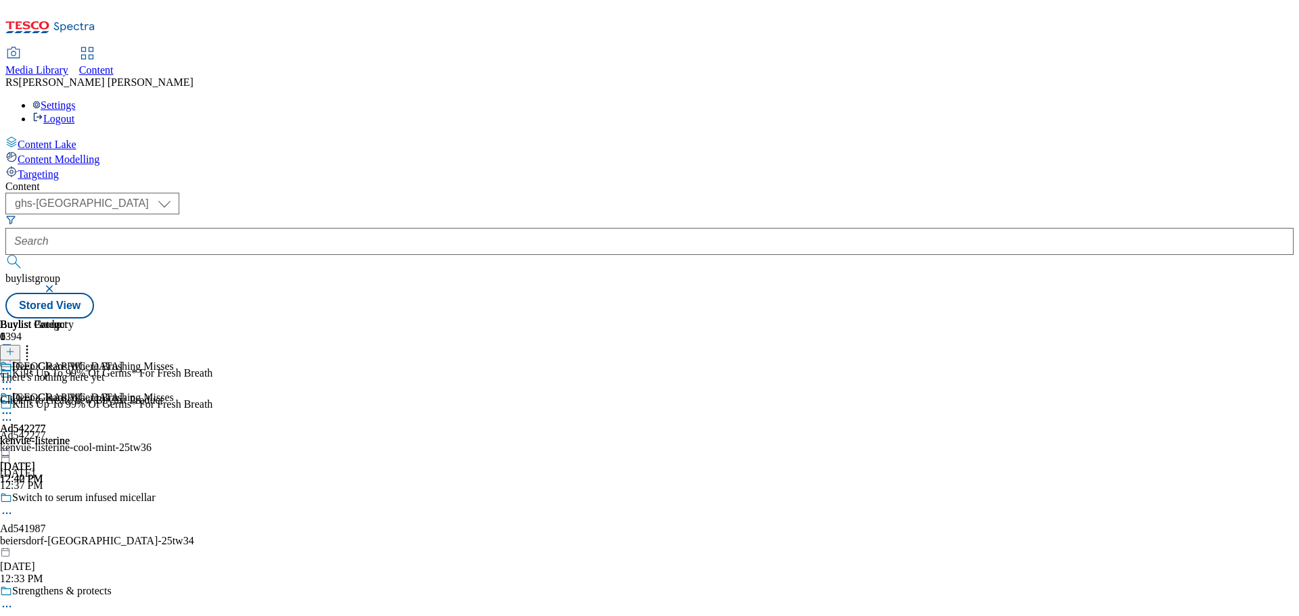
click at [15, 347] on icon at bounding box center [9, 351] width 9 height 9
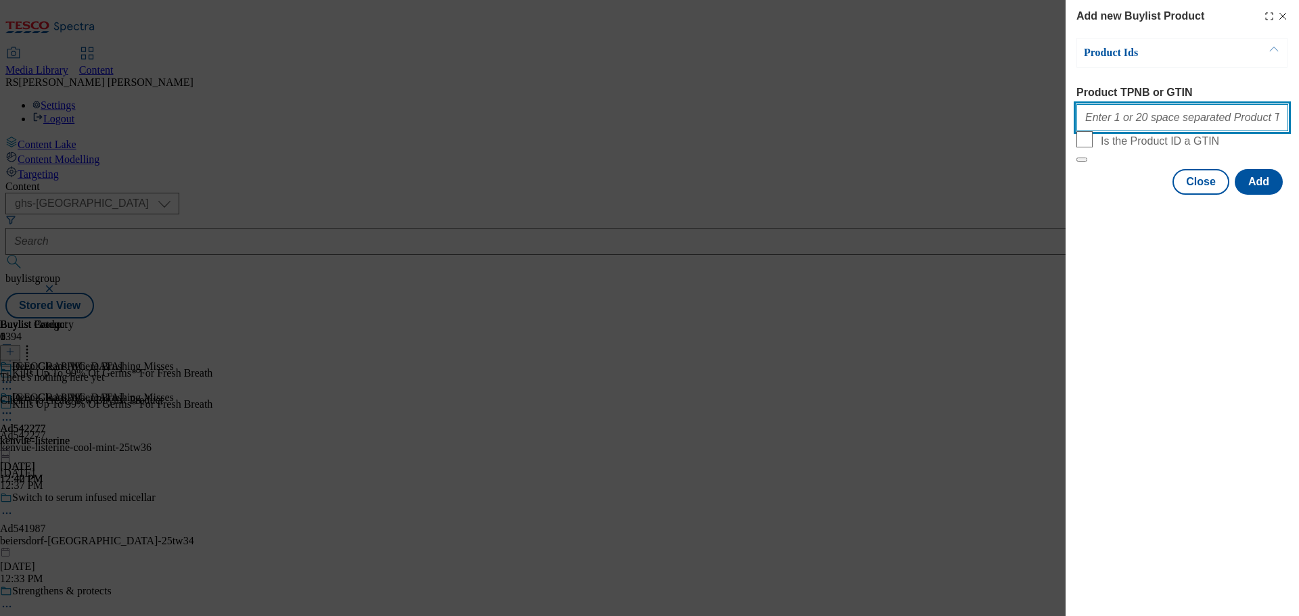
click at [1122, 130] on input "Product TPNB or GTIN" at bounding box center [1182, 117] width 212 height 27
paste input "52327548 75090324 52640303 93941582 87869383 67902150 64708264 96184015 9643427…"
type input "52327548 75090324 52640303 93941582 87869383 67902150 64708264 96184015 9643427…"
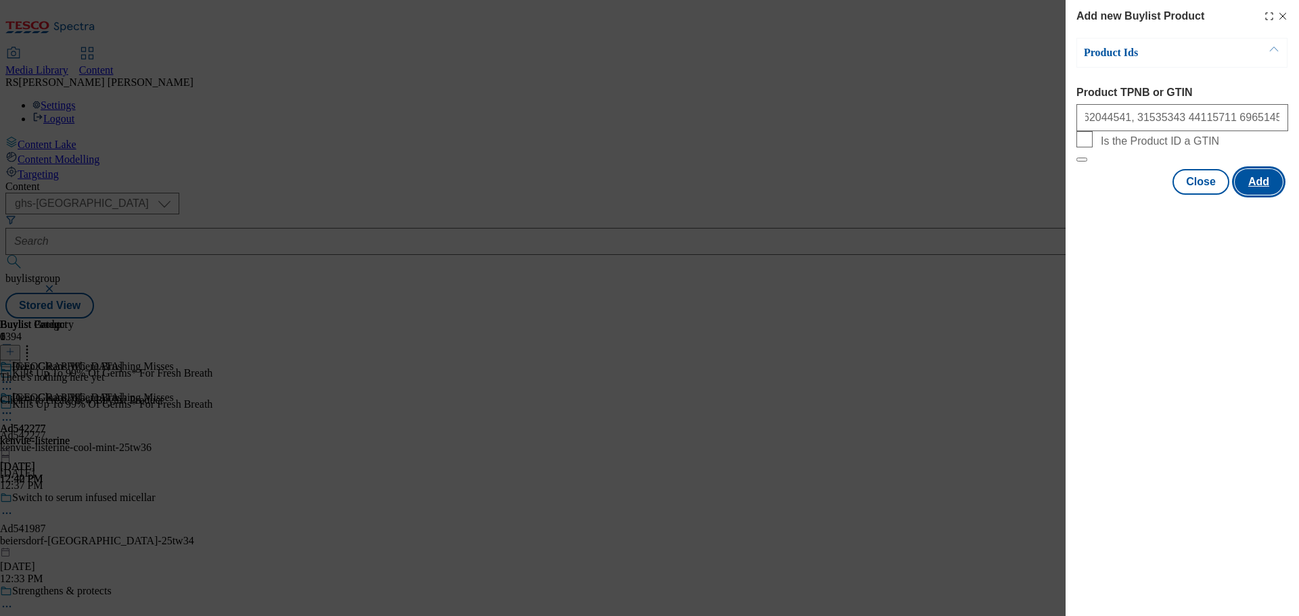
click at [1266, 195] on button "Add" at bounding box center [1259, 182] width 48 height 26
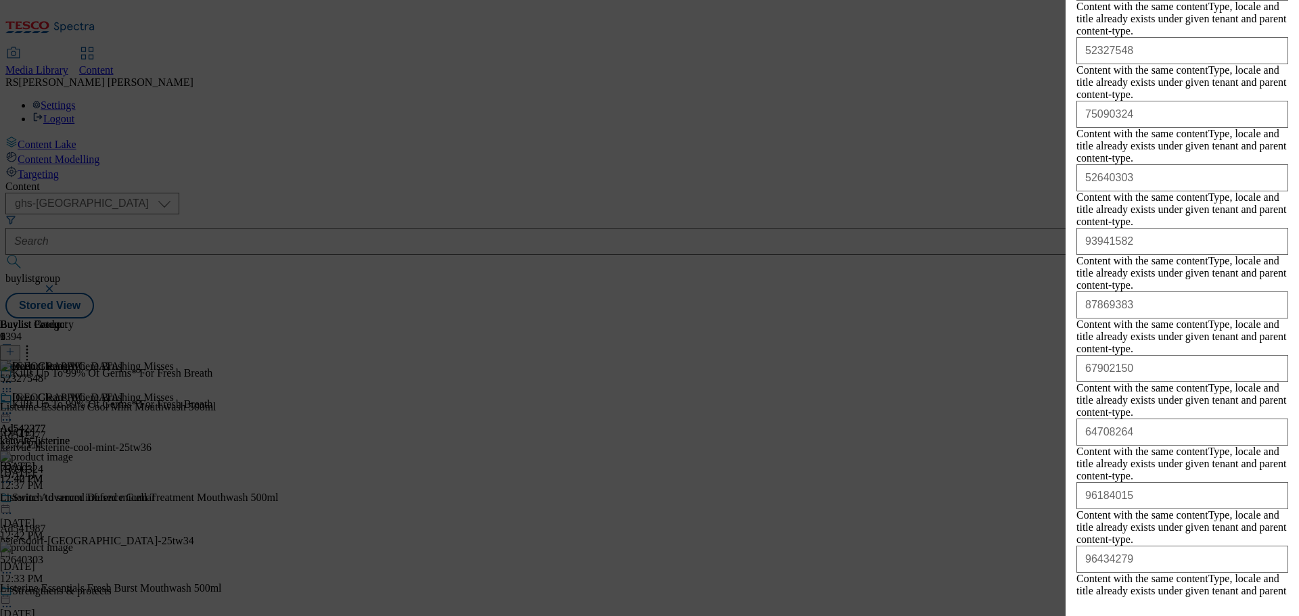
scroll to position [23408, 0]
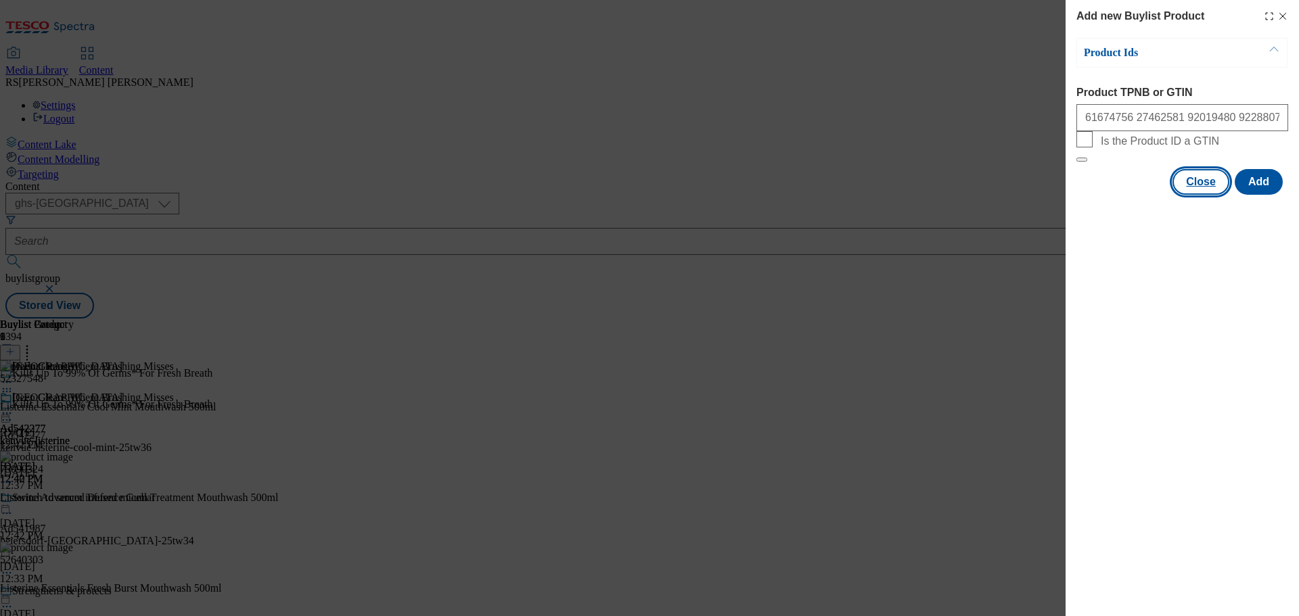
scroll to position [0, 0]
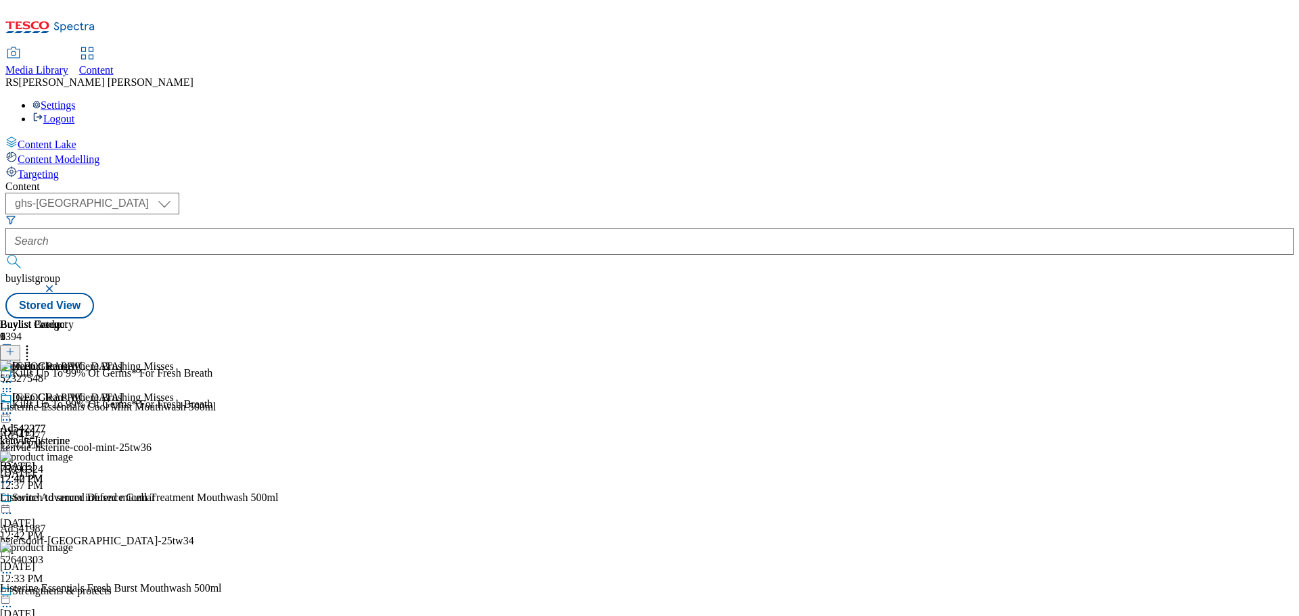
click at [14, 413] on icon at bounding box center [7, 420] width 14 height 14
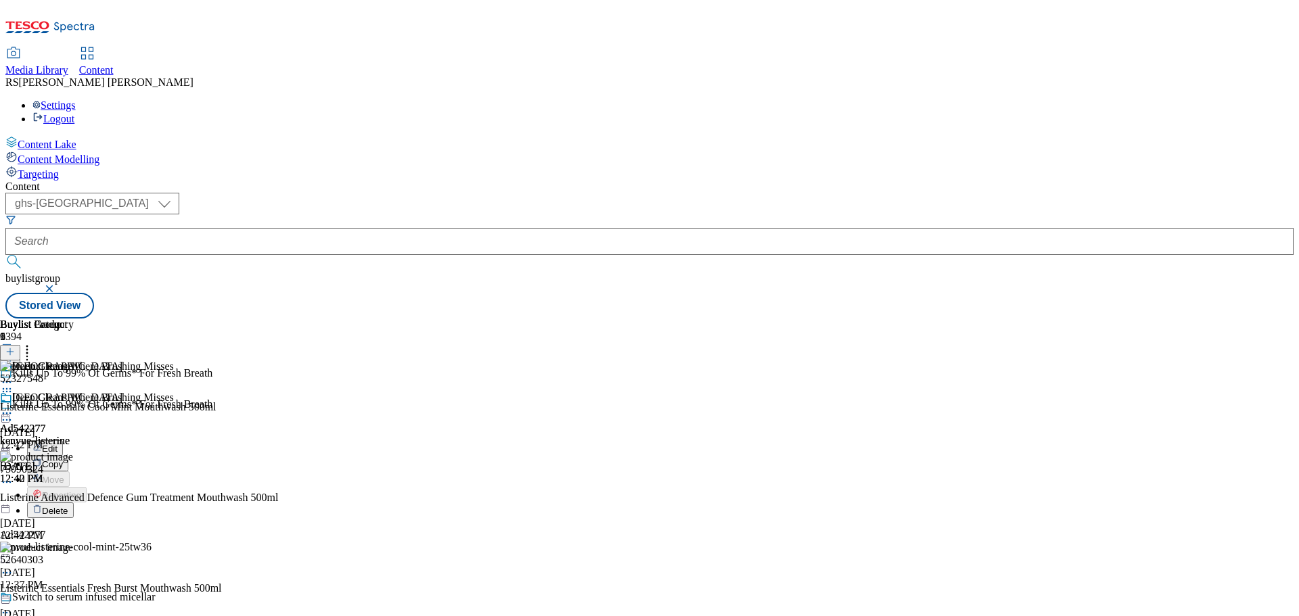
click at [63, 440] on button "Edit" at bounding box center [45, 448] width 36 height 16
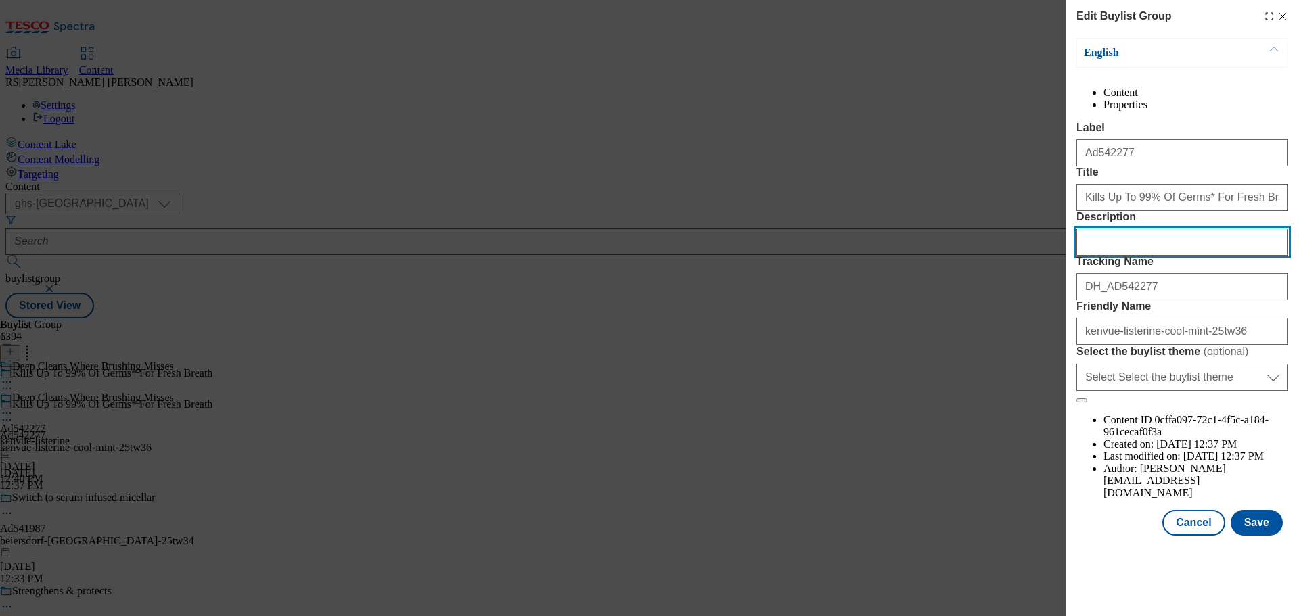
click at [1116, 256] on input "Description" at bounding box center [1182, 242] width 212 height 27
paste input "Listerine Essentials Cool Mint Mouthwash 500ml"
type input "Listerine Essentials Cool Mint Mouthwash 500ml"
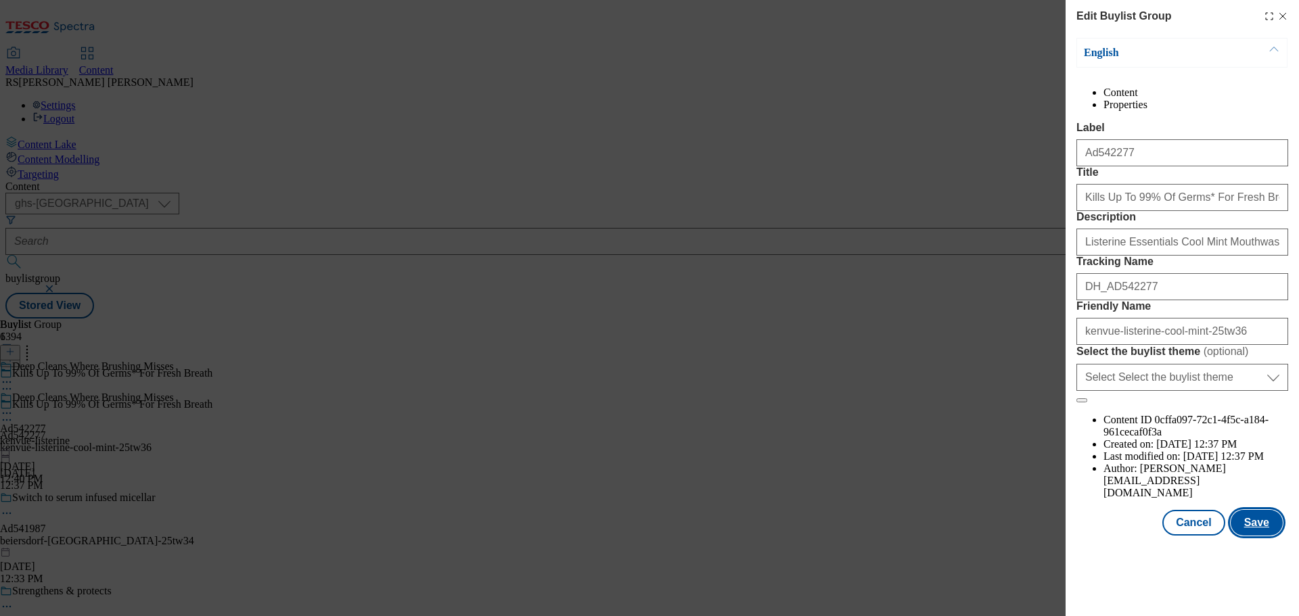
click at [1264, 536] on button "Save" at bounding box center [1257, 523] width 52 height 26
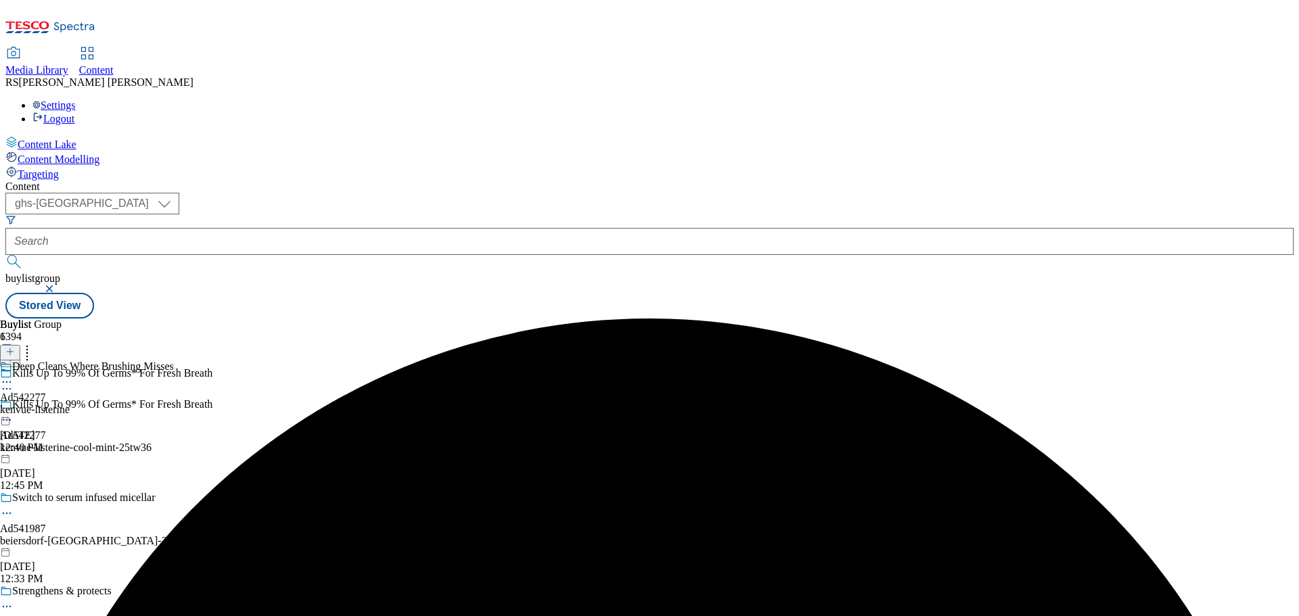
click at [14, 375] on icon at bounding box center [7, 382] width 14 height 14
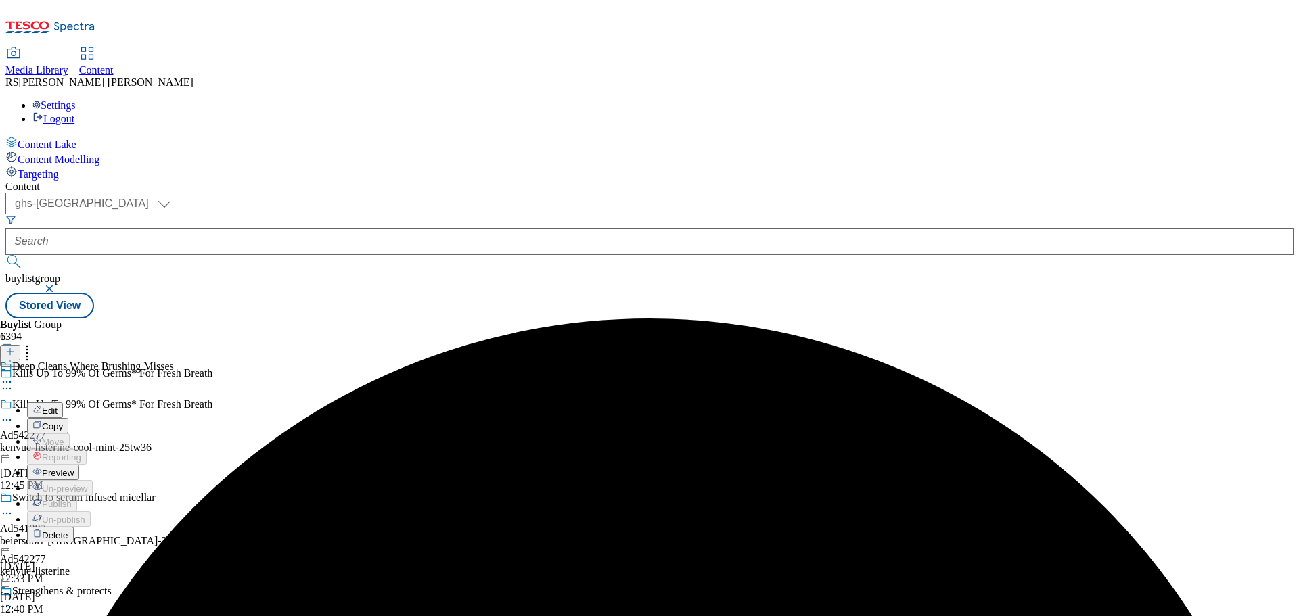
click at [63, 403] on button "Edit" at bounding box center [45, 411] width 36 height 16
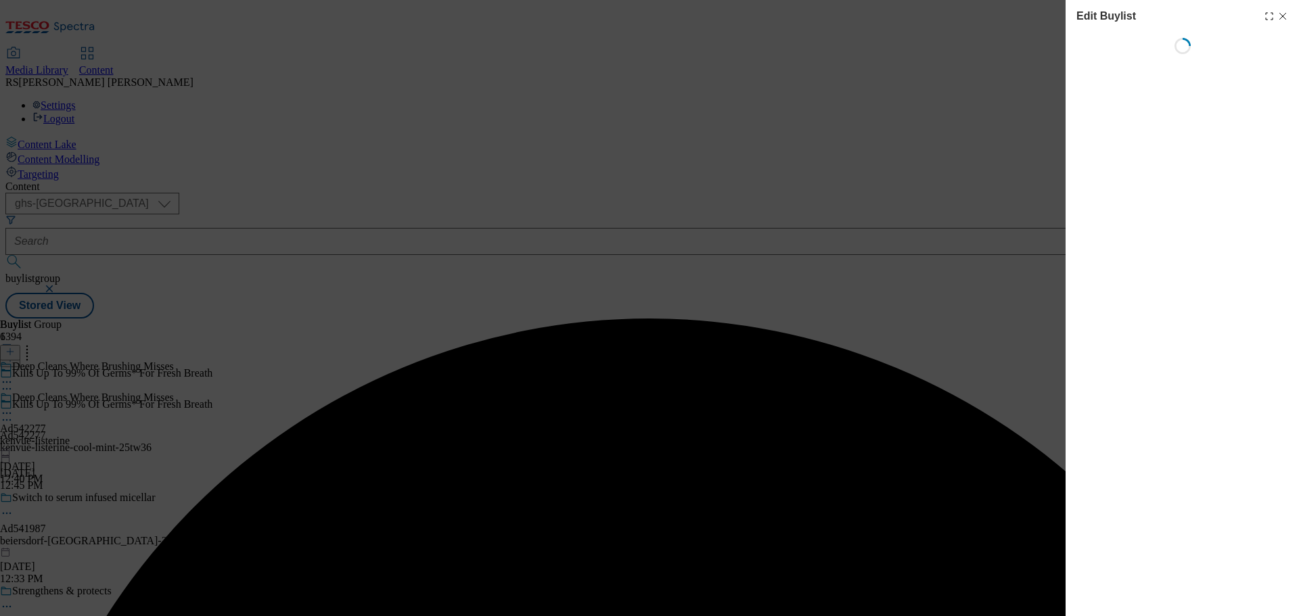
select select "tactical"
select select "supplier funded short term 1-3 weeks"
select select "dunnhumby"
select select "Banner"
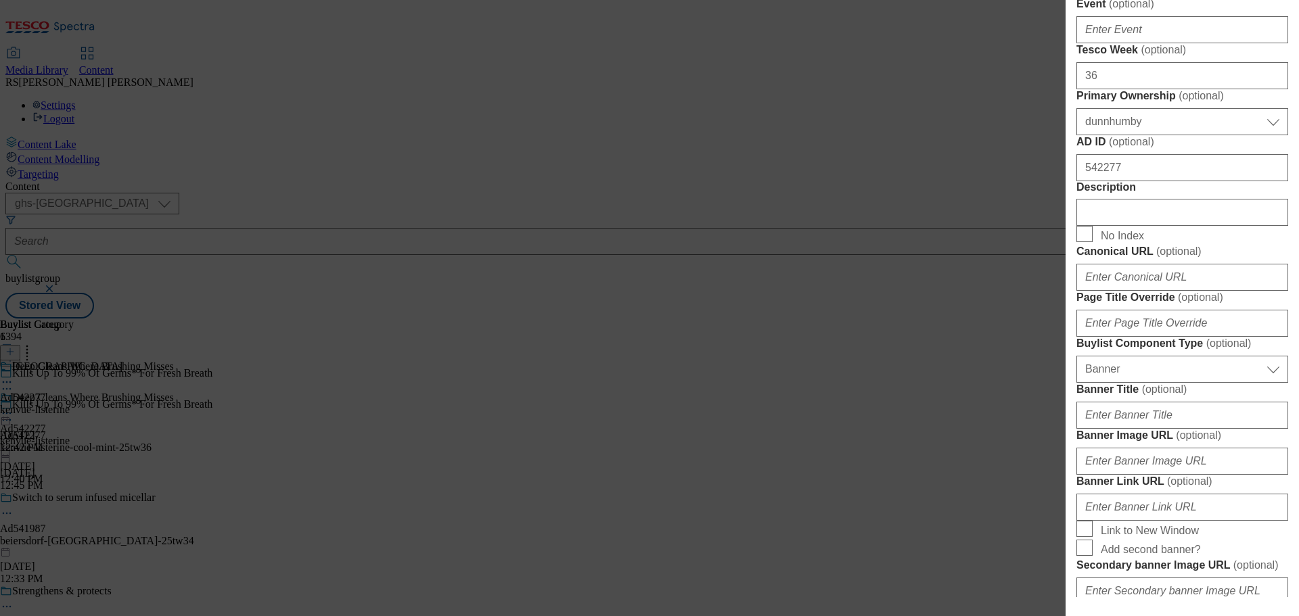
scroll to position [609, 0]
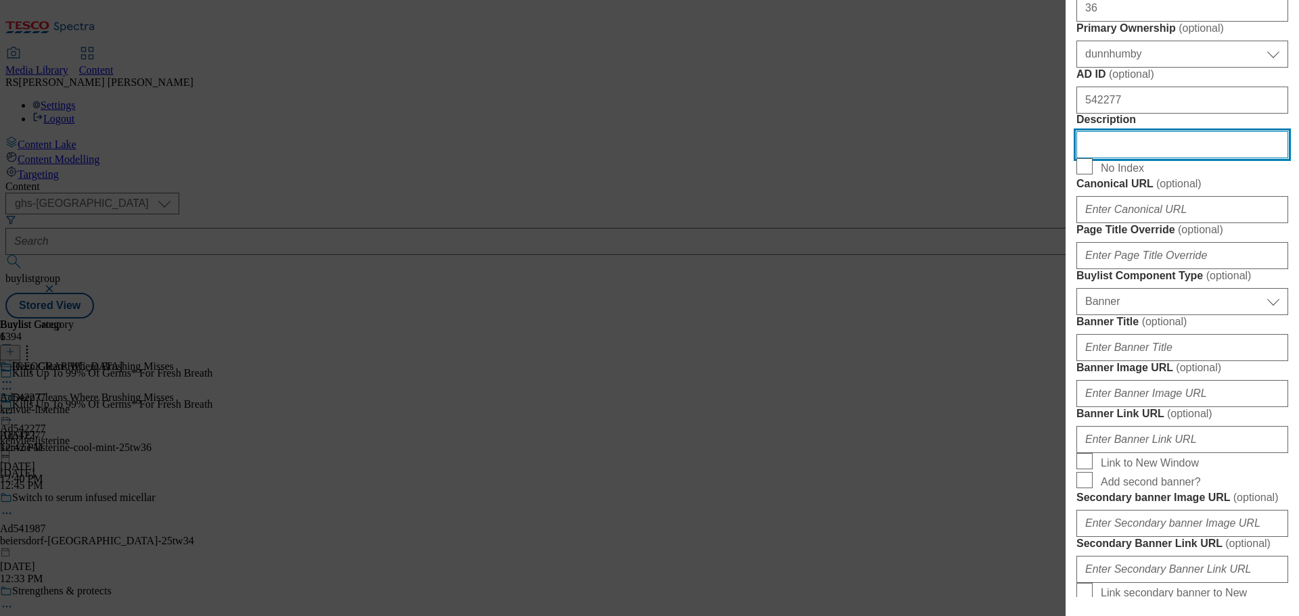
click at [1112, 158] on input "Description" at bounding box center [1182, 144] width 212 height 27
paste input "Listerine Essentials Cool Mint Mouthwash 500ml"
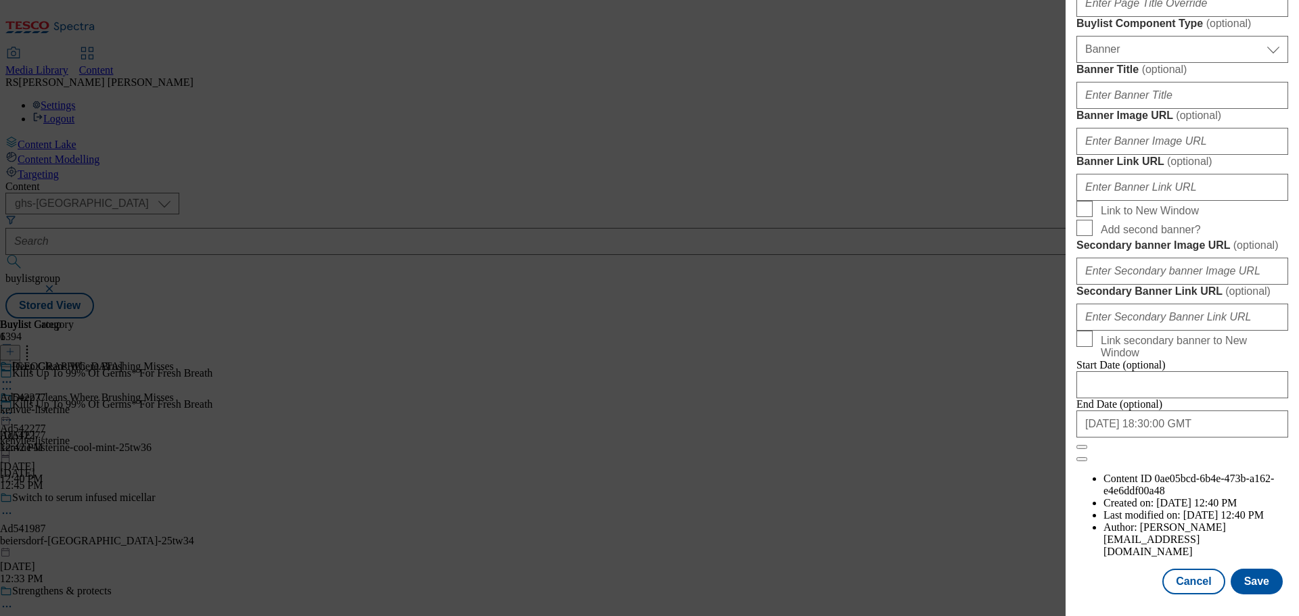
scroll to position [1352, 0]
type input "Listerine Essentials Cool Mint Mouthwash 500ml"
click at [1242, 583] on button "Save" at bounding box center [1257, 582] width 52 height 26
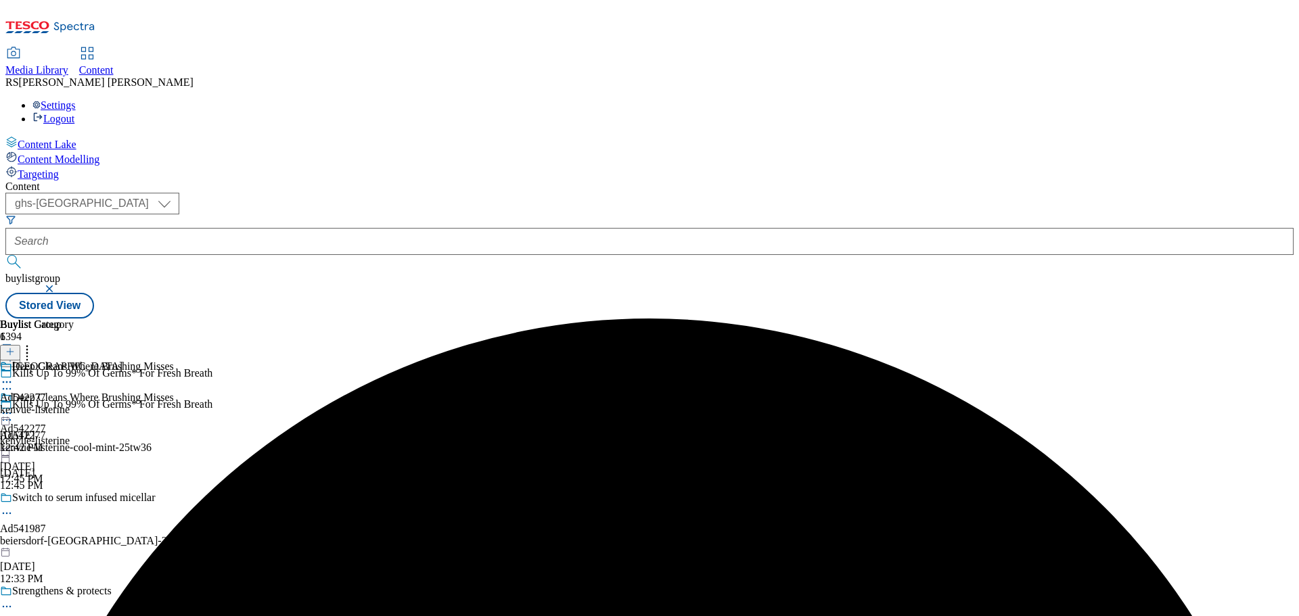
click at [14, 375] on icon at bounding box center [7, 382] width 14 height 14
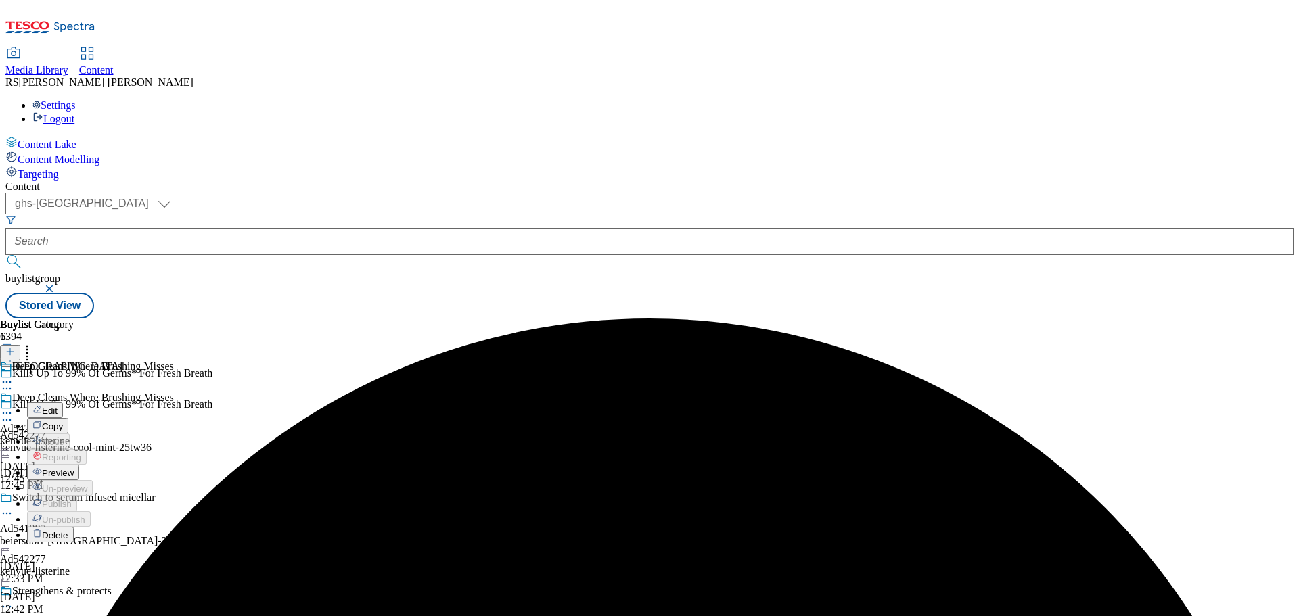
click at [63, 403] on button "Edit" at bounding box center [45, 411] width 36 height 16
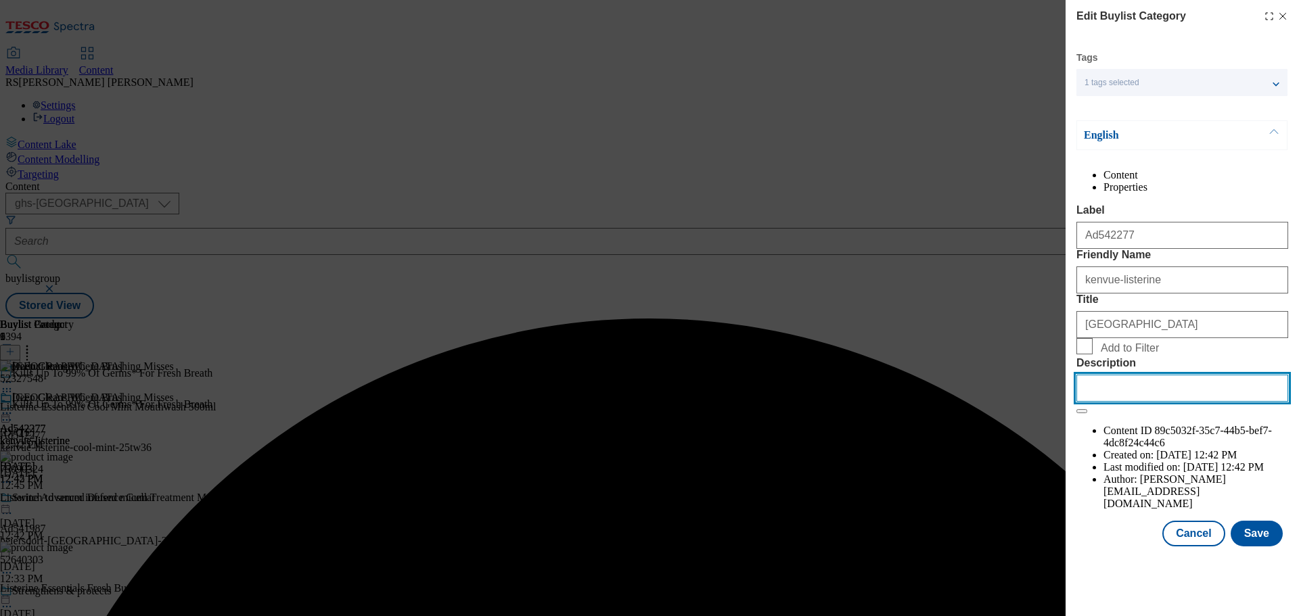
click at [1126, 402] on input "Description" at bounding box center [1182, 388] width 212 height 27
paste input "Listerine Essentials Cool Mint Mouthwash 500ml"
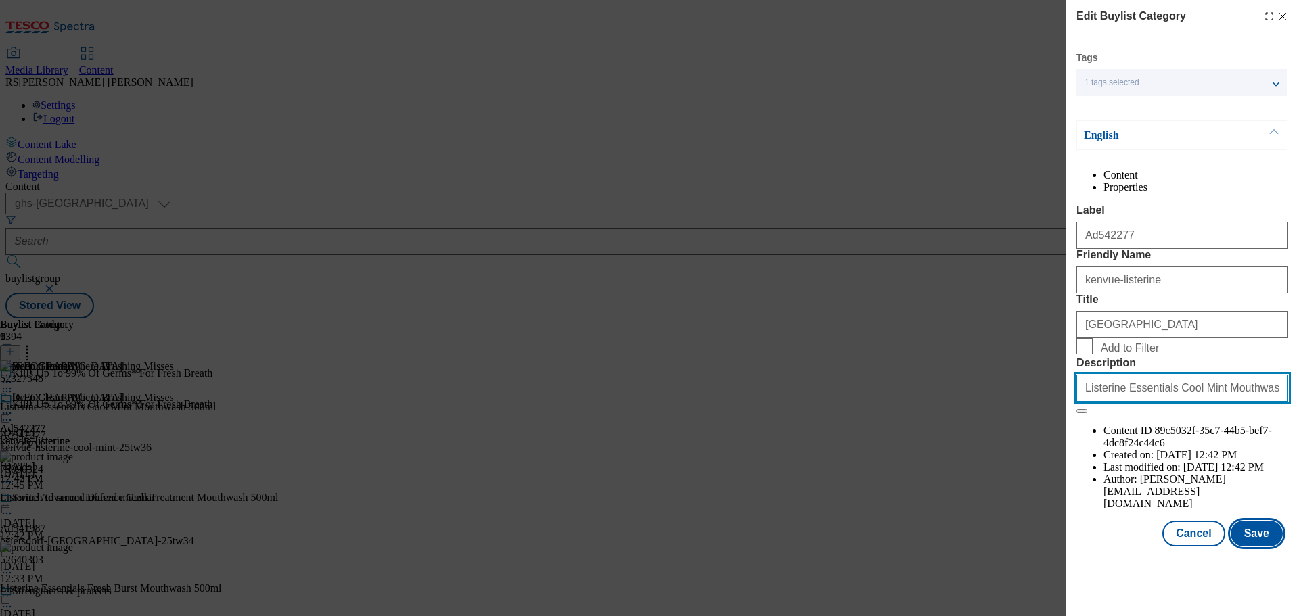
type input "Listerine Essentials Cool Mint Mouthwash 500ml"
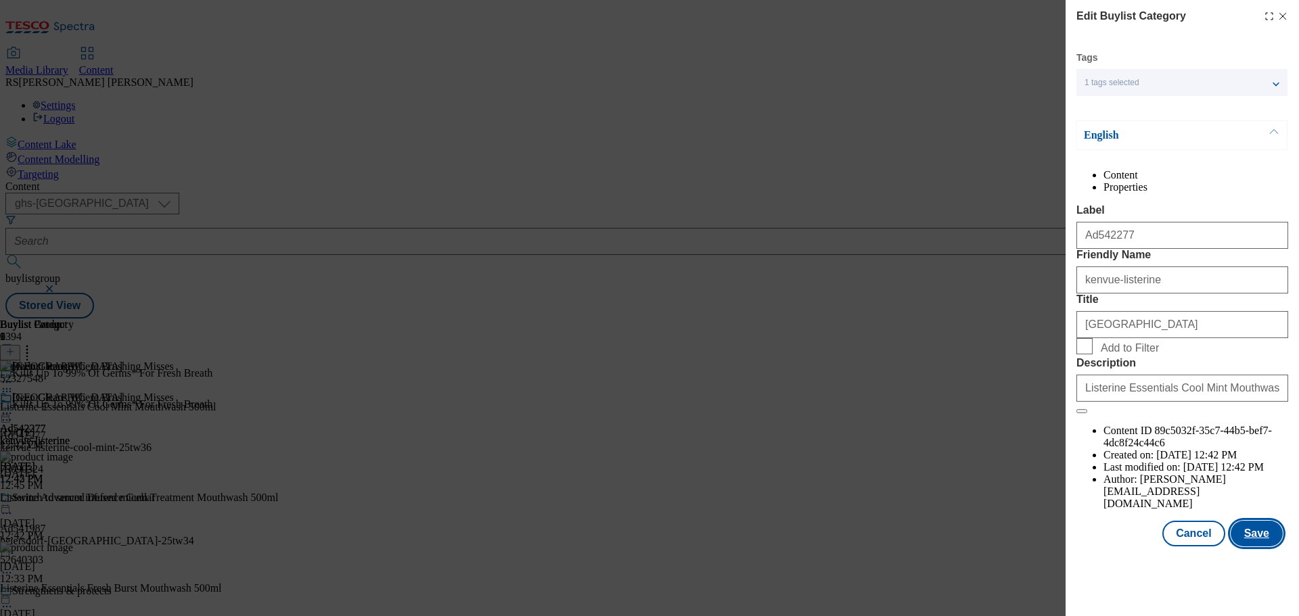
click at [1261, 547] on button "Save" at bounding box center [1257, 534] width 52 height 26
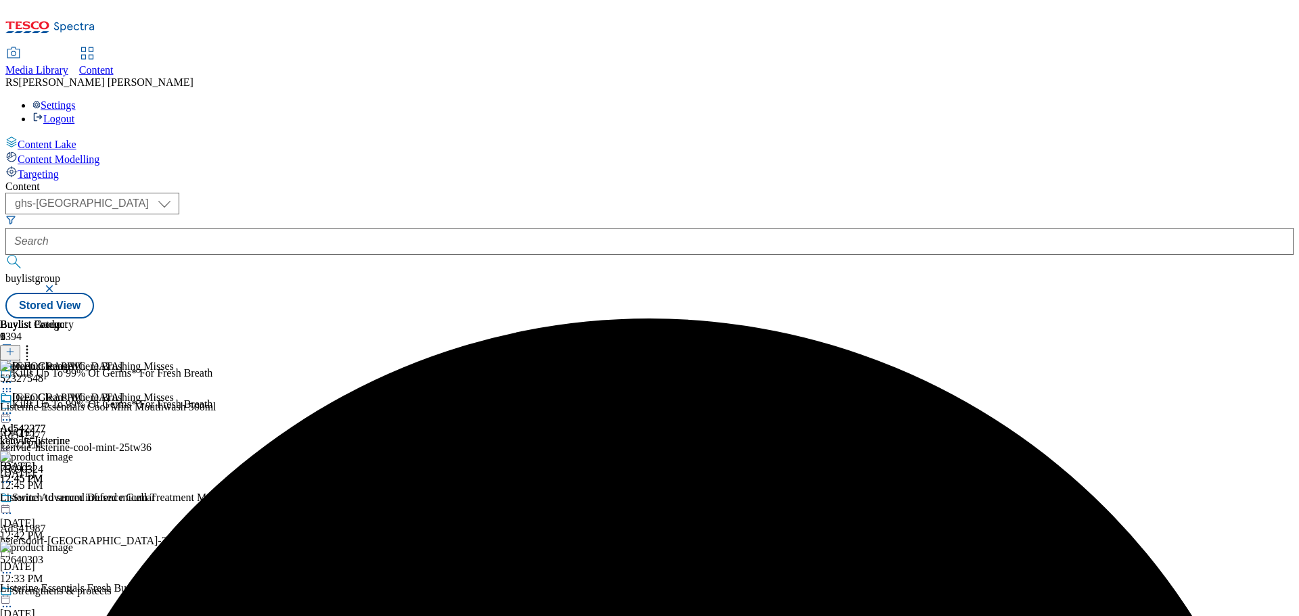
click at [14, 407] on icon at bounding box center [7, 414] width 14 height 14
click at [74, 499] on span "Preview" at bounding box center [58, 504] width 32 height 10
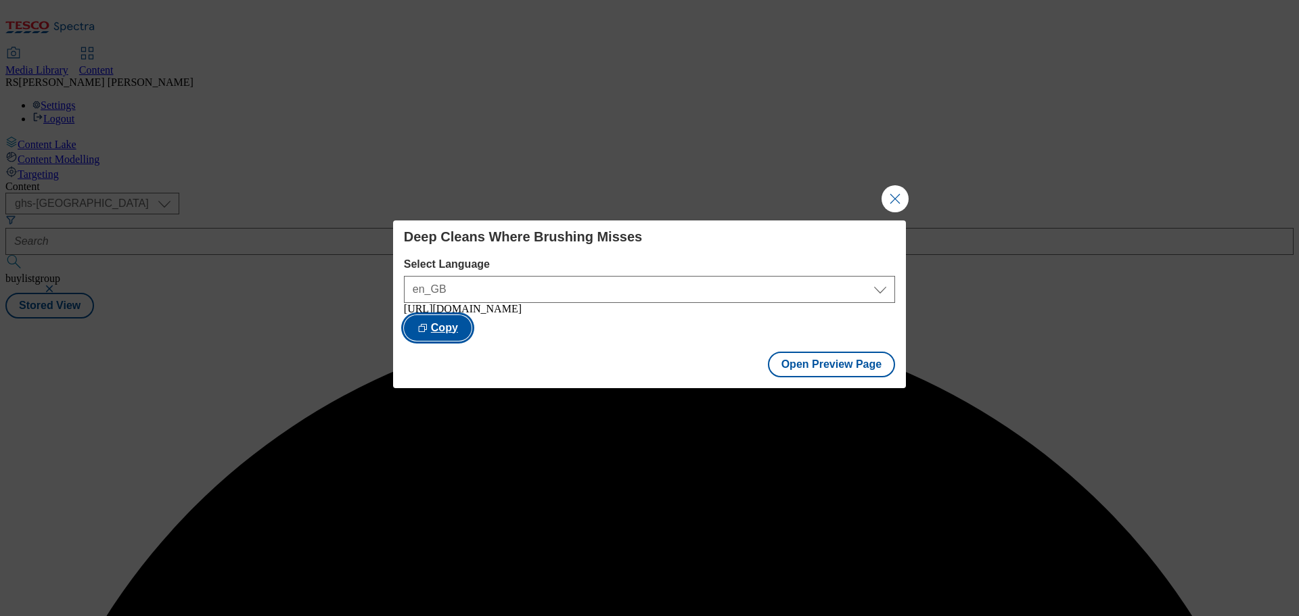
click at [472, 327] on button "Copy" at bounding box center [438, 328] width 68 height 26
